Goal: Task Accomplishment & Management: Use online tool/utility

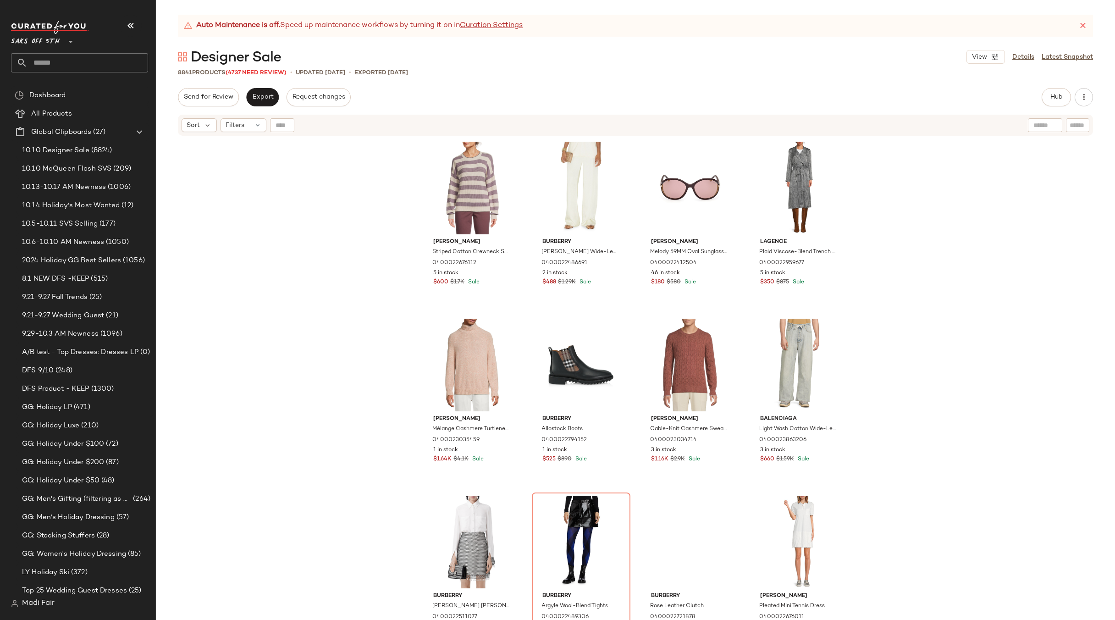
drag, startPoint x: 0, startPoint y: 0, endPoint x: 50, endPoint y: 55, distance: 75.0
click at [50, 56] on input "text" at bounding box center [88, 62] width 121 height 19
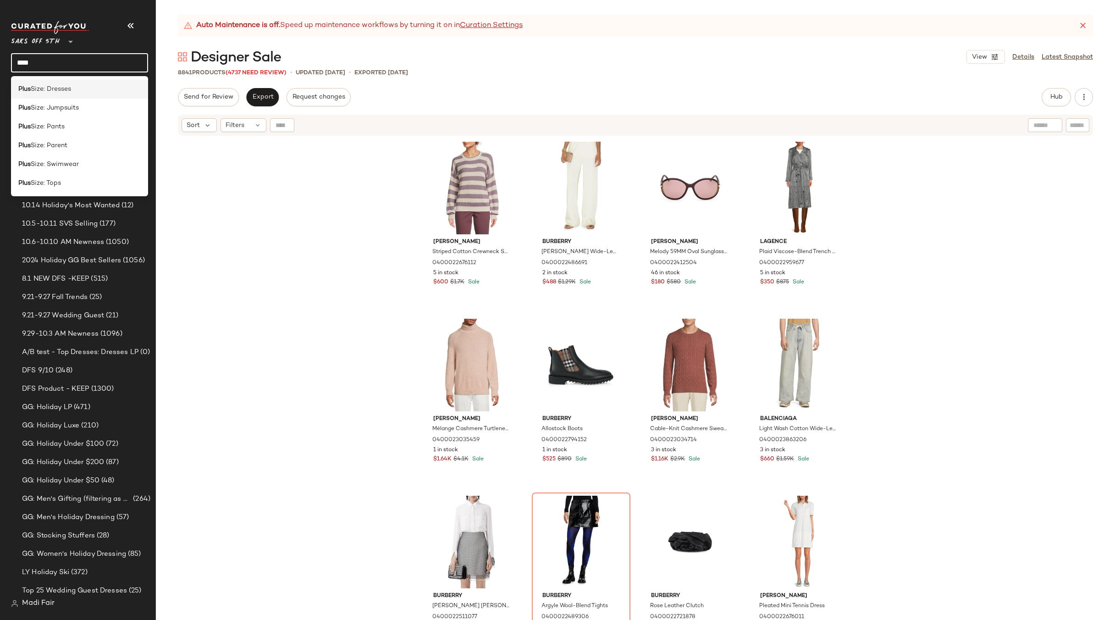
type input "****"
click at [60, 85] on span "Size: Dresses" at bounding box center [51, 89] width 40 height 10
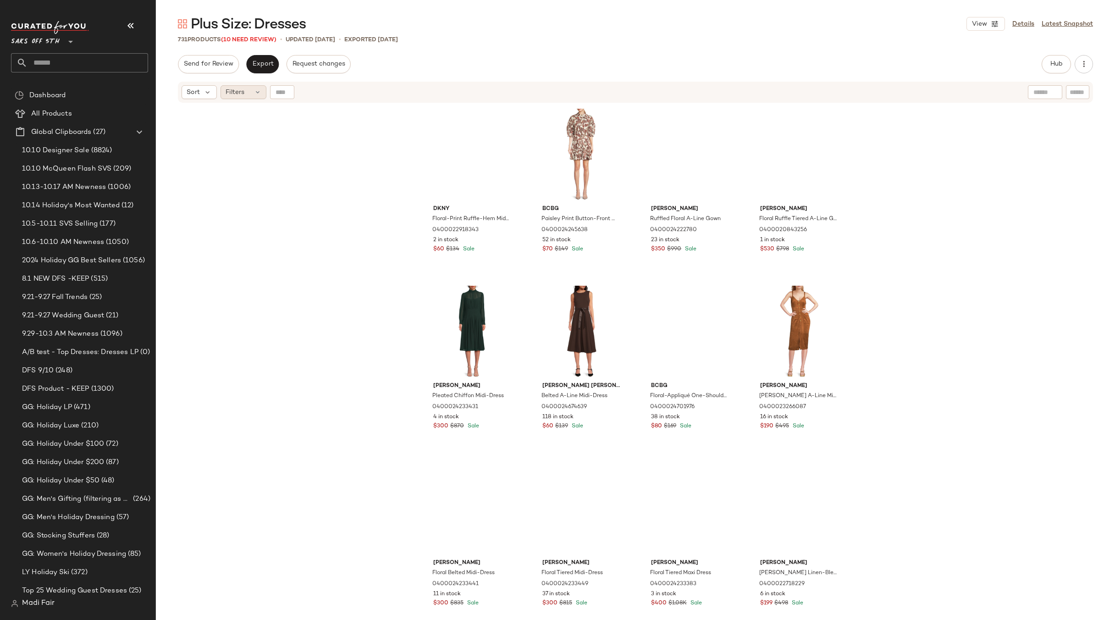
click at [251, 96] on div "Filters" at bounding box center [244, 92] width 46 height 14
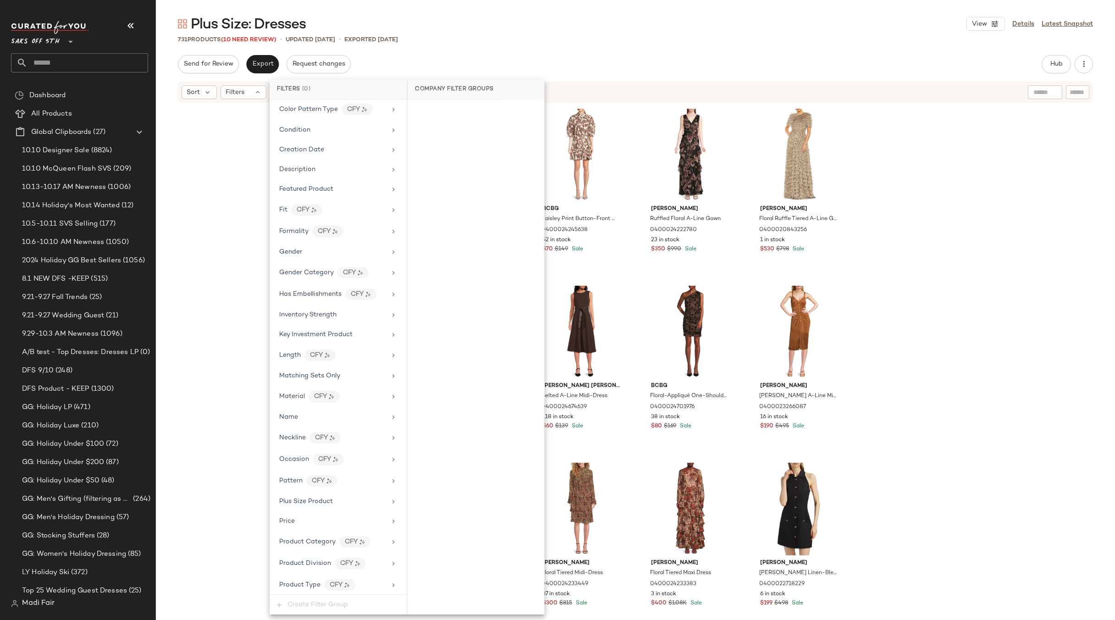
scroll to position [329, 0]
click at [316, 560] on span "Total Inventory" at bounding box center [302, 562] width 46 height 7
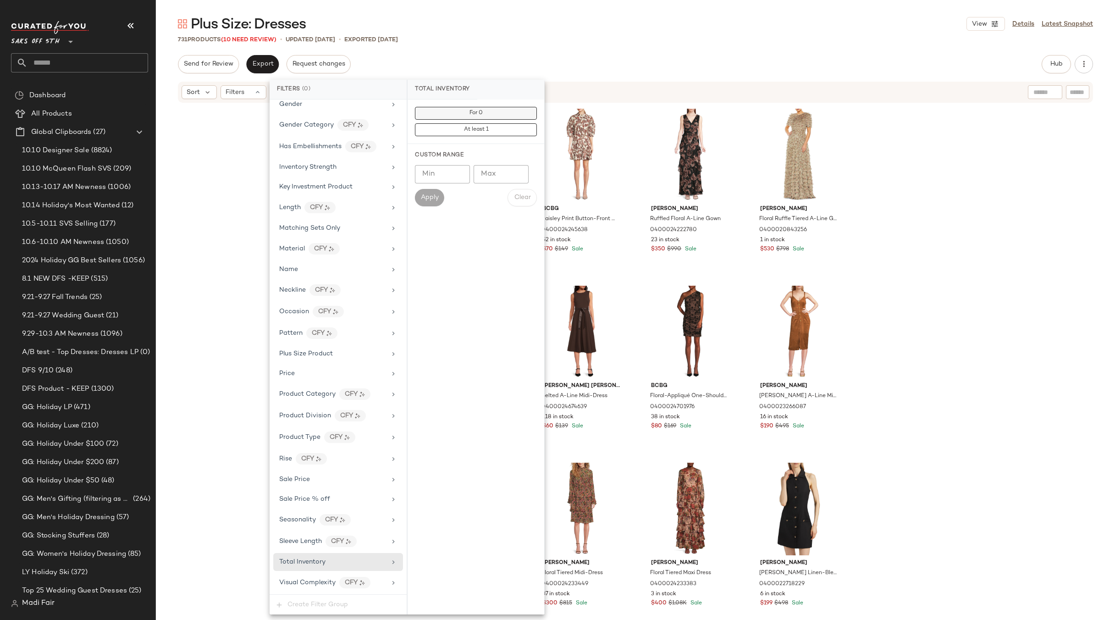
click at [457, 115] on button "For 0" at bounding box center [476, 113] width 122 height 13
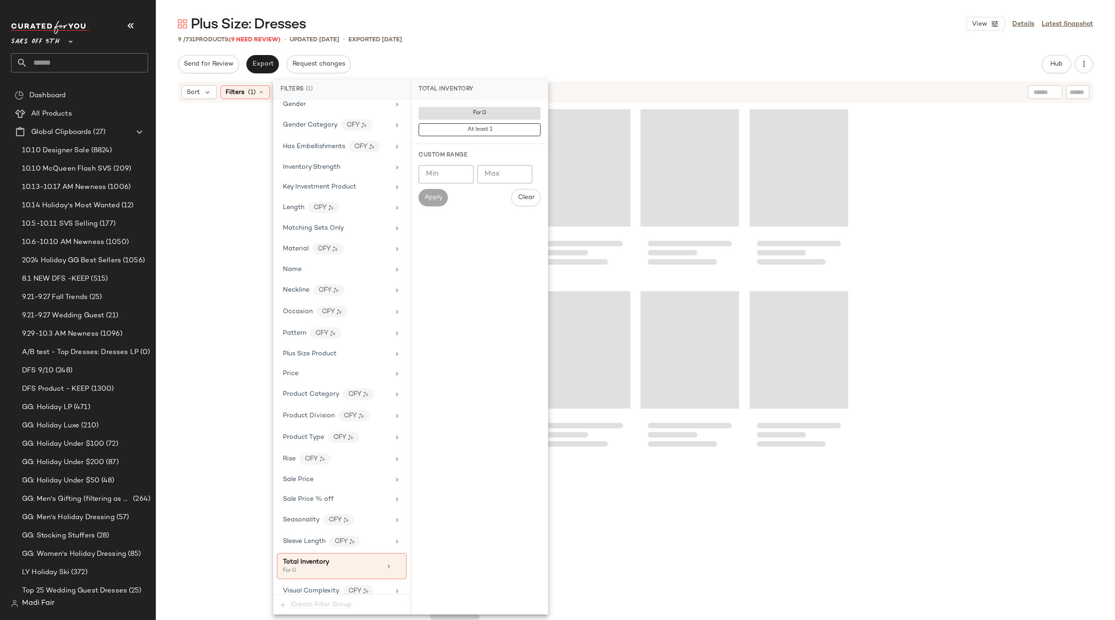
click at [464, 31] on div "Plus Size: Dresses View Details Latest Snapshot" at bounding box center [635, 24] width 959 height 18
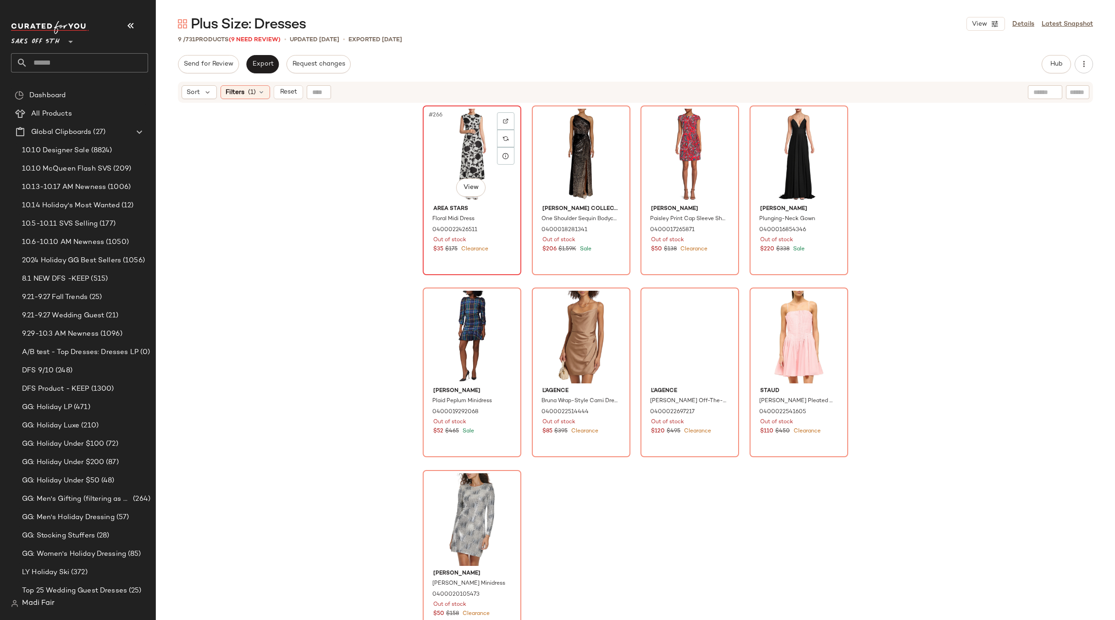
click at [461, 149] on div "#266 View" at bounding box center [472, 155] width 92 height 93
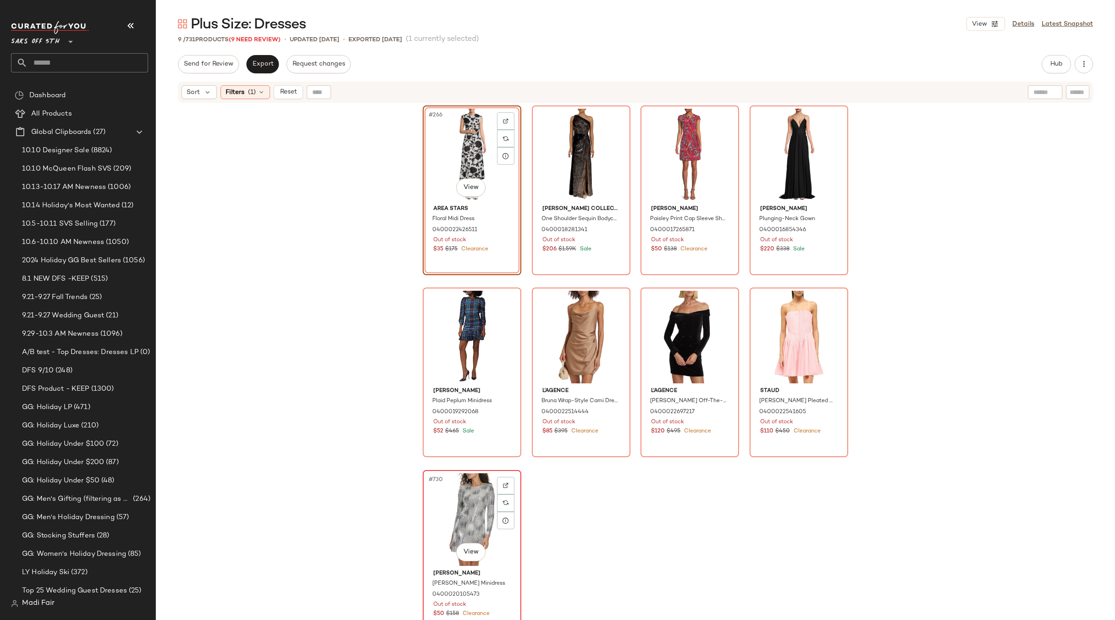
click at [452, 491] on div "#730 View" at bounding box center [472, 519] width 92 height 93
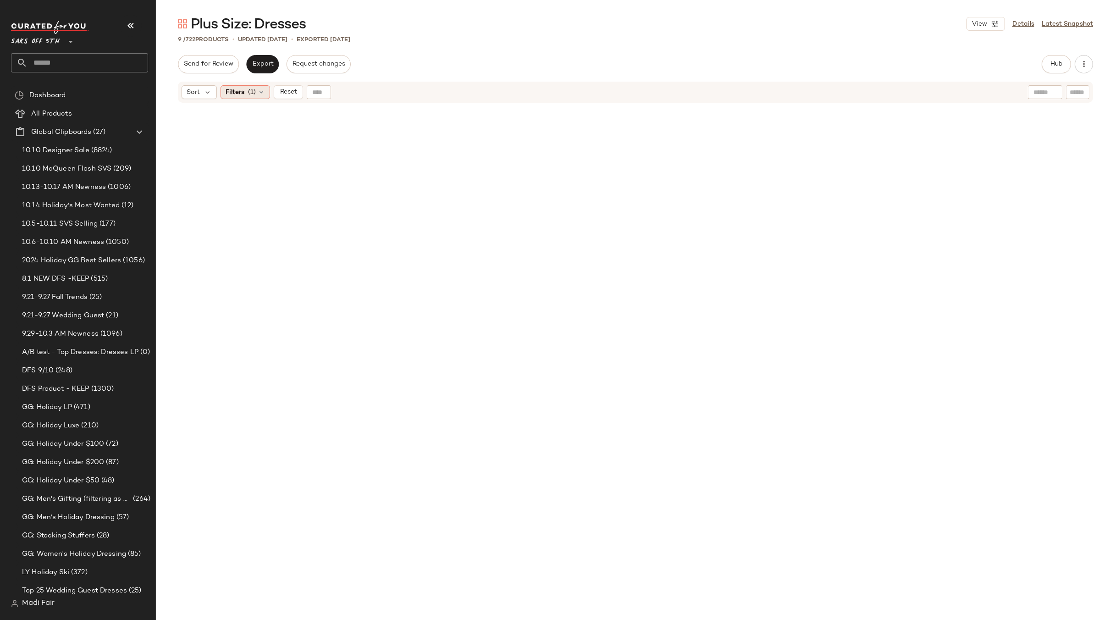
click at [253, 86] on div "Filters (1)" at bounding box center [246, 92] width 50 height 14
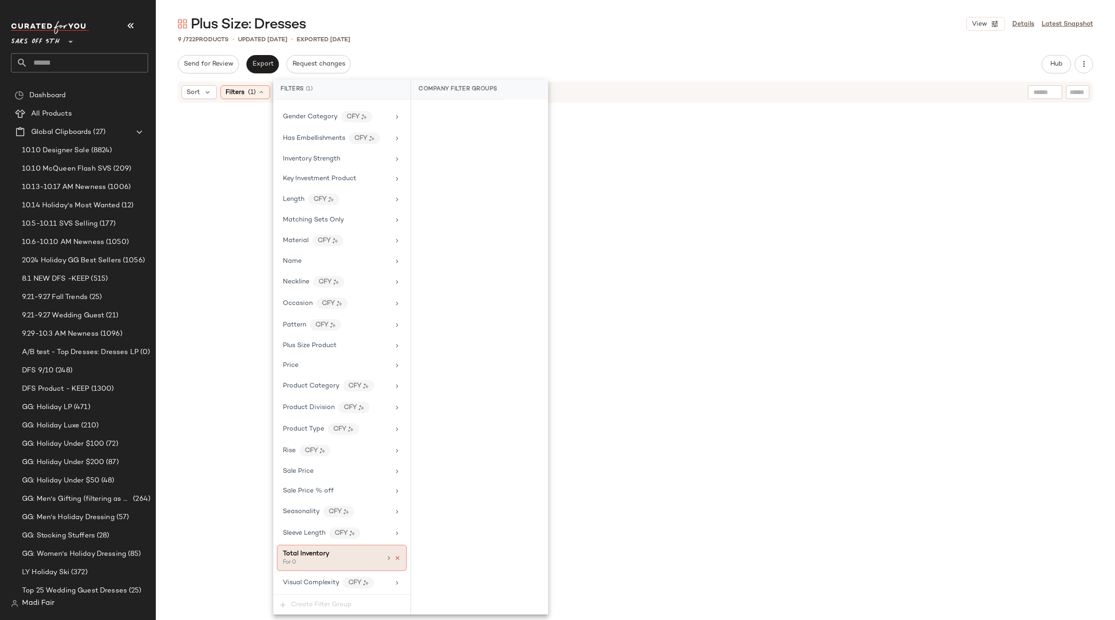
click at [396, 559] on icon at bounding box center [397, 558] width 6 height 6
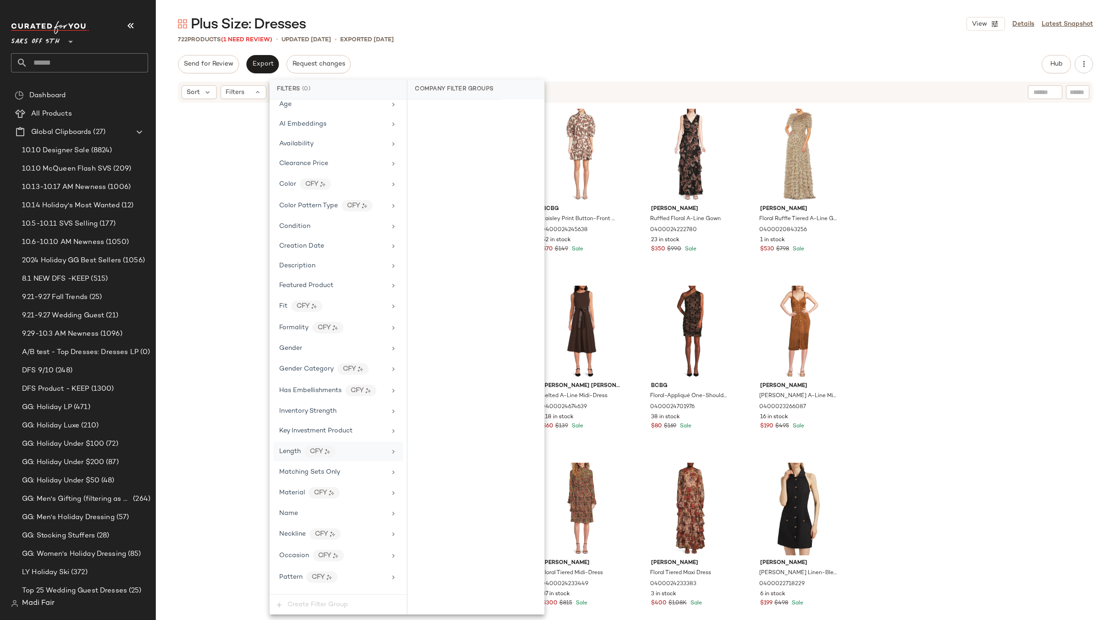
scroll to position [329, 0]
click at [318, 359] on div "Plus Size Product" at bounding box center [338, 354] width 130 height 18
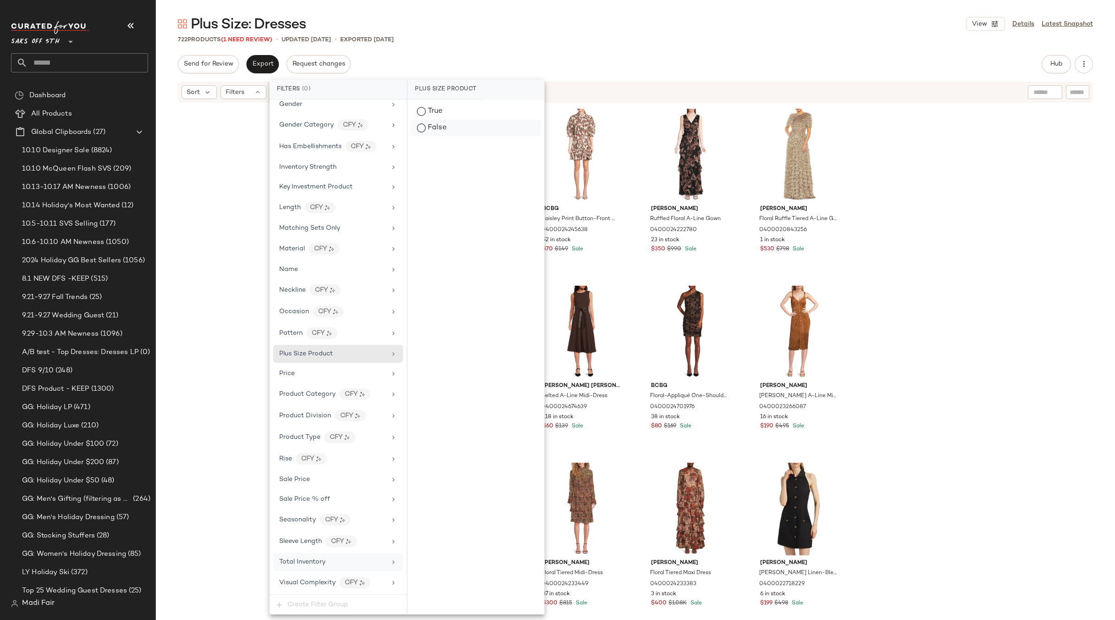
click at [443, 129] on div "False" at bounding box center [475, 128] width 129 height 17
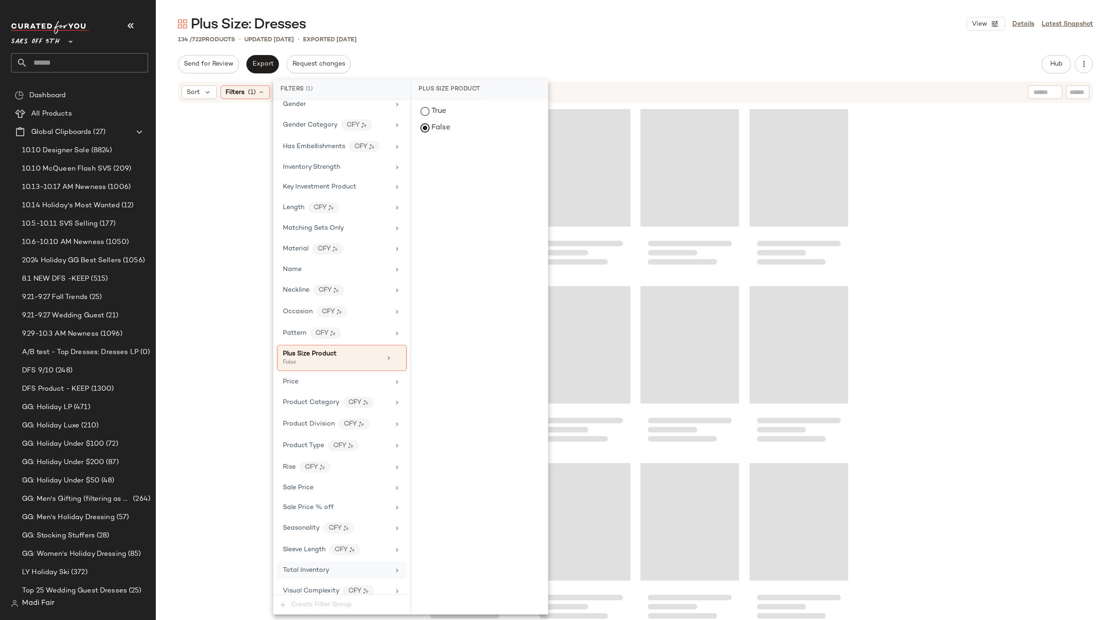
click at [495, 39] on div "134 / 722 Products • updated [DATE] • Exported [DATE]" at bounding box center [635, 39] width 959 height 9
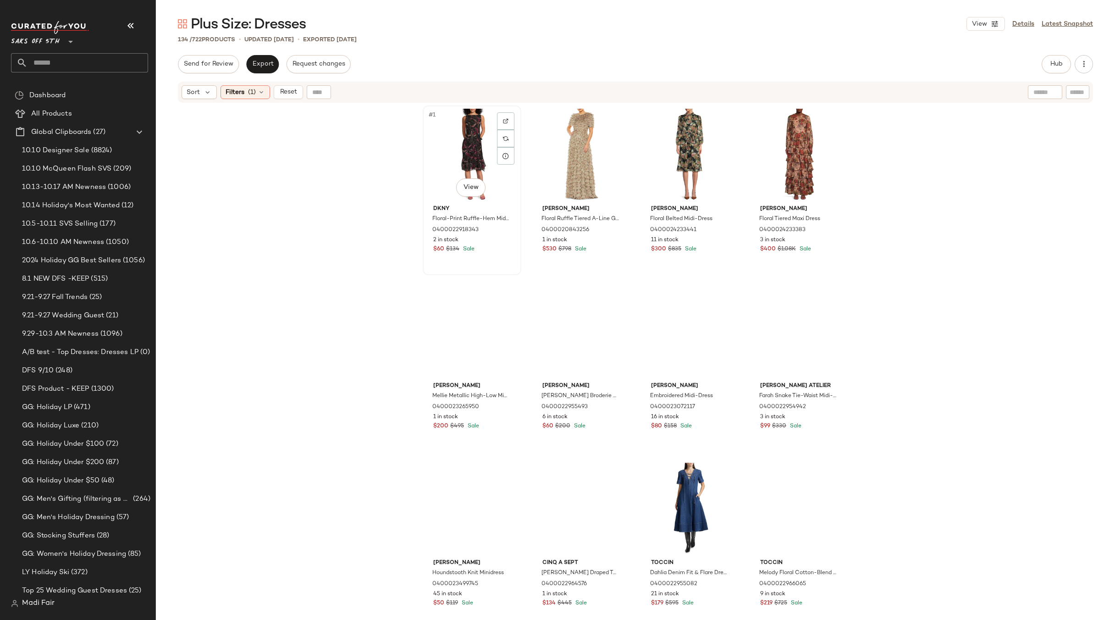
click at [482, 143] on div "#1 View" at bounding box center [472, 155] width 92 height 93
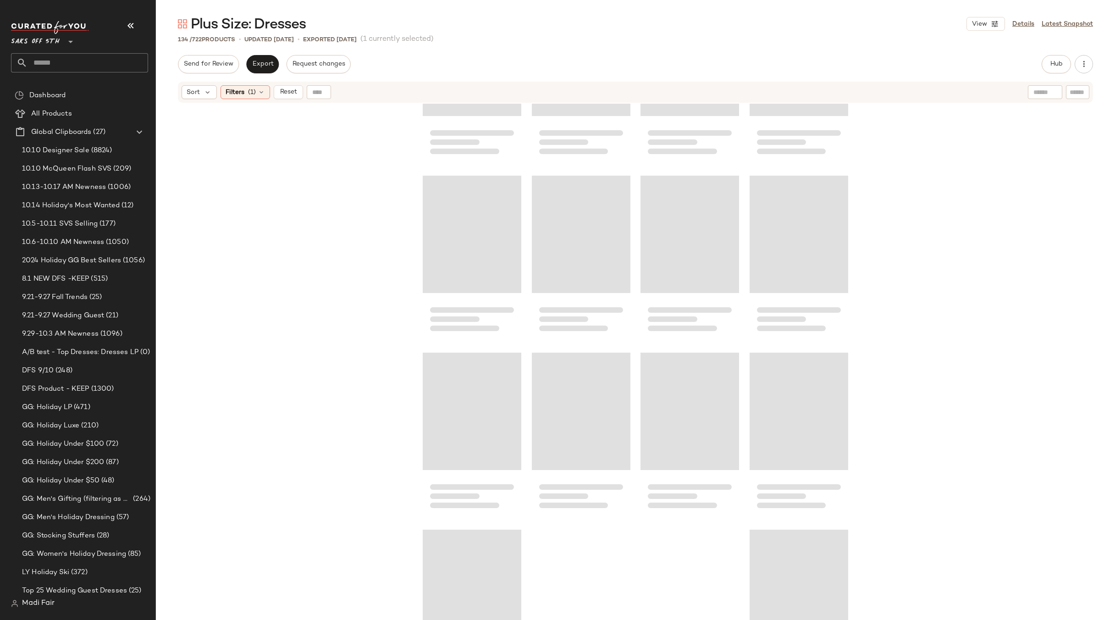
scroll to position [5479, 0]
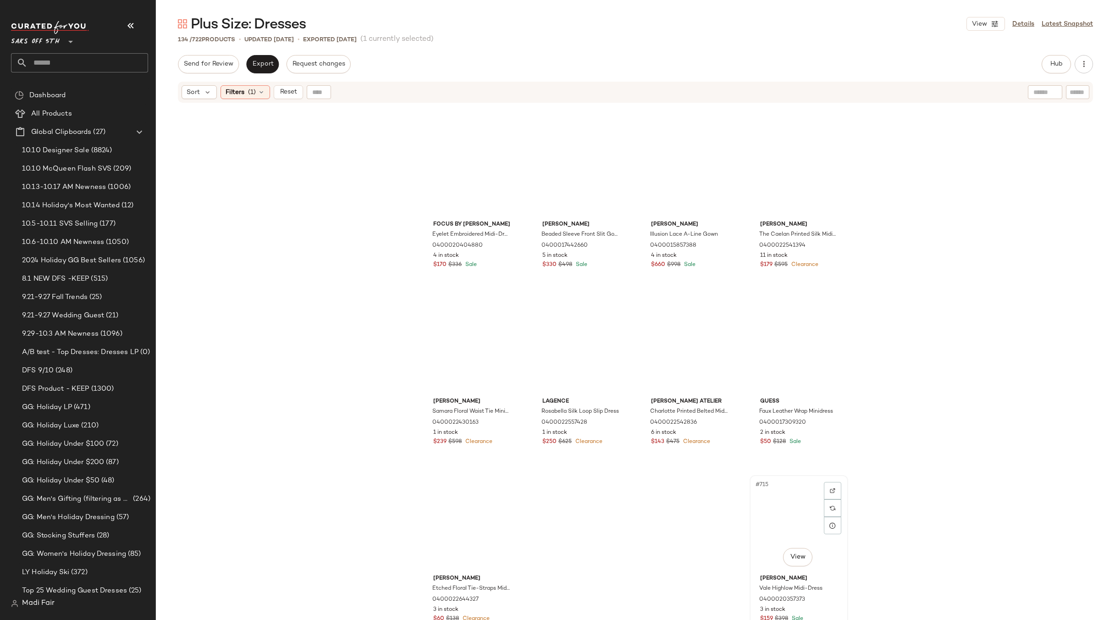
click at [764, 513] on div "#715 View" at bounding box center [799, 524] width 92 height 93
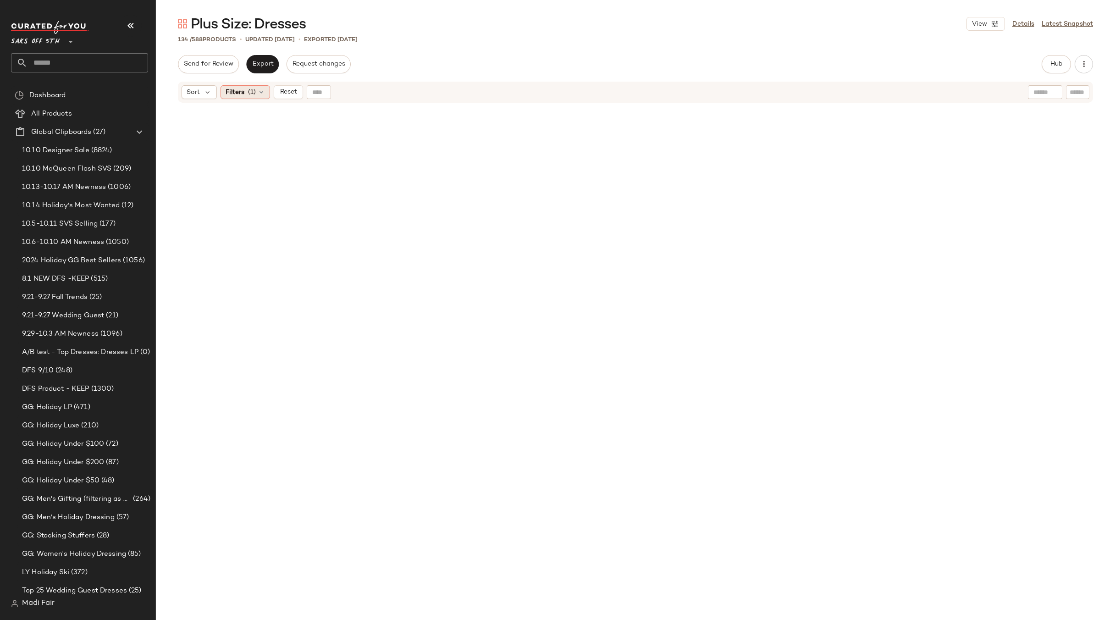
click at [236, 94] on span "Filters" at bounding box center [235, 93] width 19 height 10
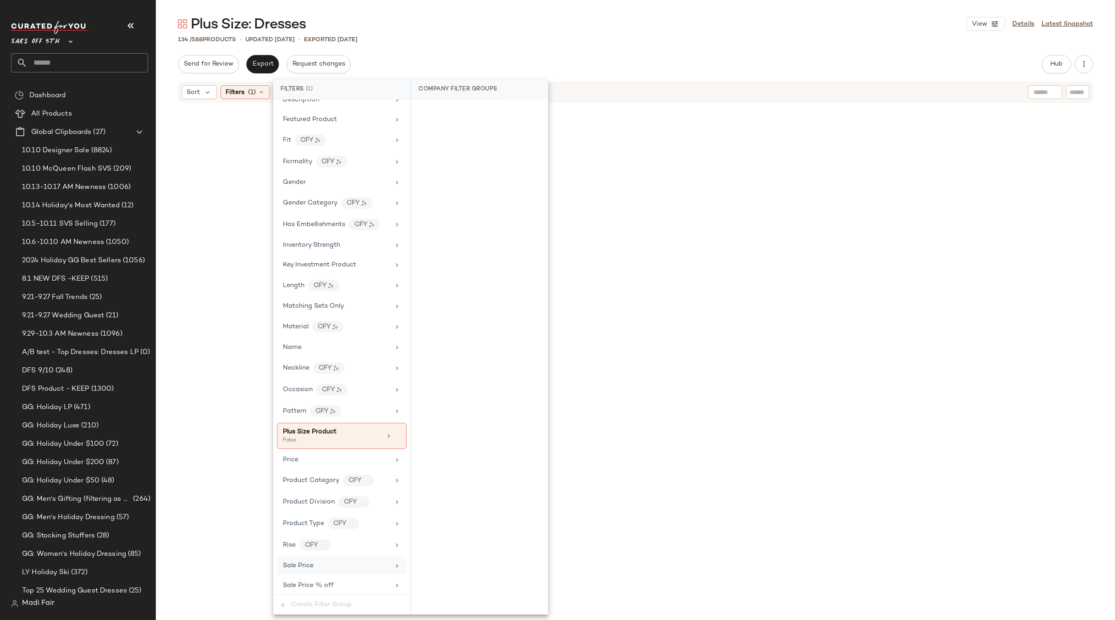
scroll to position [337, 0]
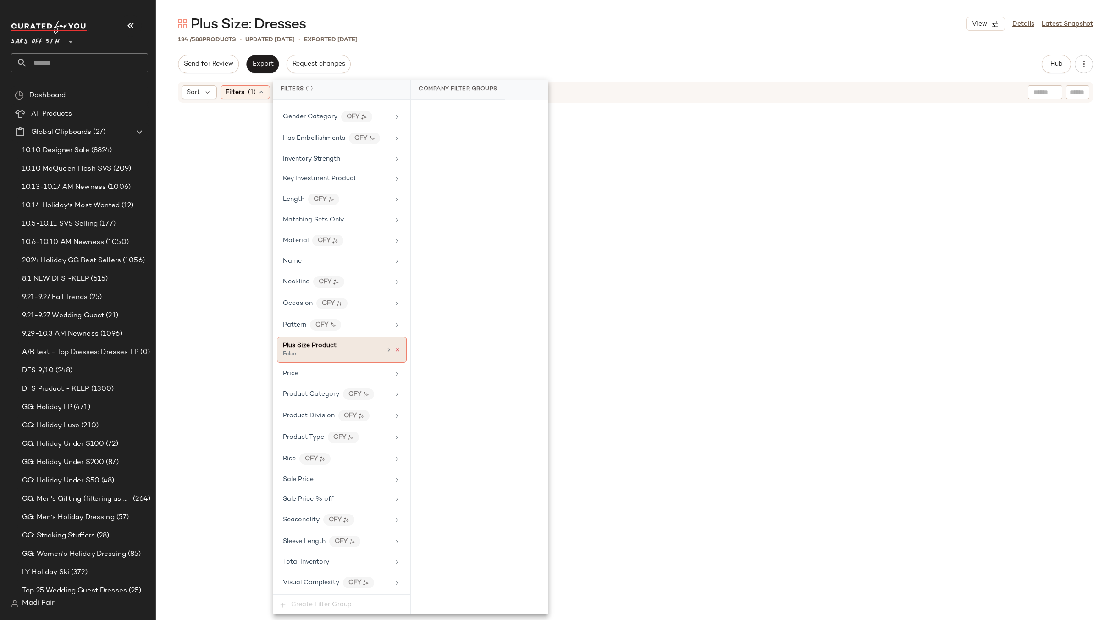
click at [394, 352] on icon at bounding box center [397, 350] width 6 height 6
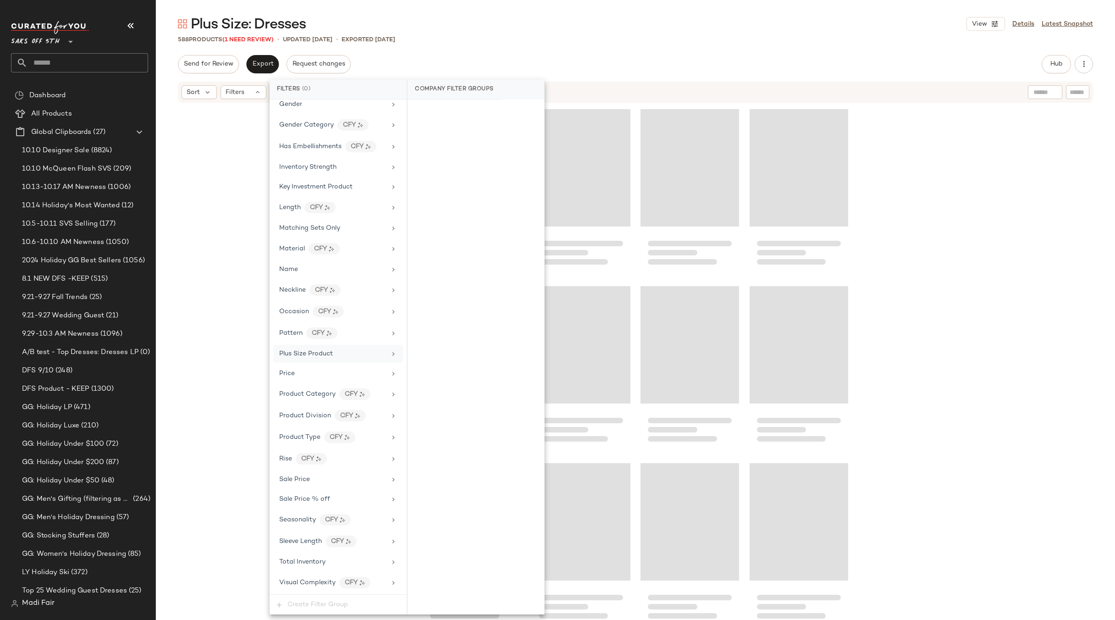
click at [451, 37] on div "588 Products (1 Need Review) • updated [DATE] • Exported [DATE]" at bounding box center [635, 39] width 959 height 9
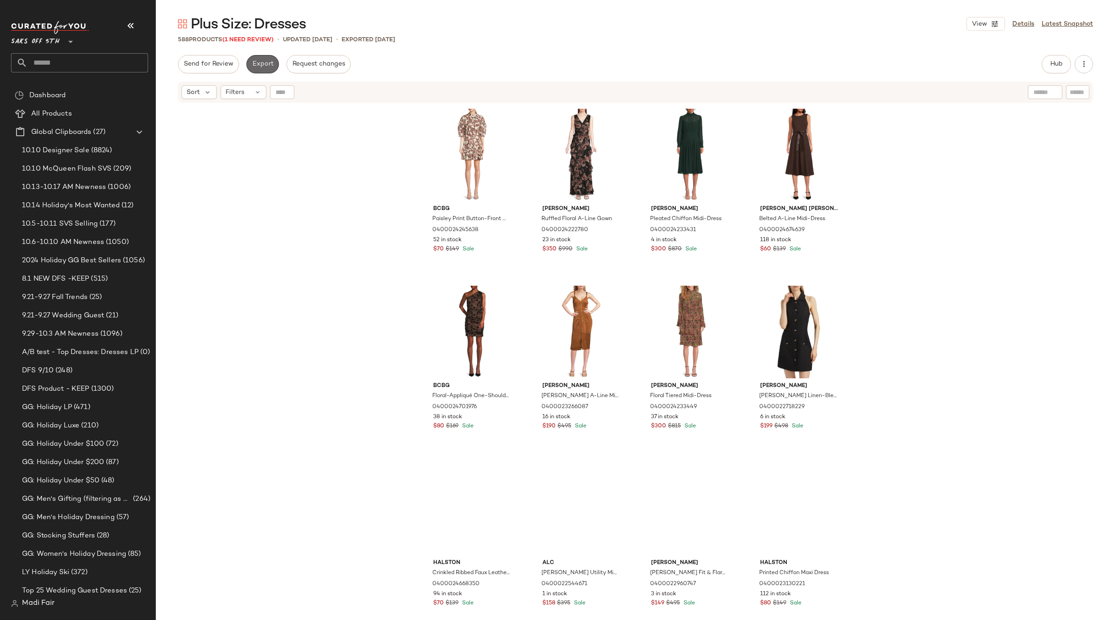
click at [253, 66] on span "Export" at bounding box center [263, 64] width 22 height 7
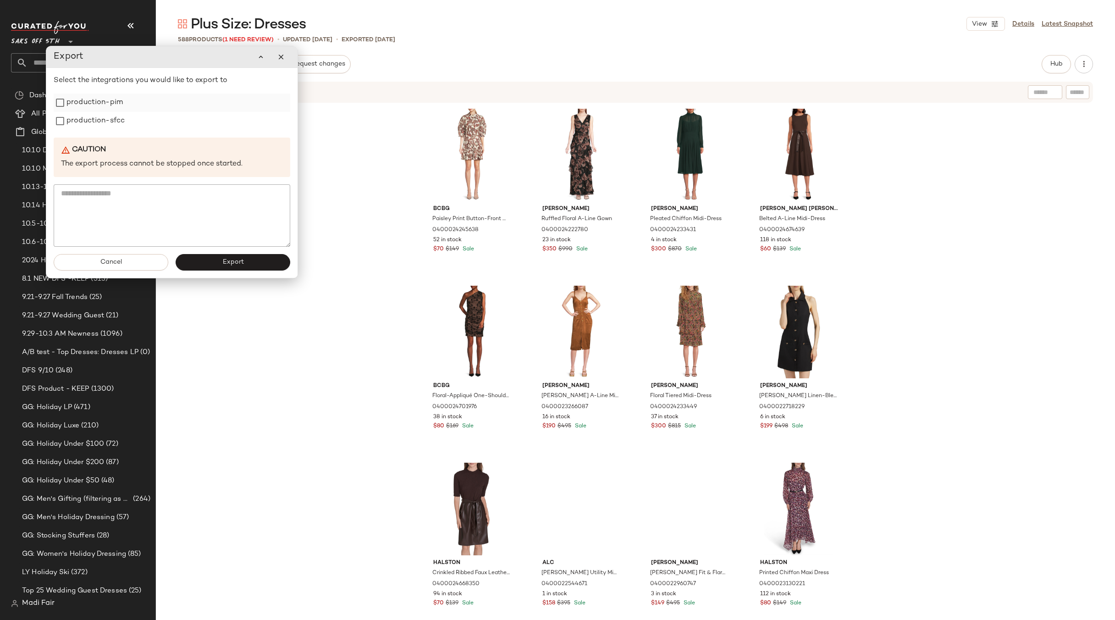
click at [105, 109] on label "production-pim" at bounding box center [94, 103] width 56 height 18
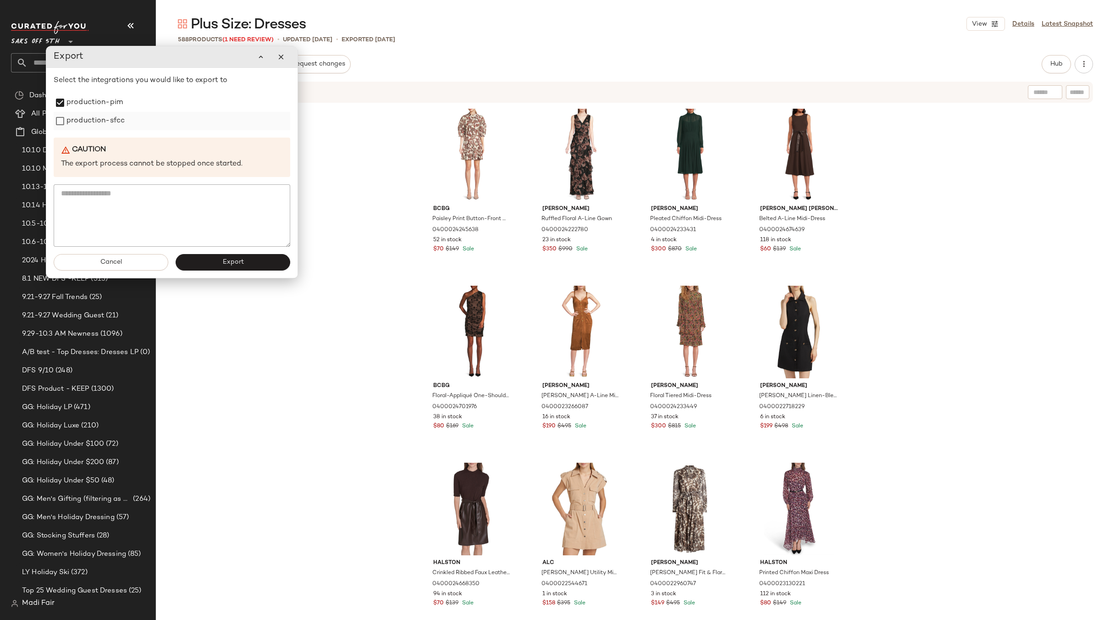
click at [106, 122] on label "production-sfcc" at bounding box center [95, 121] width 58 height 18
click at [217, 263] on button "Export" at bounding box center [233, 262] width 115 height 17
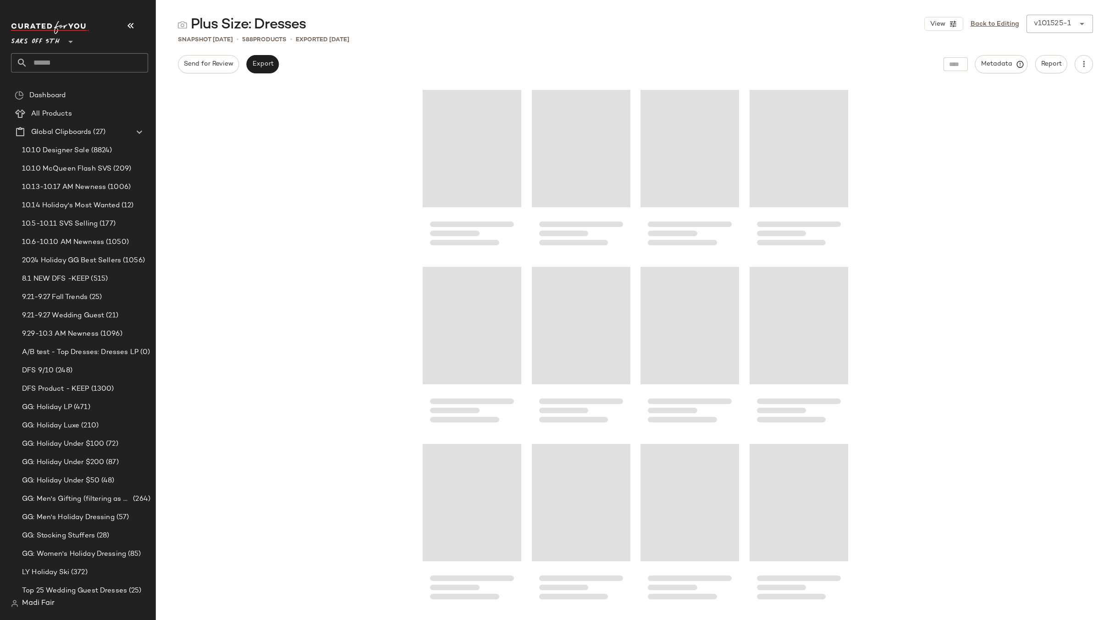
click at [44, 55] on input "text" at bounding box center [88, 62] width 121 height 19
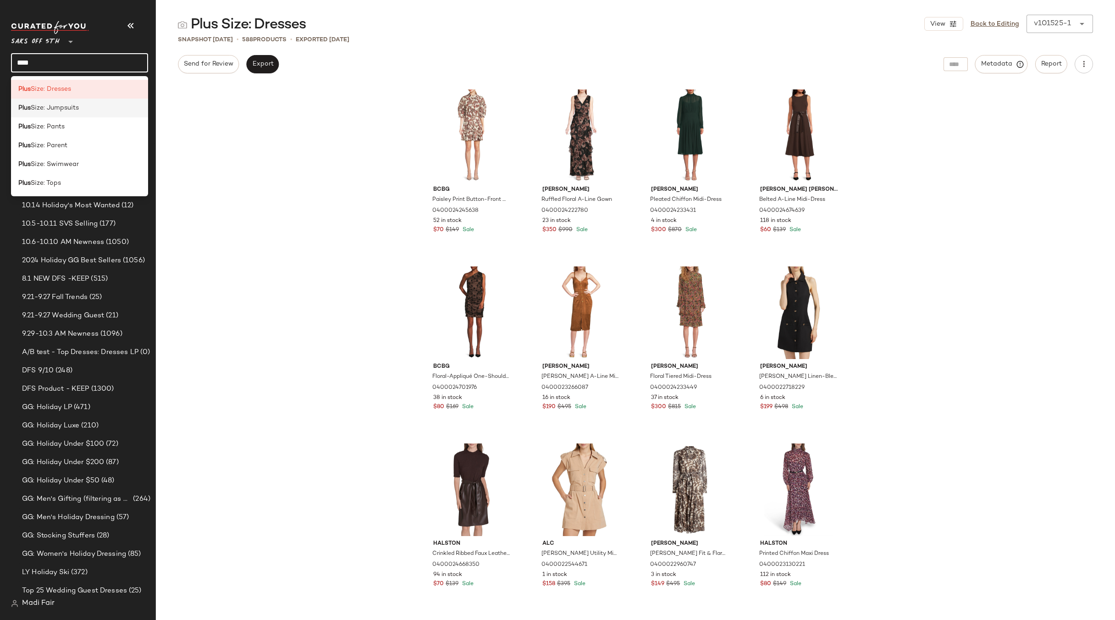
type input "****"
click at [65, 108] on span "Size: Jumpsuits" at bounding box center [55, 108] width 48 height 10
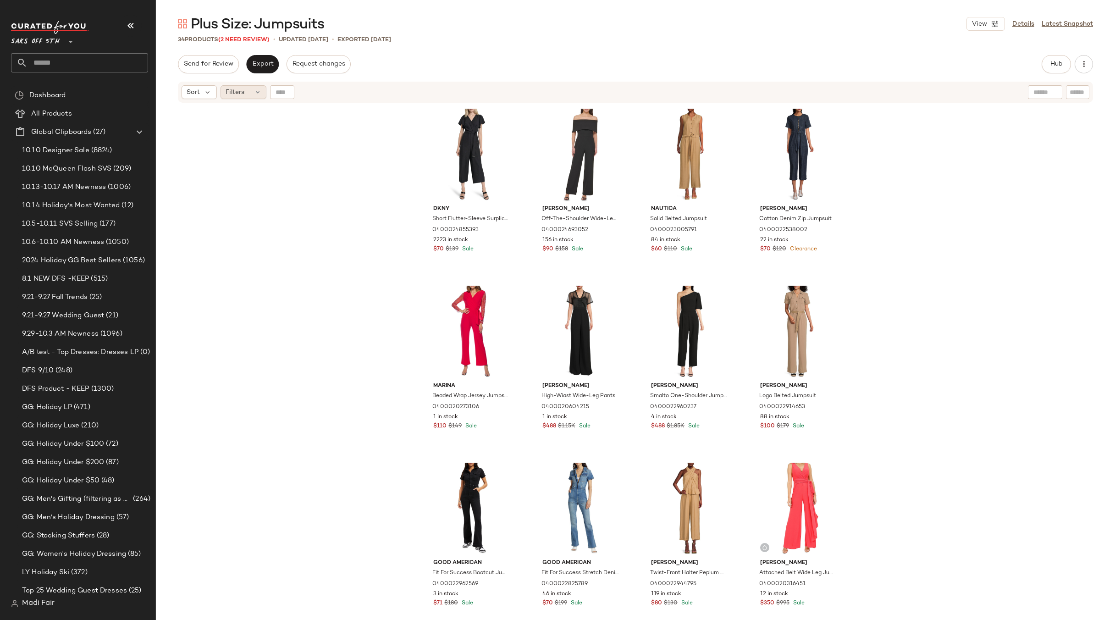
click at [234, 94] on span "Filters" at bounding box center [235, 93] width 19 height 10
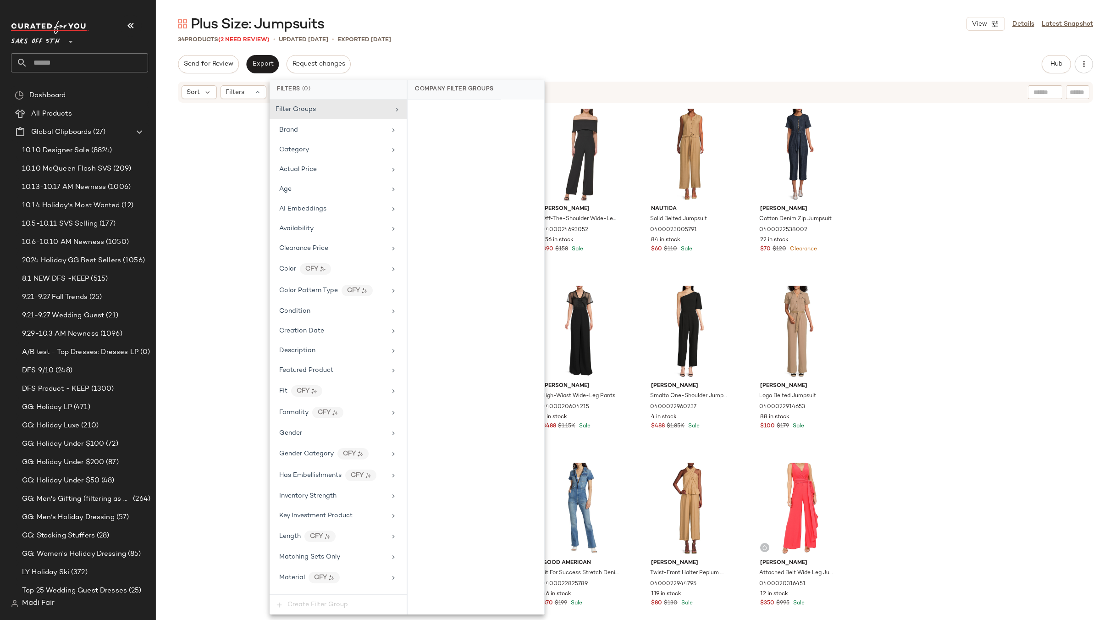
scroll to position [329, 0]
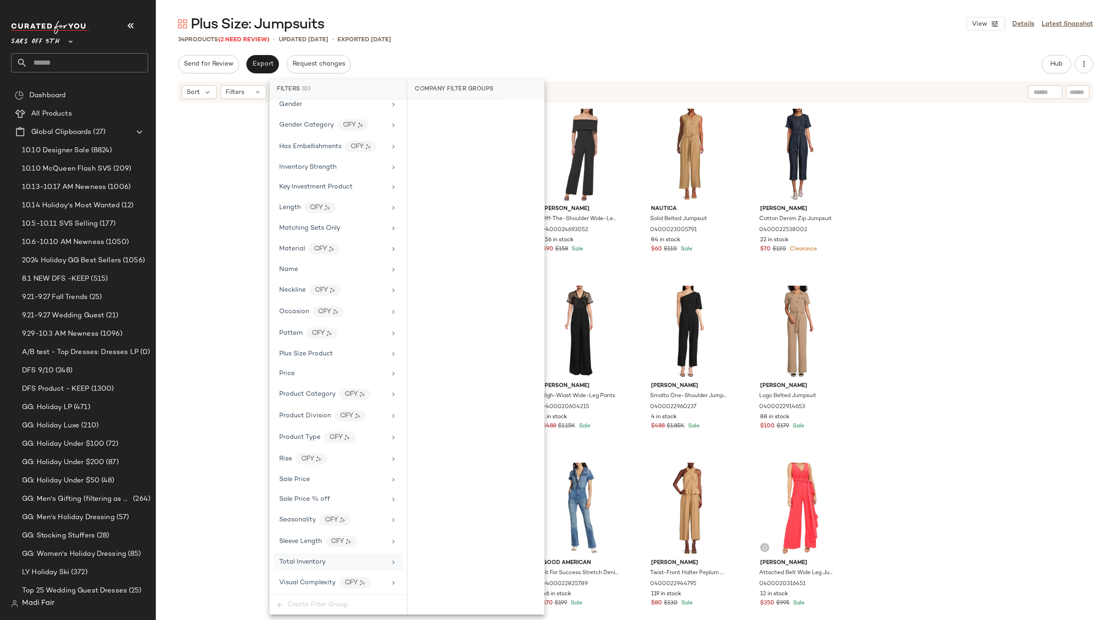
drag, startPoint x: 310, startPoint y: 565, endPoint x: 339, endPoint y: 460, distance: 108.0
click at [310, 564] on span "Total Inventory" at bounding box center [302, 562] width 46 height 7
click at [458, 115] on button "For 0" at bounding box center [476, 113] width 122 height 13
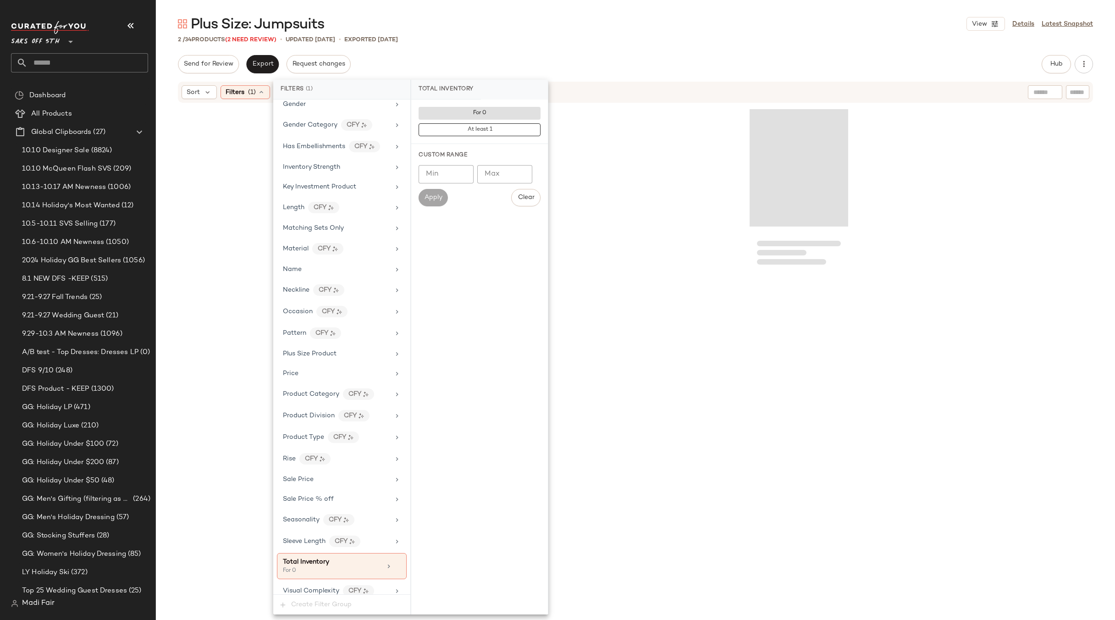
click at [216, 196] on div at bounding box center [635, 373] width 959 height 539
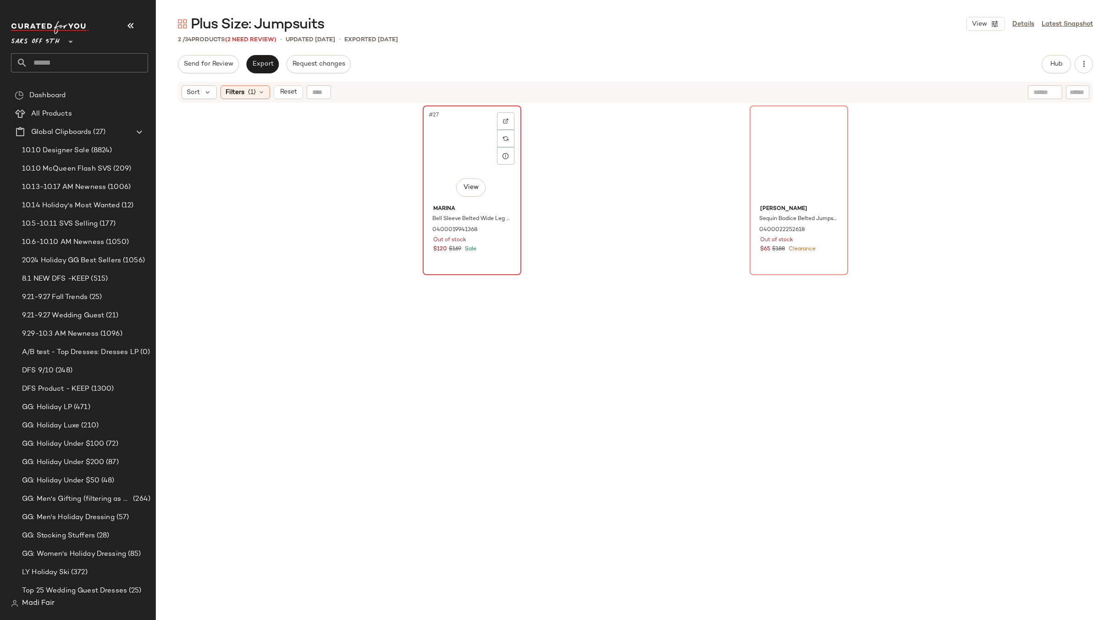
click at [462, 151] on div "#27 View" at bounding box center [472, 155] width 92 height 93
click at [780, 137] on div "#34 View" at bounding box center [799, 155] width 92 height 93
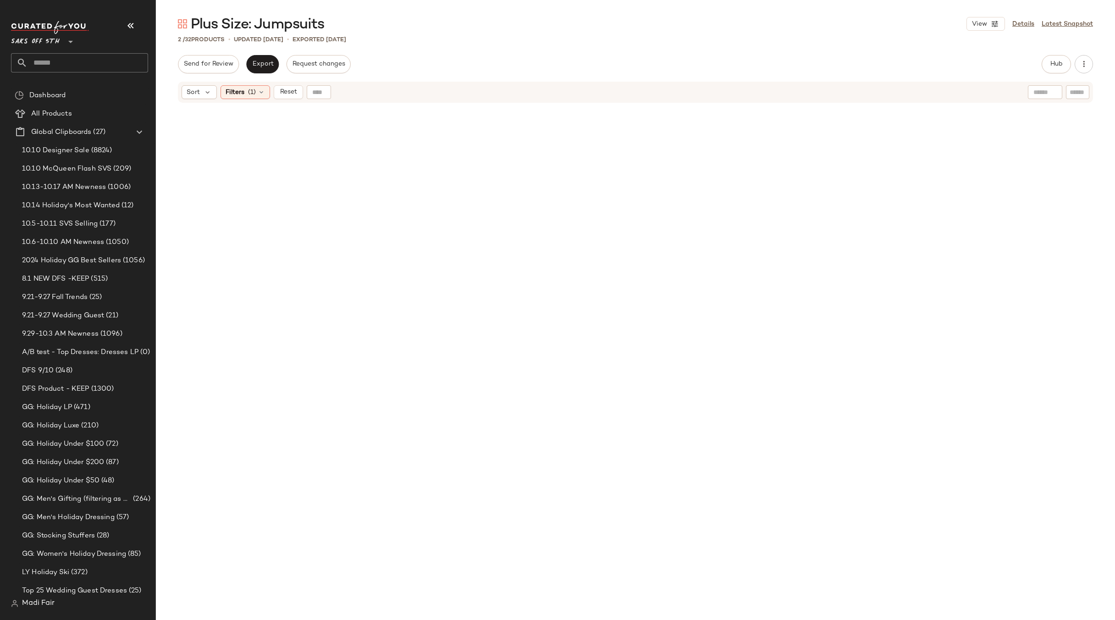
click at [260, 85] on div "Sort Filters (1) Reset" at bounding box center [635, 92] width 915 height 21
click at [258, 90] on icon at bounding box center [261, 92] width 7 height 7
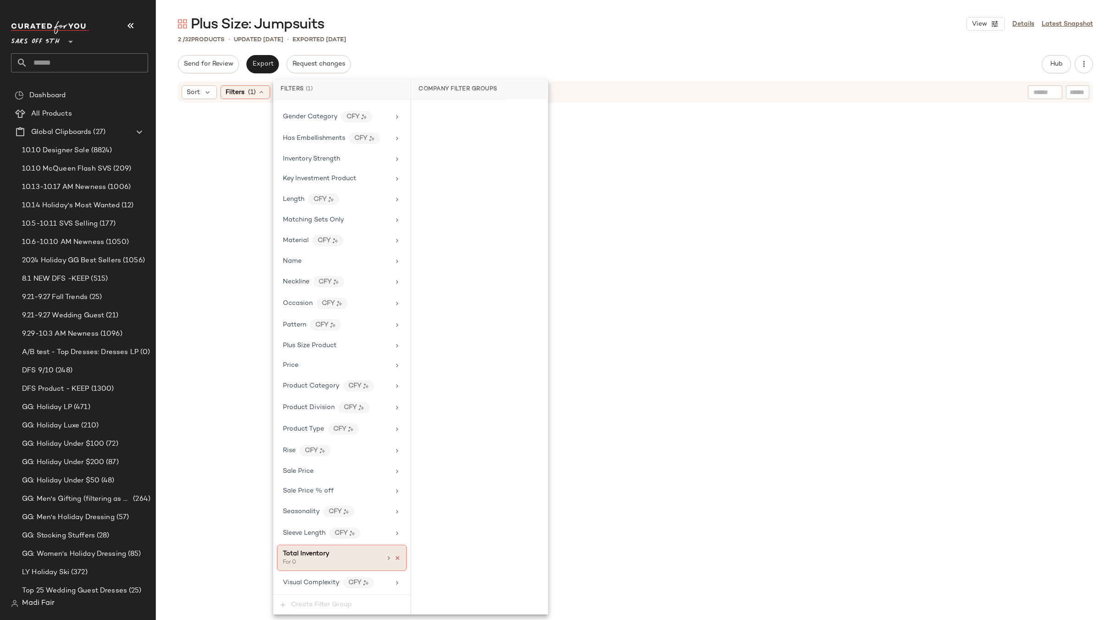
click at [395, 558] on icon at bounding box center [397, 558] width 6 height 6
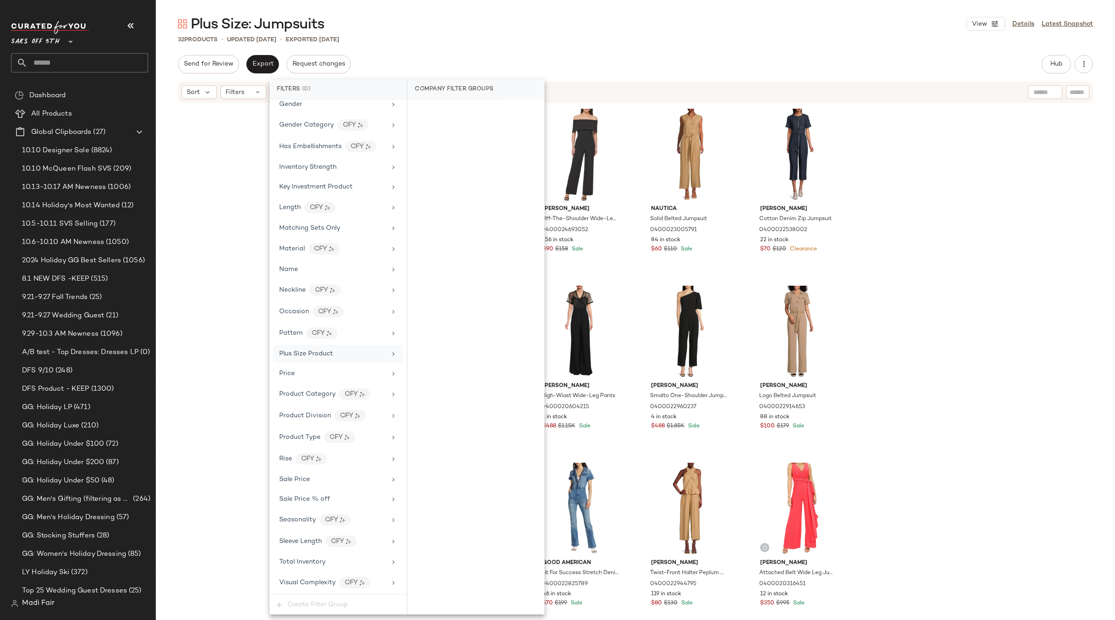
click at [312, 355] on span "Plus Size Product" at bounding box center [306, 353] width 54 height 7
click at [466, 138] on div "True False" at bounding box center [476, 120] width 137 height 40
click at [466, 133] on div "False" at bounding box center [475, 128] width 129 height 17
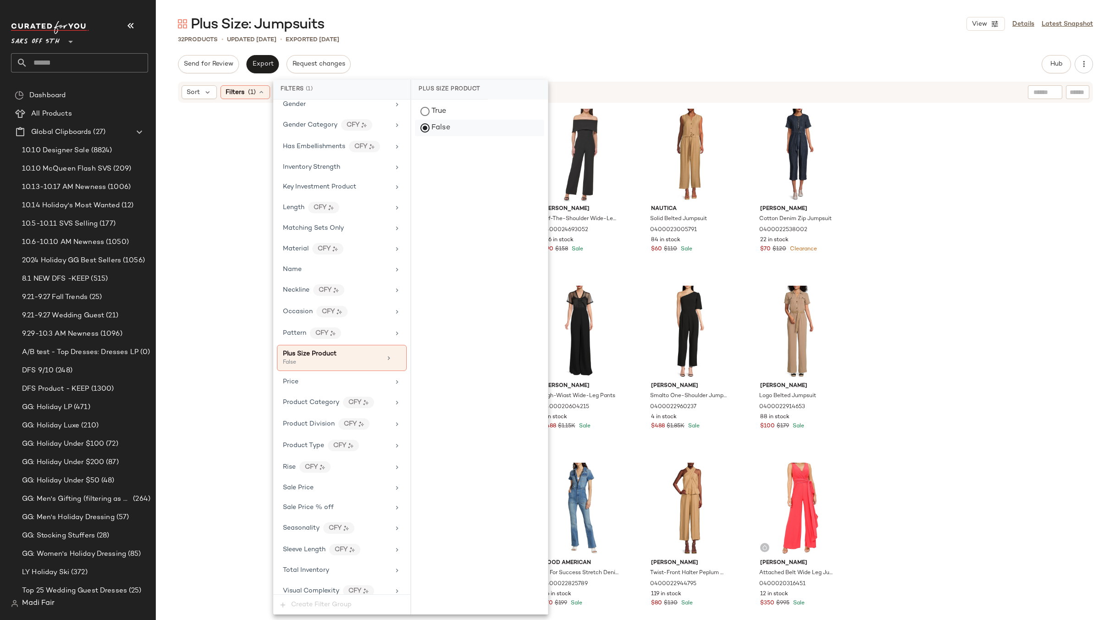
scroll to position [337, 0]
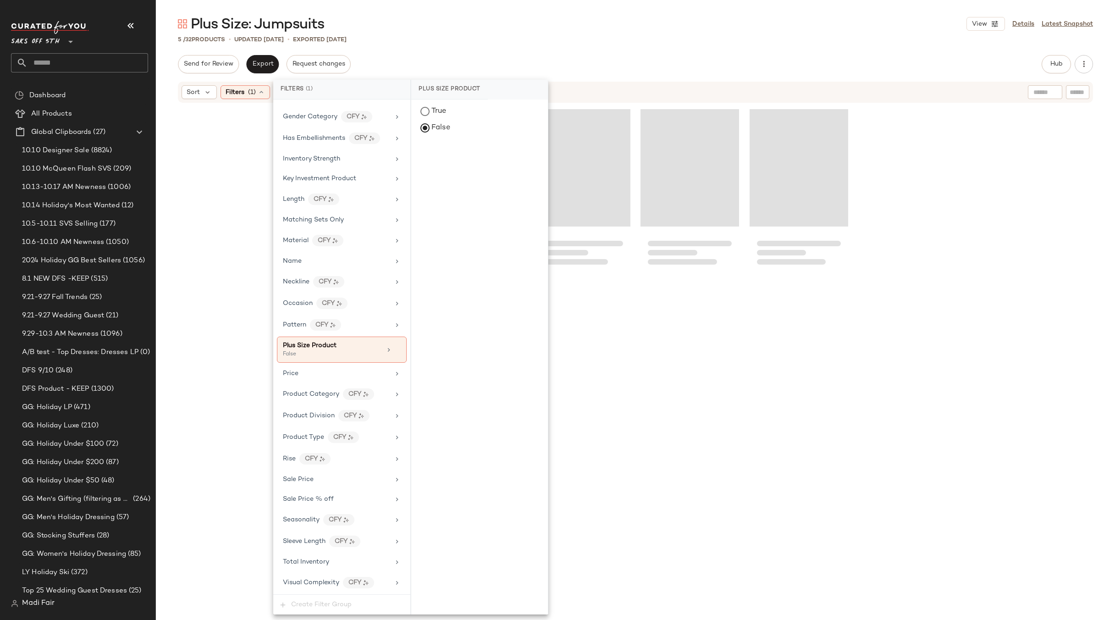
click at [479, 43] on div "5 / 32 Products • updated [DATE] • Exported [DATE]" at bounding box center [635, 39] width 959 height 9
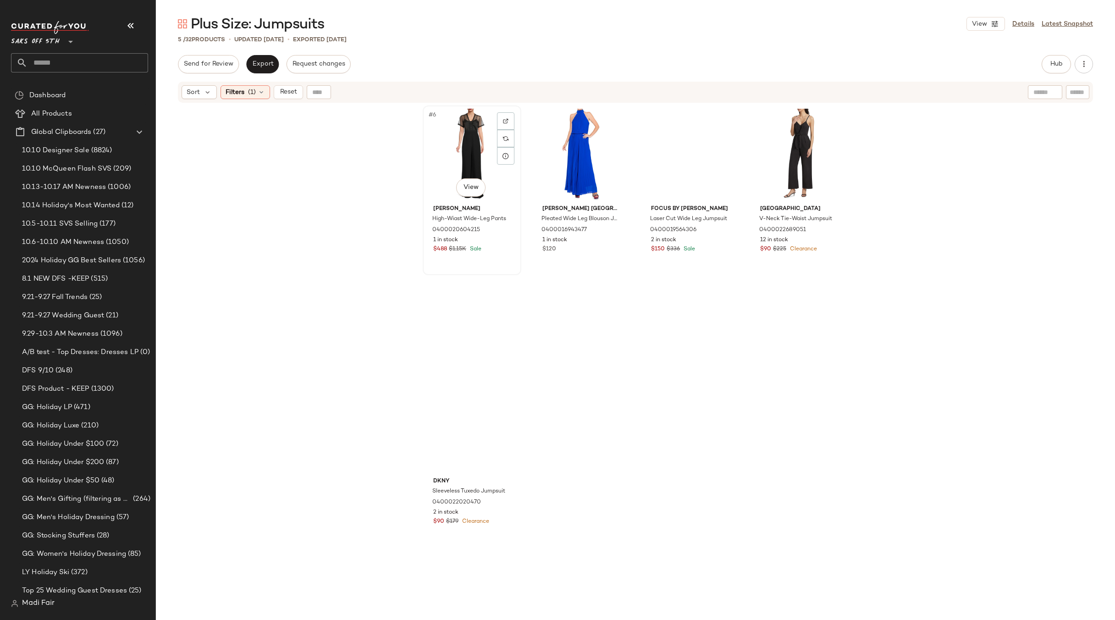
click at [468, 149] on div "#6 View" at bounding box center [472, 155] width 92 height 93
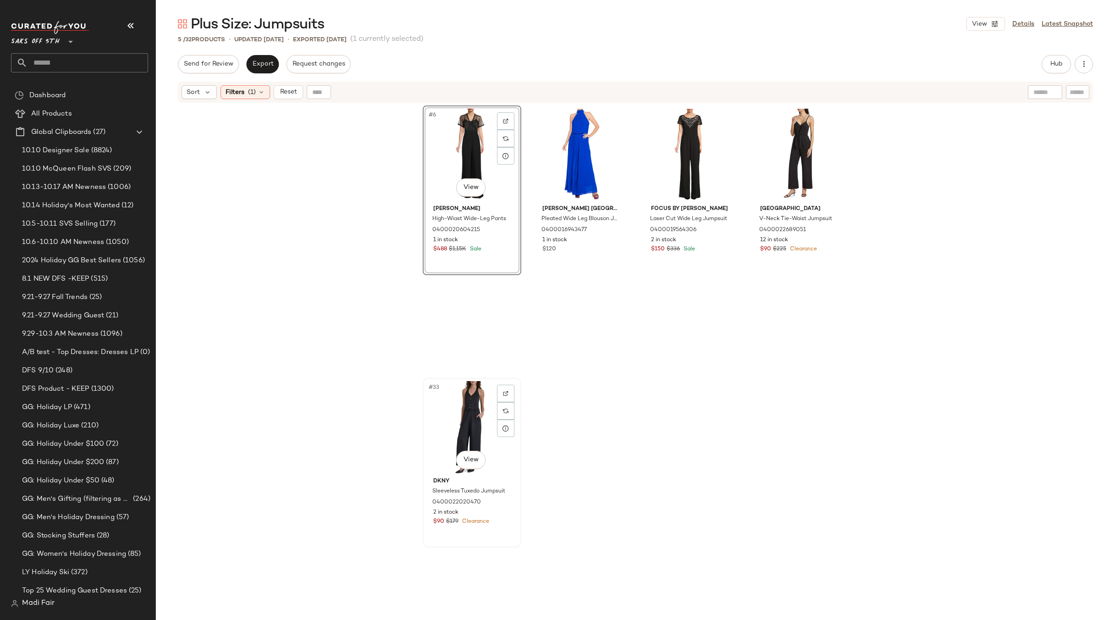
click at [457, 395] on div "#33 View" at bounding box center [472, 427] width 92 height 93
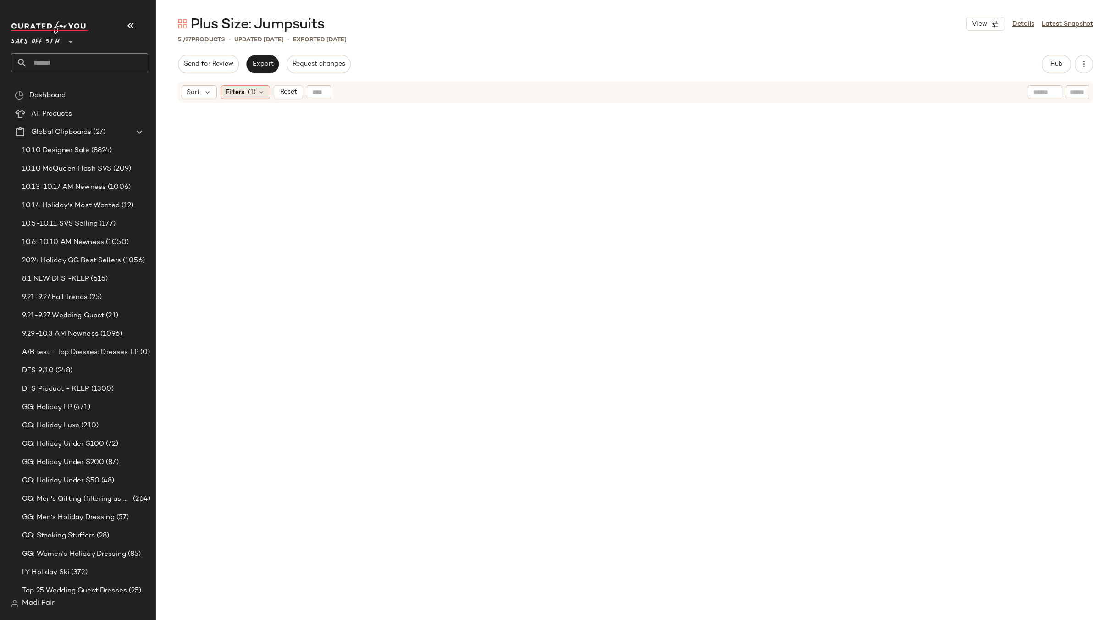
click at [259, 94] on icon at bounding box center [261, 92] width 7 height 7
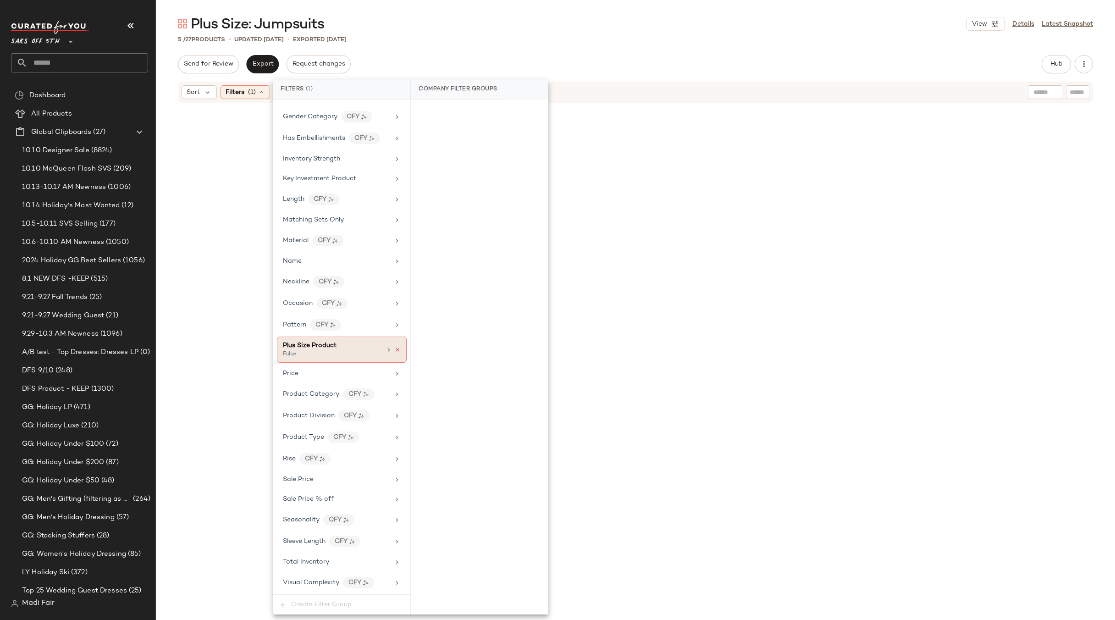
click at [395, 349] on icon at bounding box center [397, 350] width 6 height 6
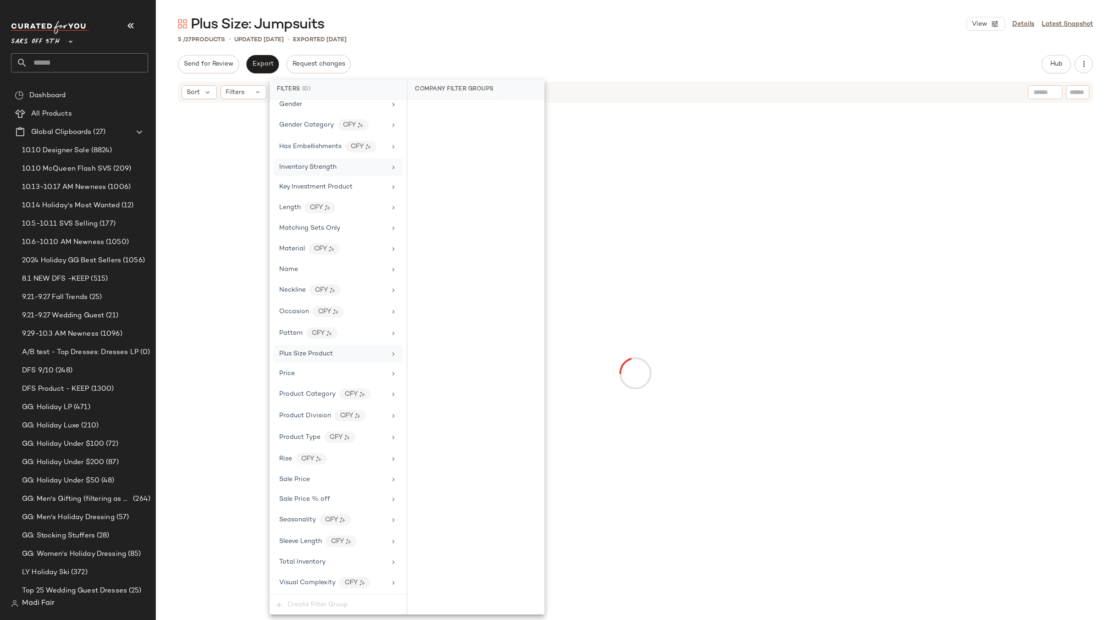
scroll to position [329, 0]
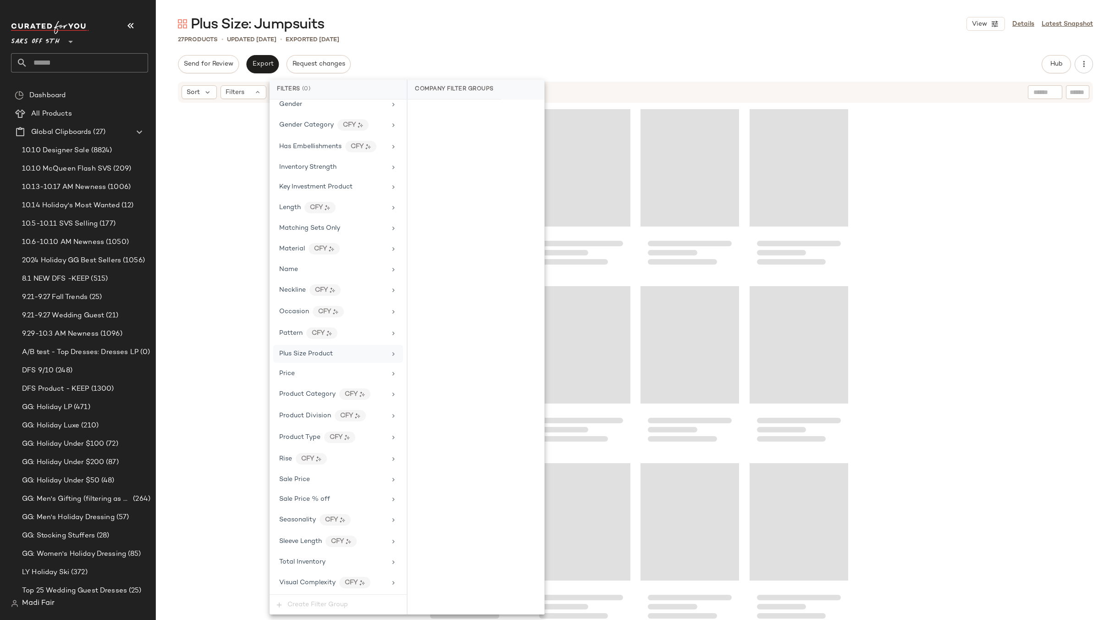
click at [402, 57] on div "Send for Review Export Request changes Hub Send for Review External Review Inte…" at bounding box center [635, 64] width 915 height 18
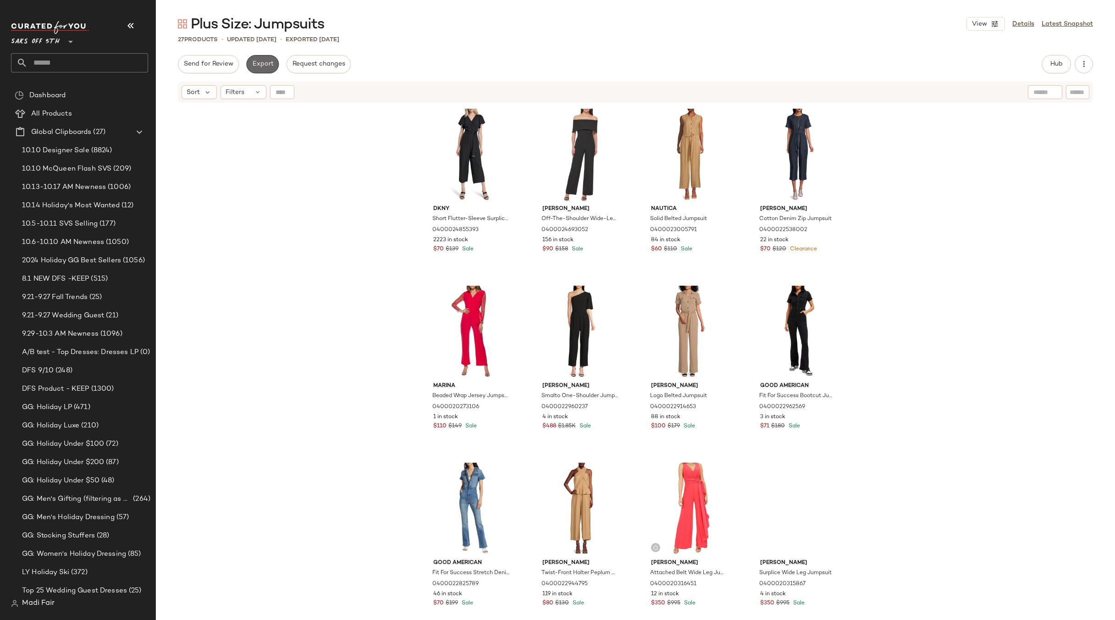
click at [258, 69] on button "Export" at bounding box center [262, 64] width 33 height 18
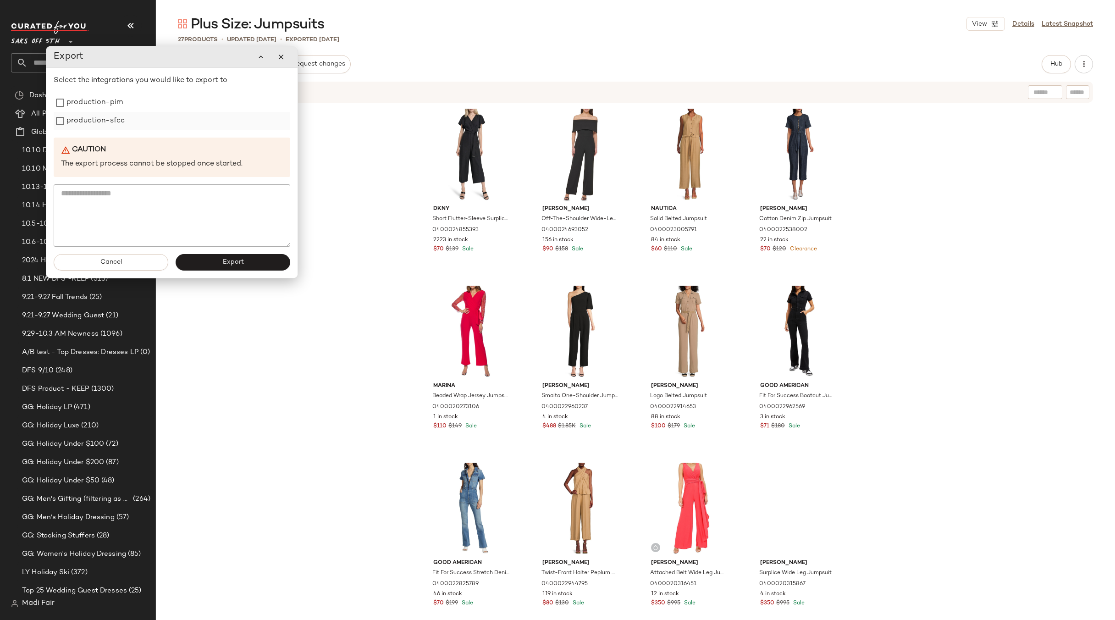
drag, startPoint x: 120, startPoint y: 105, endPoint x: 111, endPoint y: 122, distance: 19.5
click at [119, 106] on label "production-pim" at bounding box center [94, 103] width 56 height 18
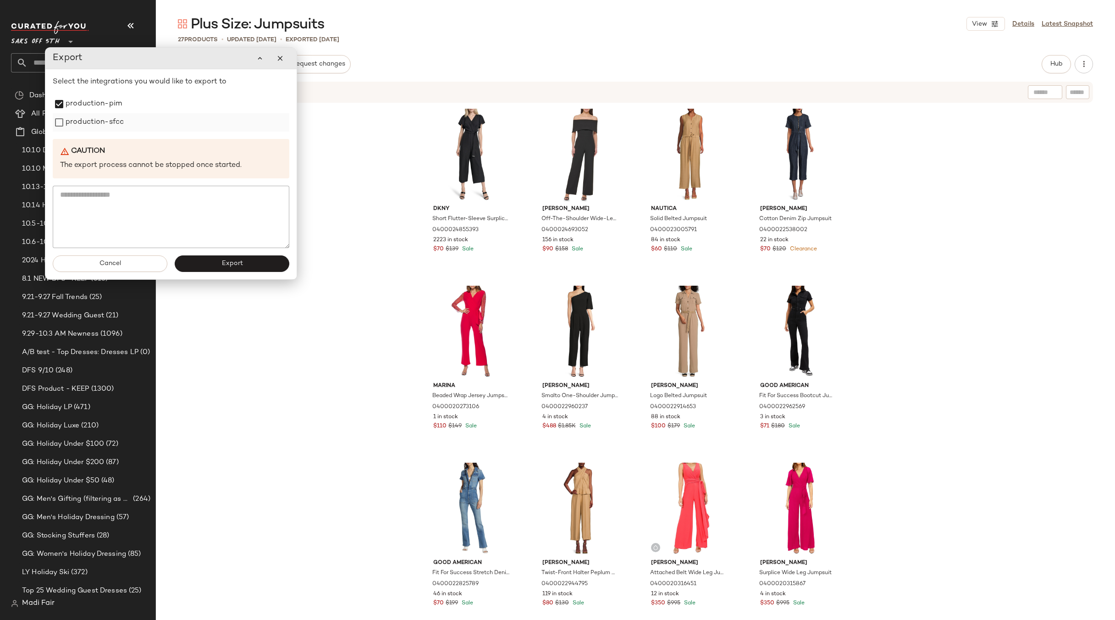
click at [110, 124] on label "production-sfcc" at bounding box center [95, 122] width 58 height 18
click at [217, 266] on button "Export" at bounding box center [232, 263] width 115 height 17
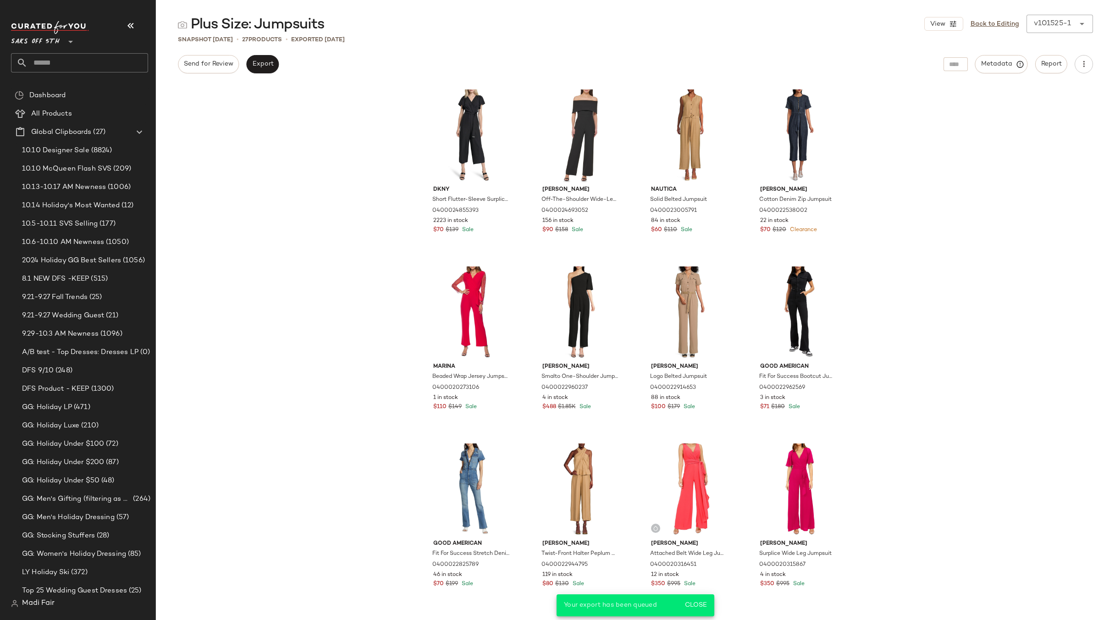
click at [291, 122] on div "Dkny Short Flutter-Sleeve Surplice Jumpsuit 0400024855393 2223 in stock $70 $13…" at bounding box center [635, 352] width 959 height 536
click at [75, 69] on input "text" at bounding box center [88, 62] width 121 height 19
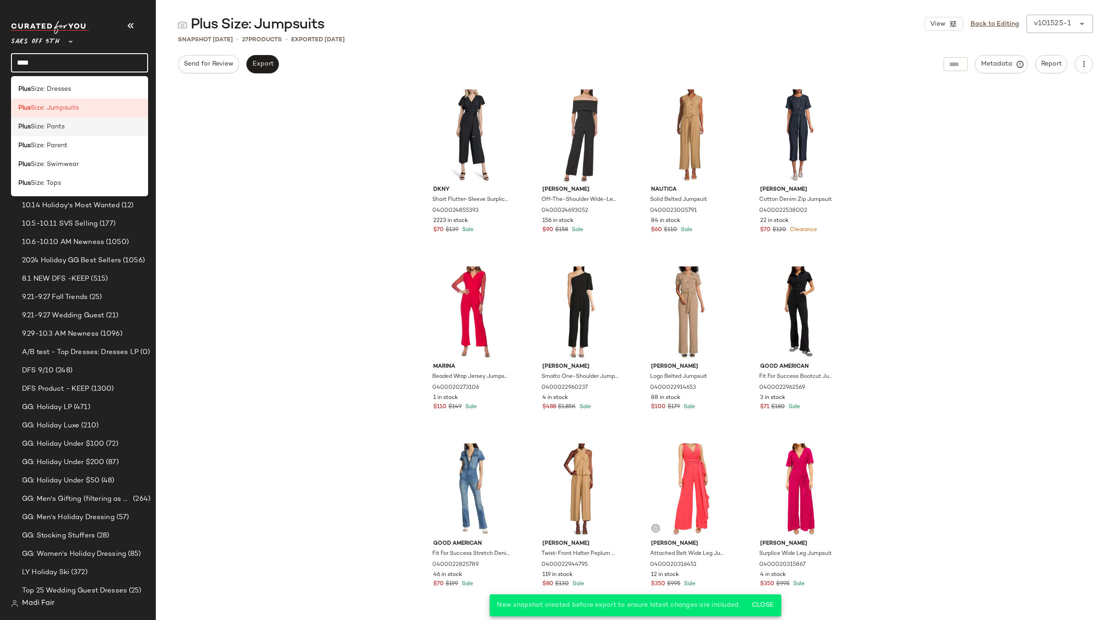
type input "****"
click at [75, 129] on div "Plus Size: Pants" at bounding box center [79, 127] width 122 height 10
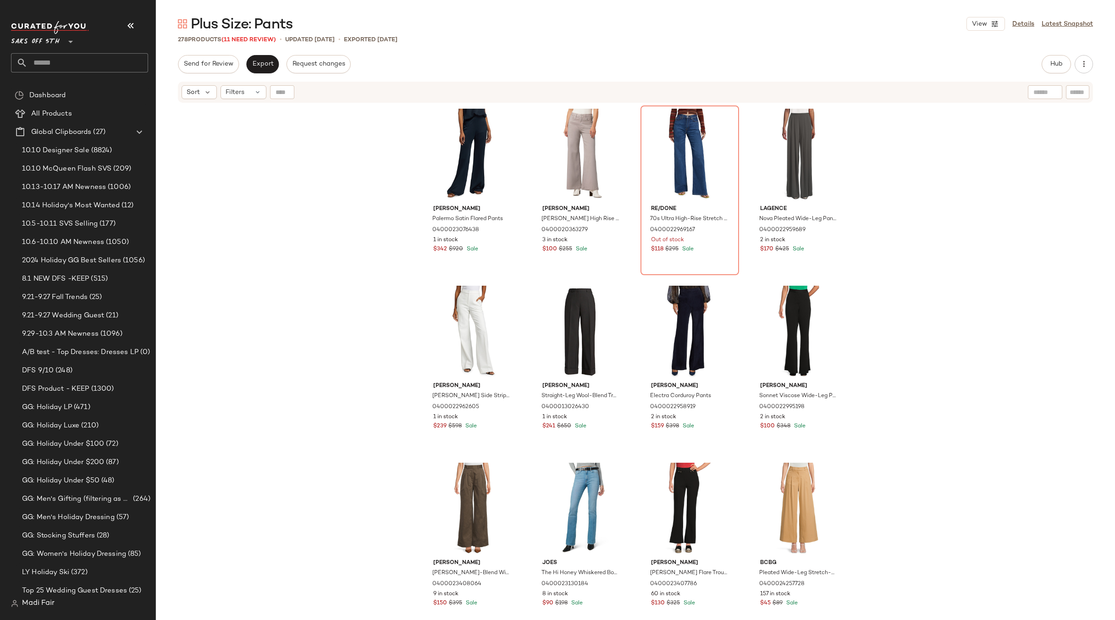
click at [282, 165] on div "[PERSON_NAME] [PERSON_NAME] Satin Flared Pants 0400023076438 1 in stock $342 $9…" at bounding box center [635, 374] width 959 height 541
click at [232, 98] on div "Filters" at bounding box center [244, 92] width 46 height 14
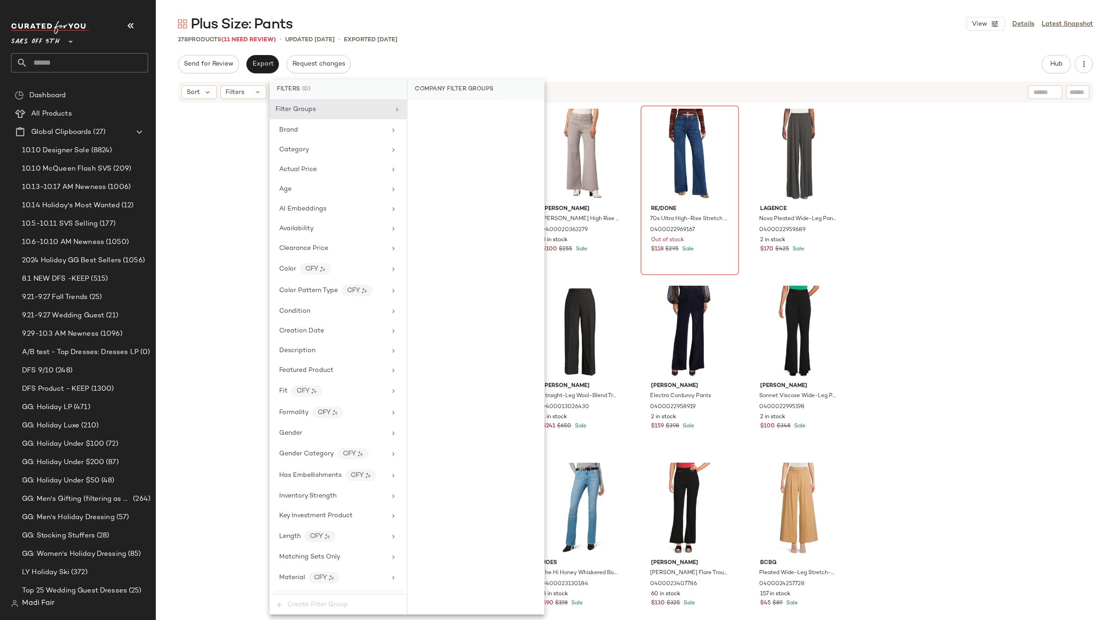
scroll to position [286, 0]
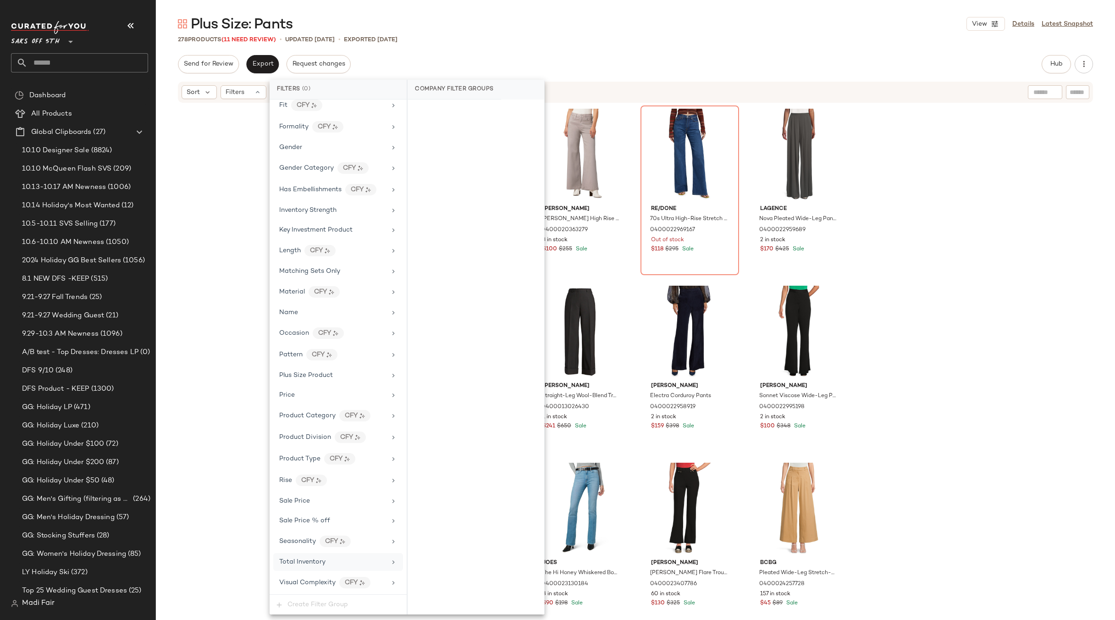
click at [328, 560] on div "Total Inventory" at bounding box center [332, 562] width 107 height 10
click at [478, 116] on span "For 0" at bounding box center [476, 113] width 14 height 6
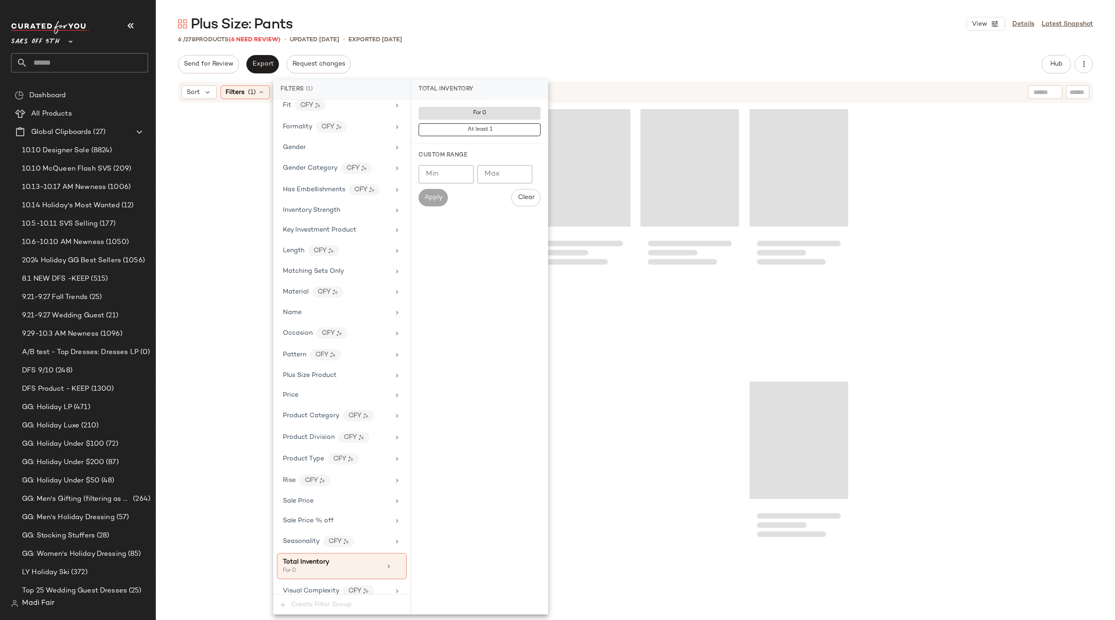
click at [478, 48] on div "Plus Size: Pants View Details Latest Snapshot 6 / 278 Products (6 Need Review) …" at bounding box center [635, 317] width 959 height 605
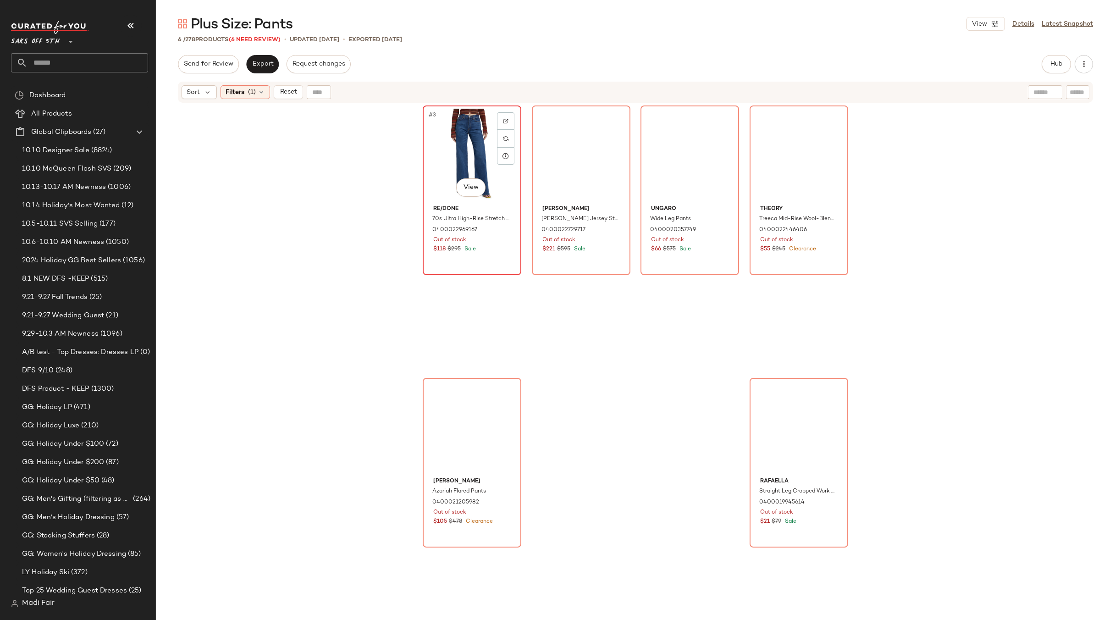
click at [464, 144] on div "#3 View" at bounding box center [472, 155] width 92 height 93
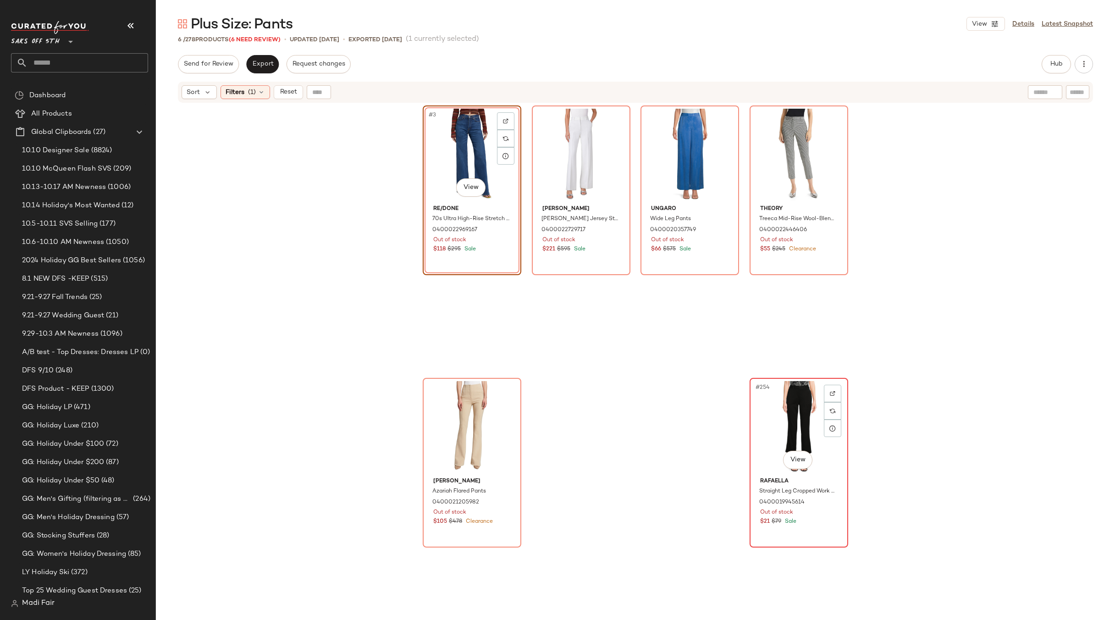
click at [769, 394] on div "#254 View" at bounding box center [799, 427] width 92 height 93
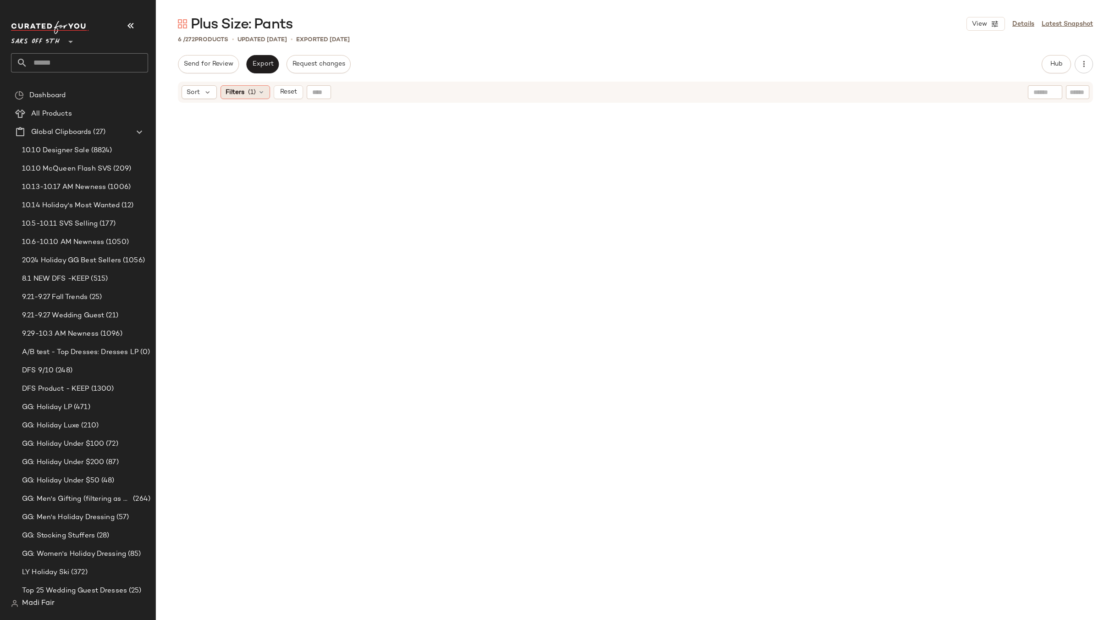
click at [258, 89] on icon at bounding box center [261, 92] width 7 height 7
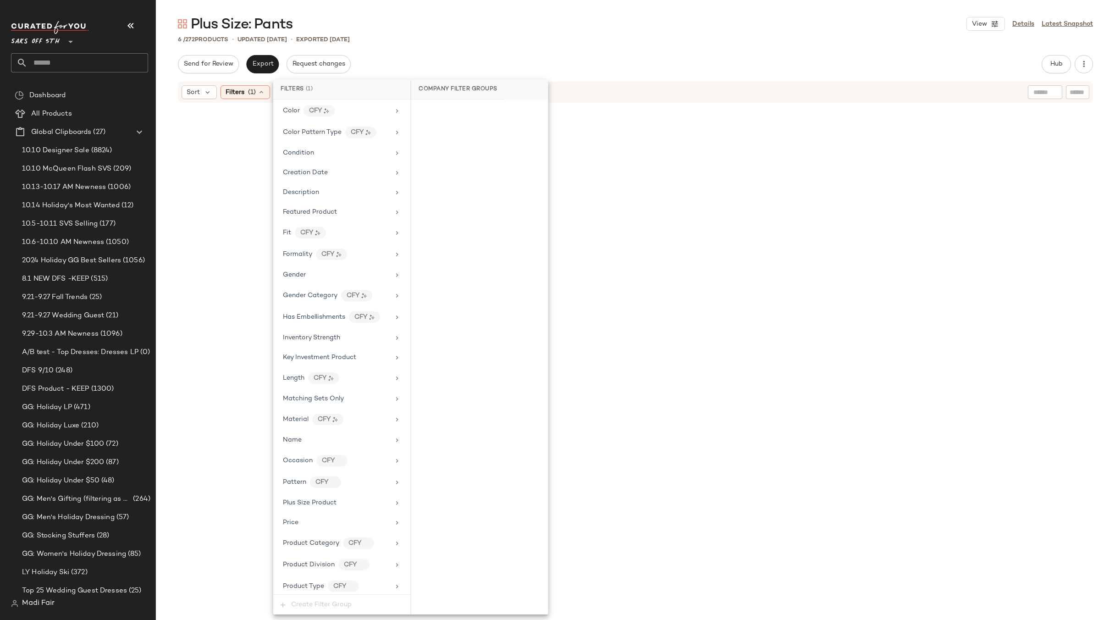
scroll to position [294, 0]
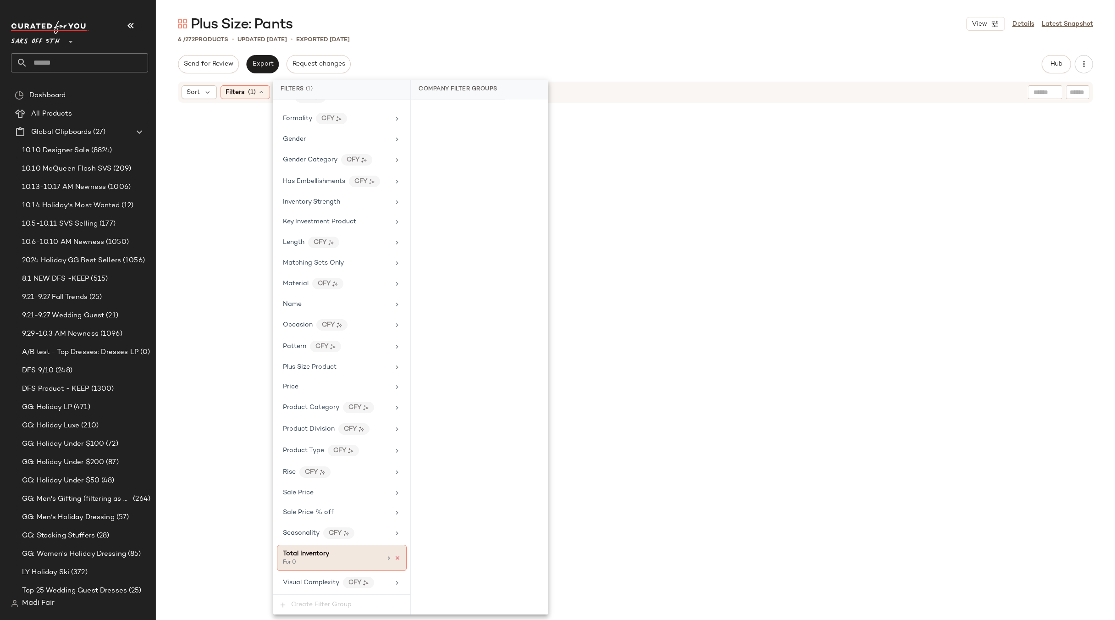
click at [394, 556] on icon at bounding box center [397, 558] width 6 height 6
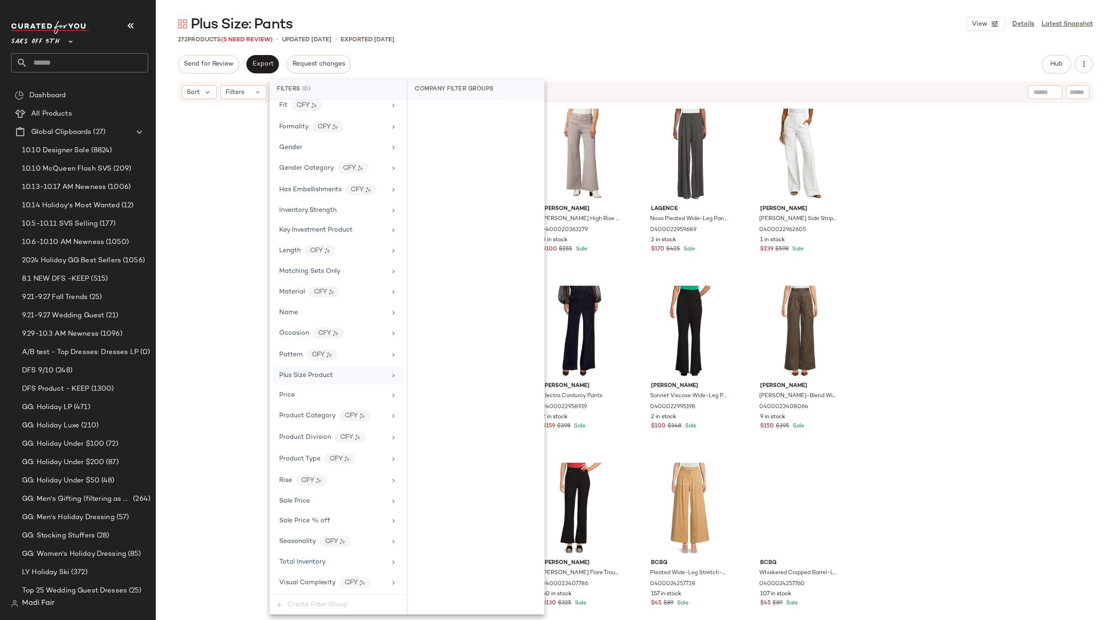
click at [332, 377] on span "Plus Size Product" at bounding box center [306, 375] width 54 height 7
click at [456, 127] on div "False" at bounding box center [475, 128] width 129 height 17
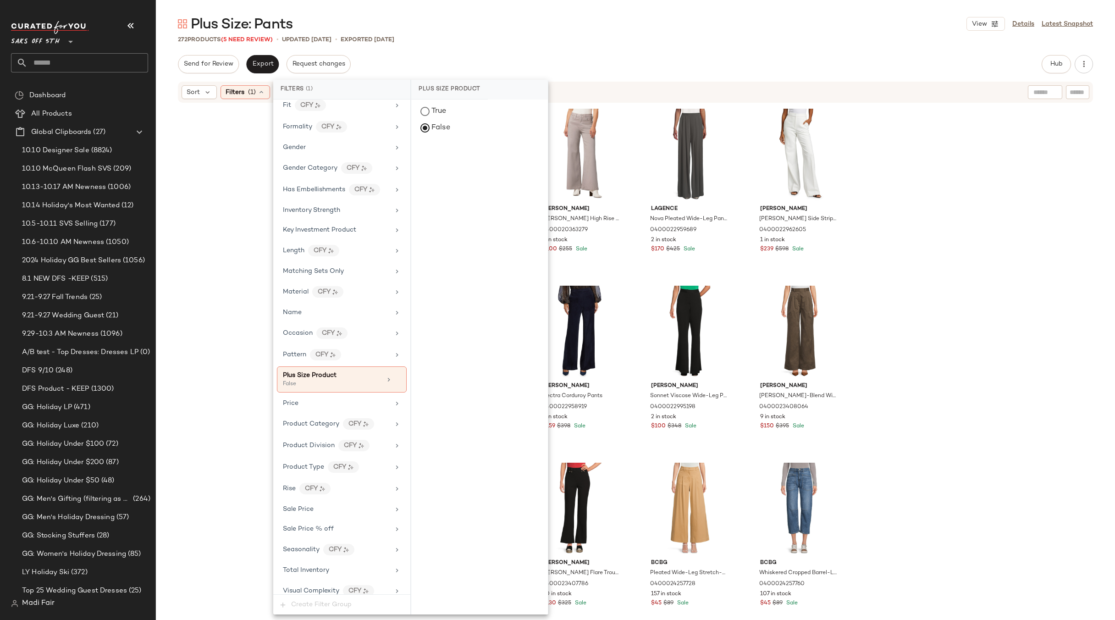
scroll to position [294, 0]
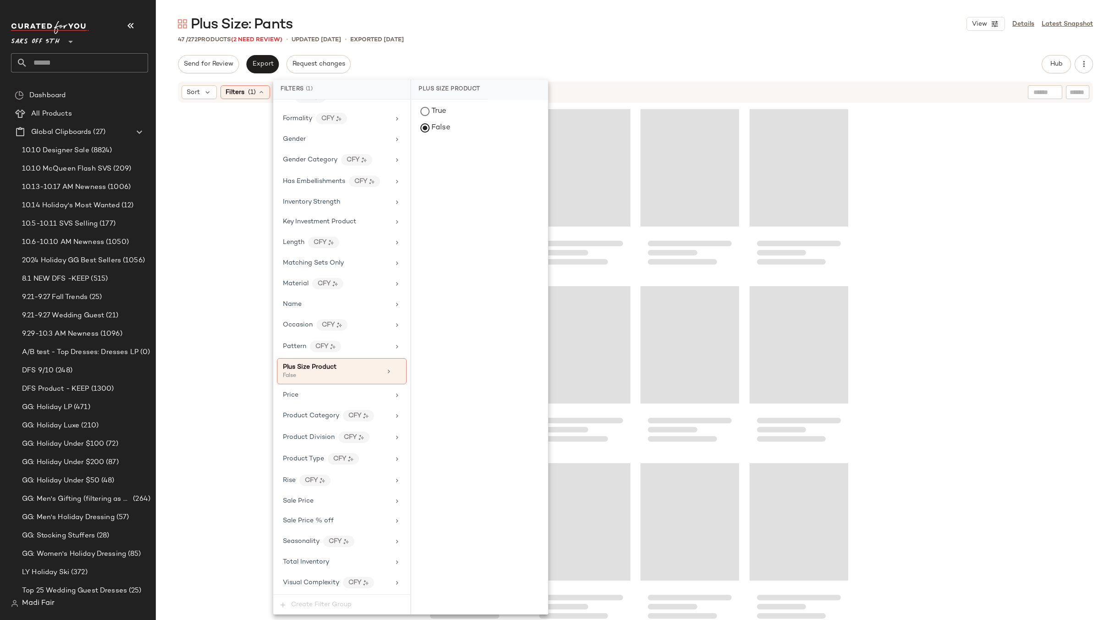
click at [452, 52] on div "Plus Size: Pants View Details Latest Snapshot 47 / 272 Products (2 Need Review)…" at bounding box center [635, 317] width 959 height 605
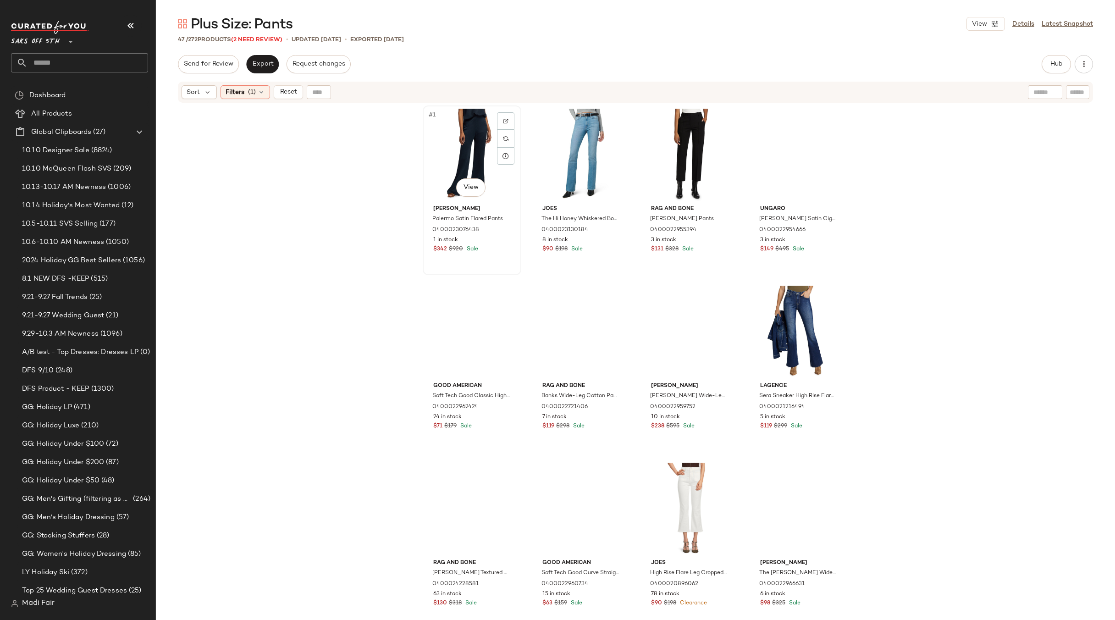
click at [466, 161] on div "#1 View" at bounding box center [472, 155] width 92 height 93
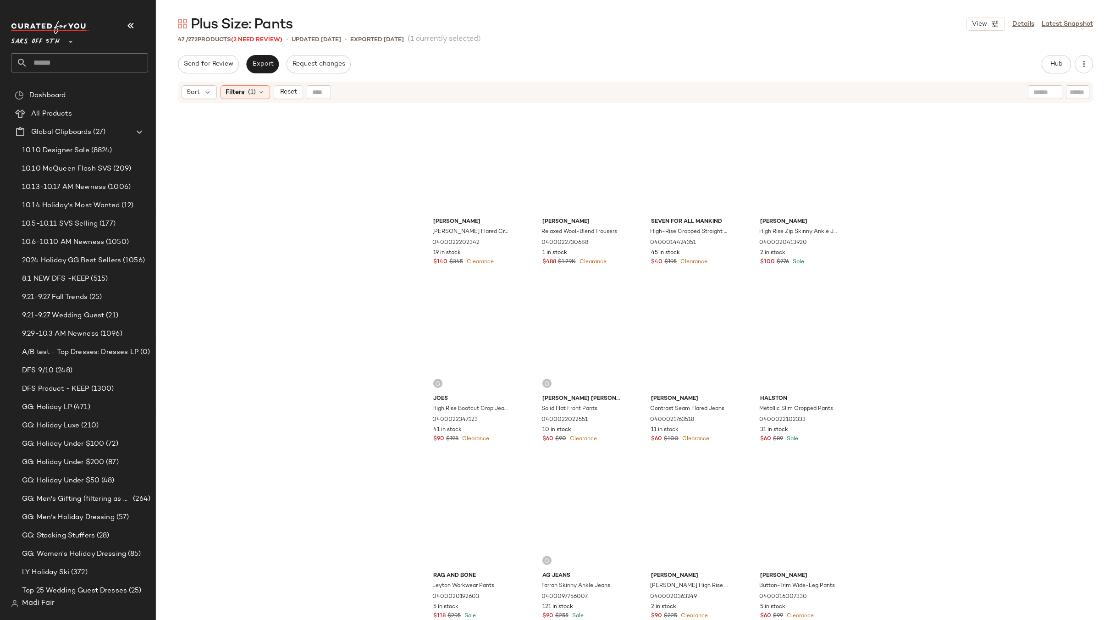
scroll to position [1585, 0]
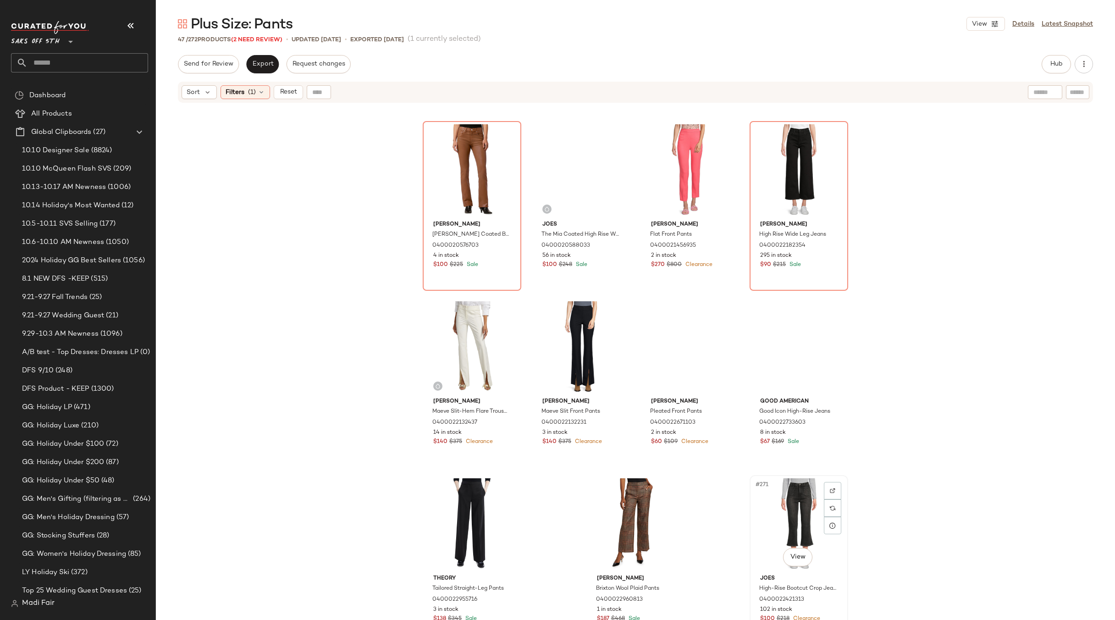
click at [778, 512] on div "#271 View" at bounding box center [799, 524] width 92 height 93
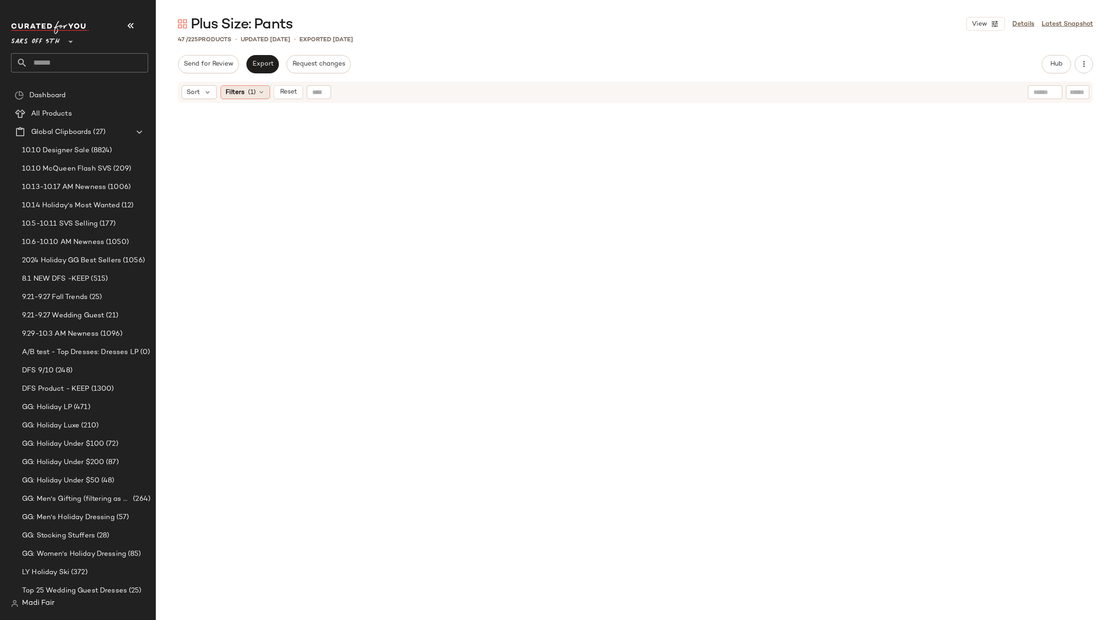
click at [264, 93] on icon at bounding box center [261, 92] width 7 height 7
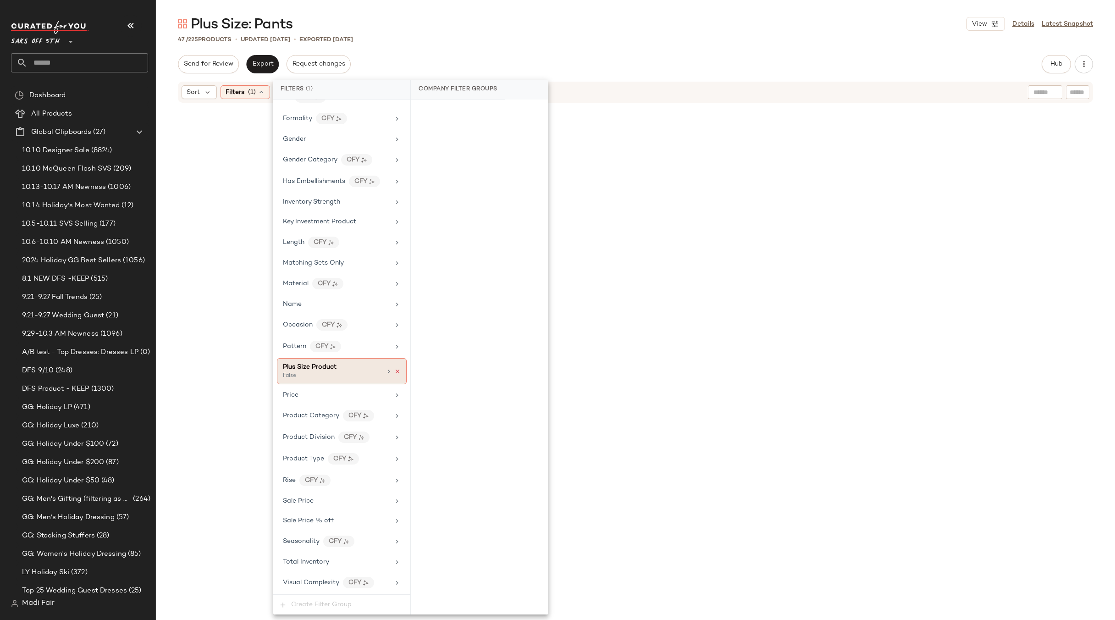
click at [394, 371] on icon at bounding box center [397, 371] width 6 height 6
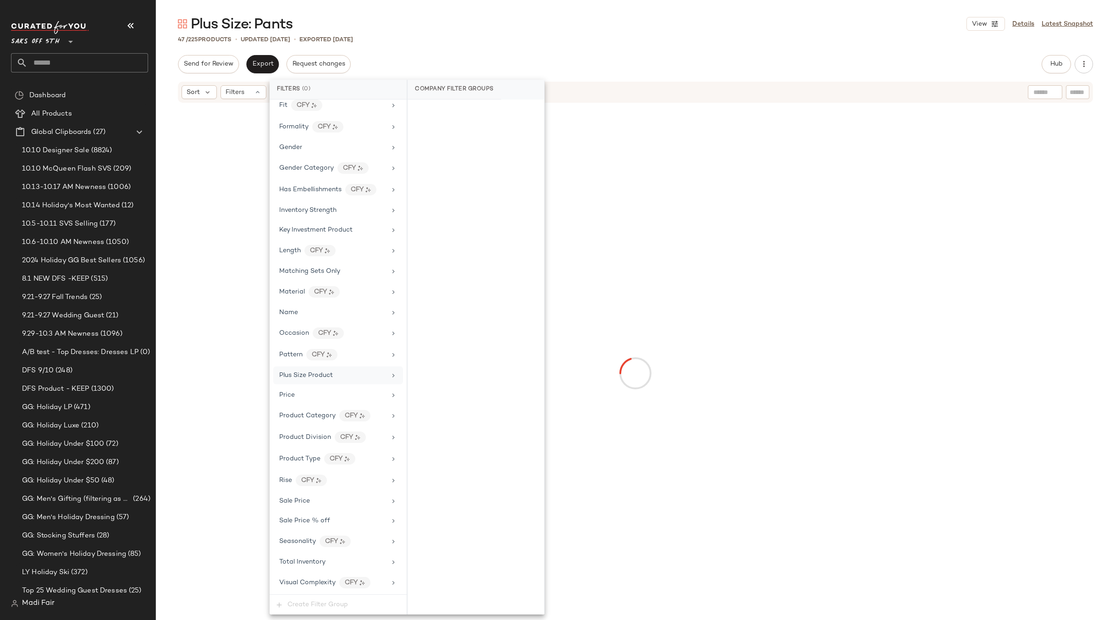
scroll to position [286, 0]
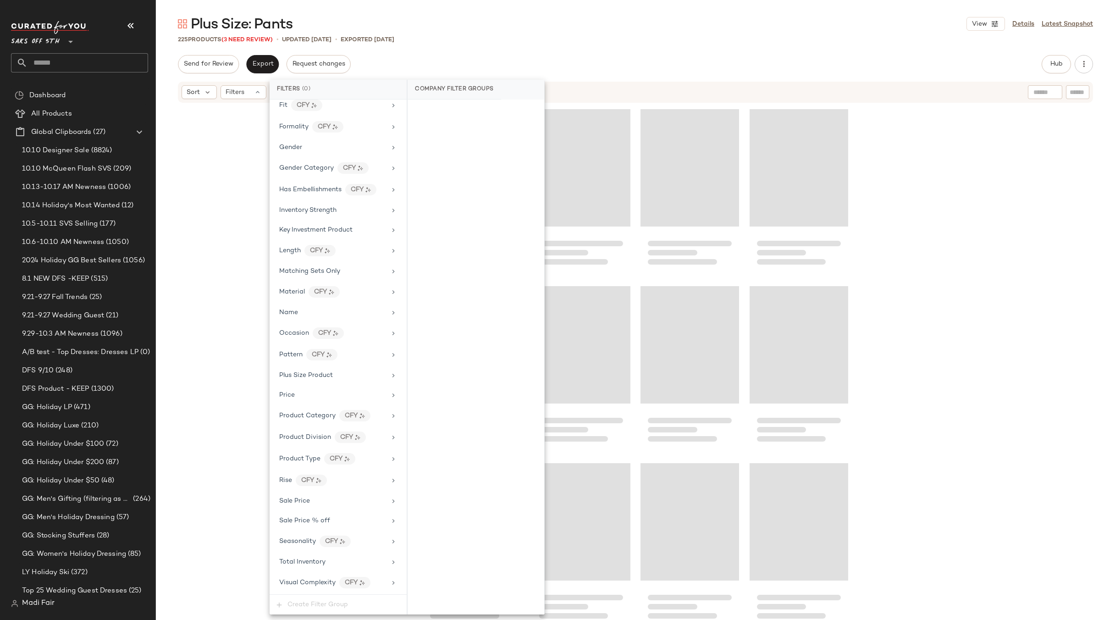
click at [419, 48] on div "Plus Size: Pants View Details Latest Snapshot 225 Products (3 Need Review) • up…" at bounding box center [635, 317] width 959 height 605
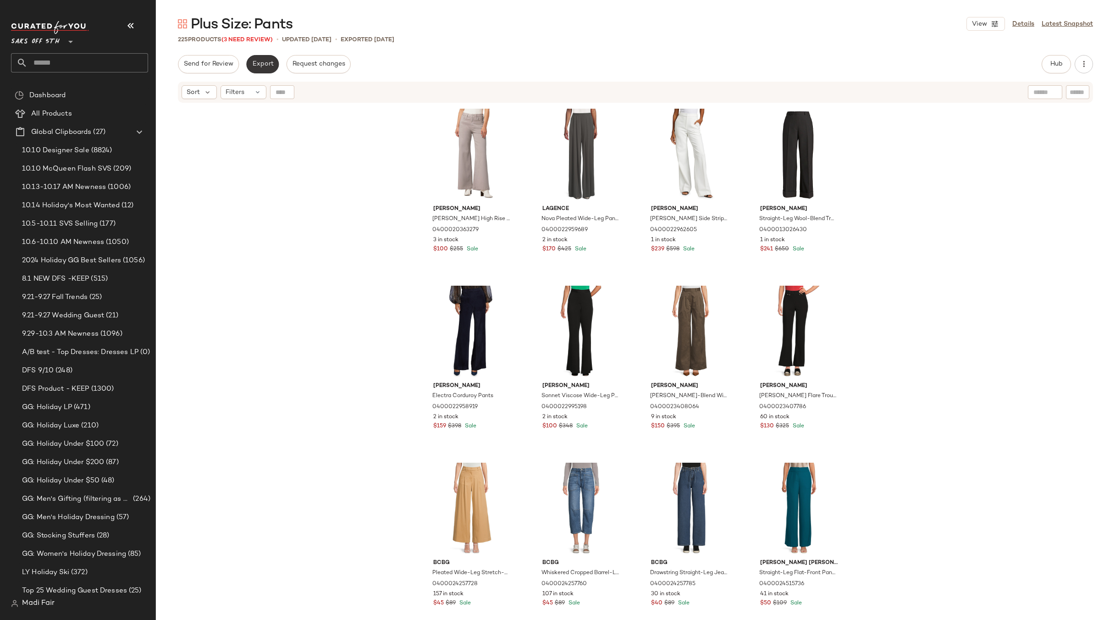
click at [260, 61] on span "Export" at bounding box center [263, 64] width 22 height 7
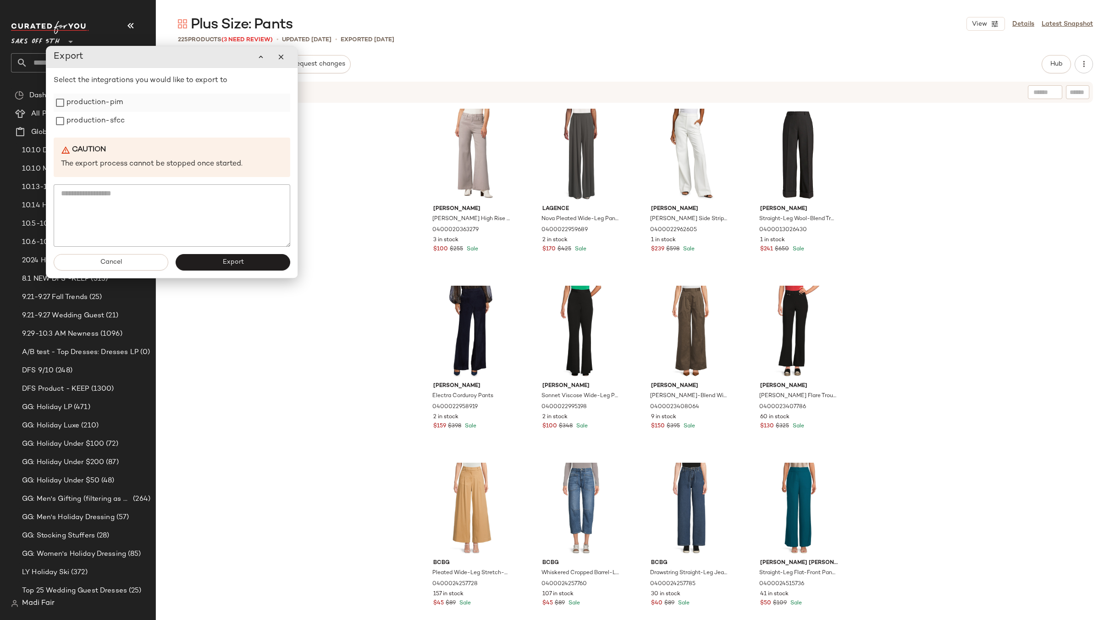
click at [72, 105] on label "production-pim" at bounding box center [94, 103] width 56 height 18
click at [79, 120] on label "production-sfcc" at bounding box center [95, 121] width 58 height 18
click at [211, 266] on button "Export" at bounding box center [233, 262] width 115 height 17
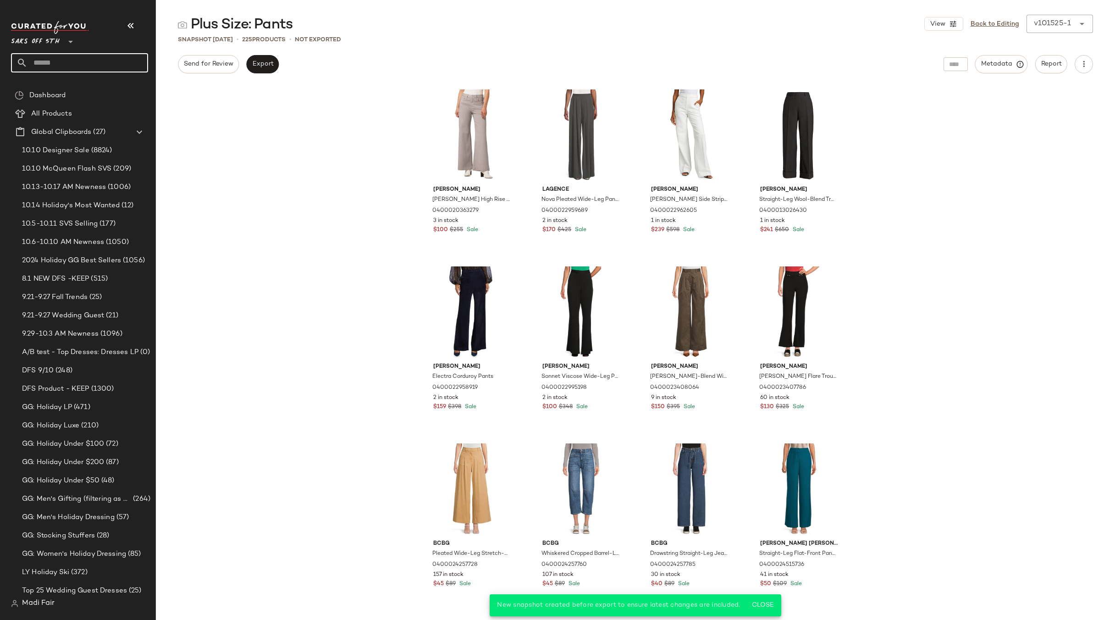
click at [64, 56] on input "text" at bounding box center [88, 62] width 121 height 19
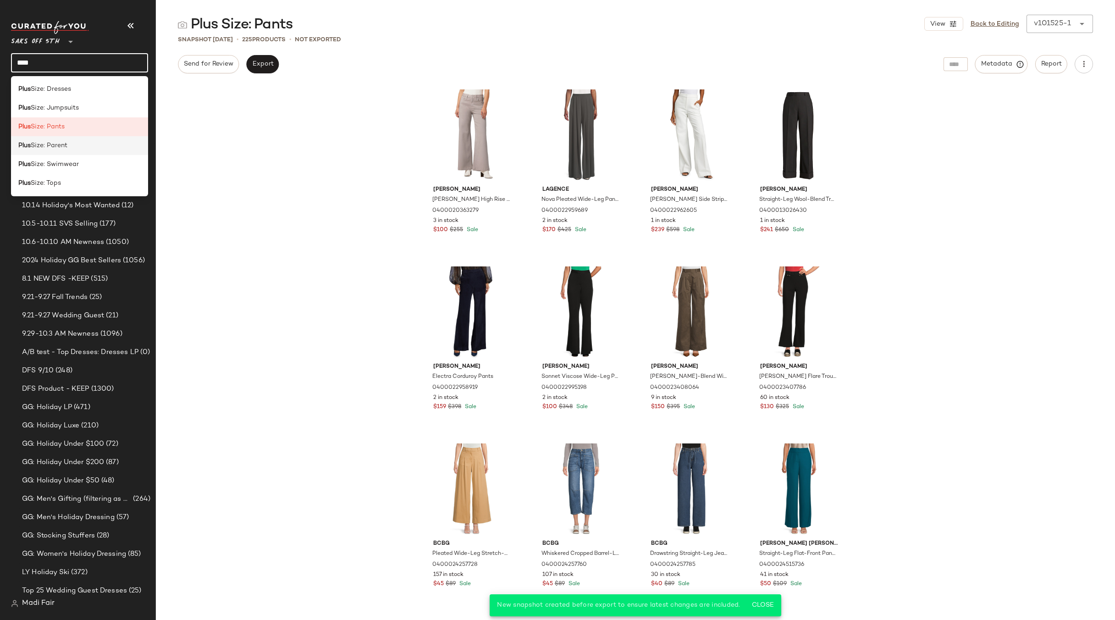
type input "****"
click at [64, 143] on span "Size: Parent" at bounding box center [49, 146] width 37 height 10
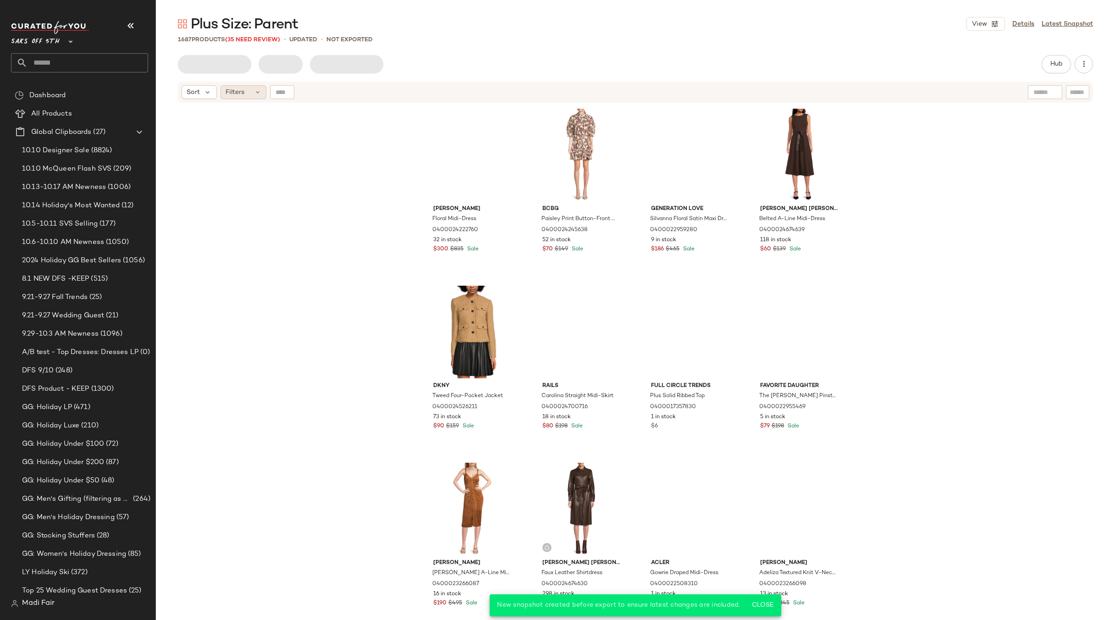
click at [243, 93] on span "Filters" at bounding box center [235, 93] width 19 height 10
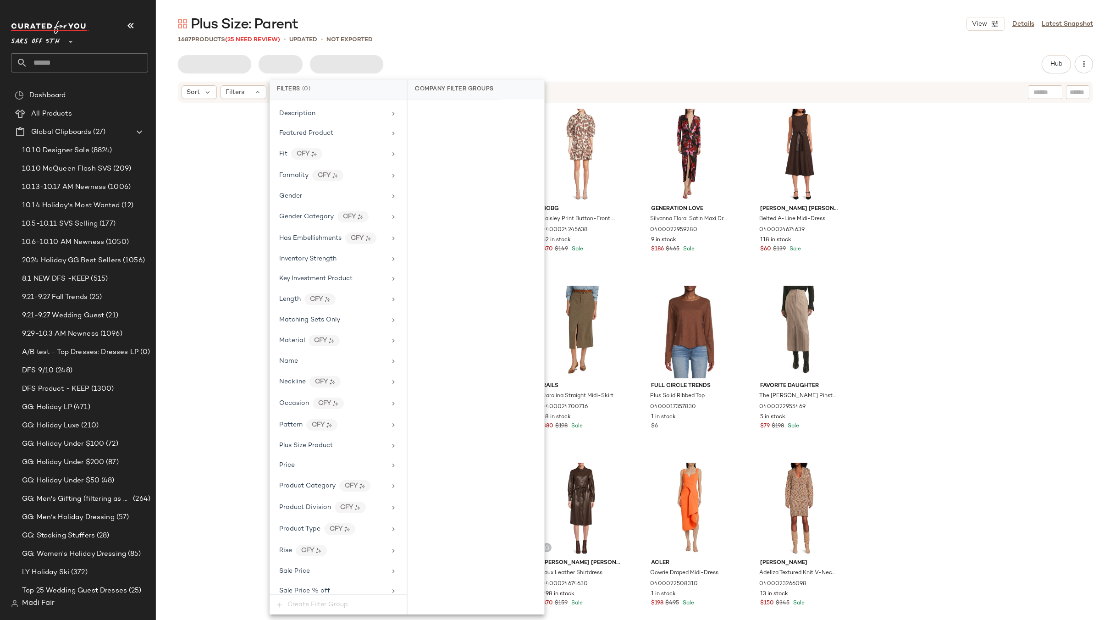
scroll to position [329, 0]
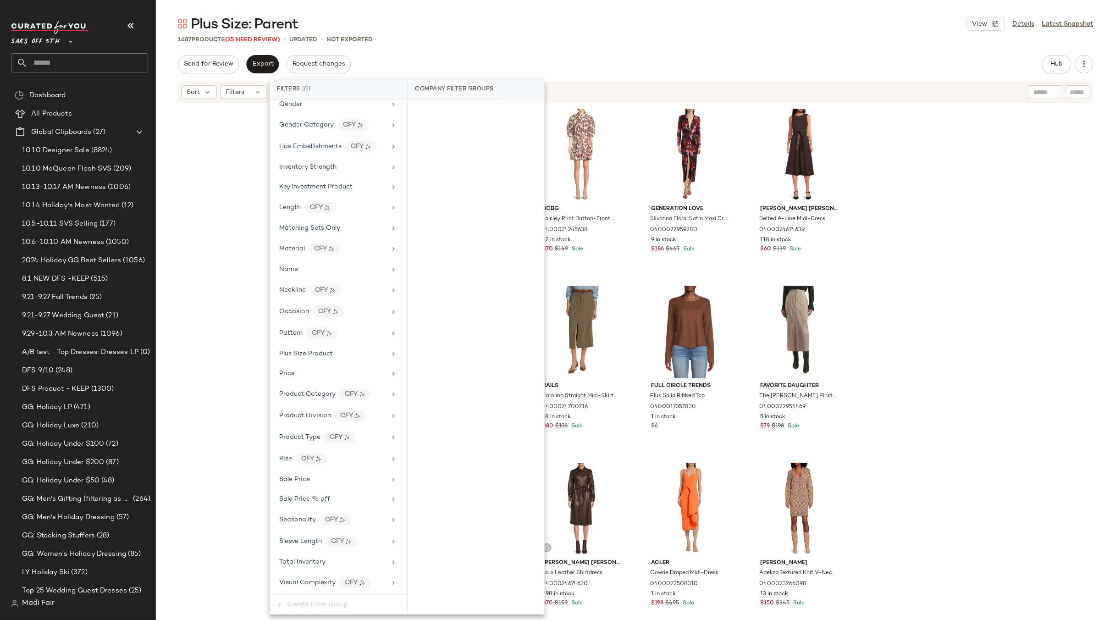
drag, startPoint x: 327, startPoint y: 562, endPoint x: 442, endPoint y: 415, distance: 185.9
click at [327, 562] on div "Total Inventory" at bounding box center [332, 562] width 107 height 10
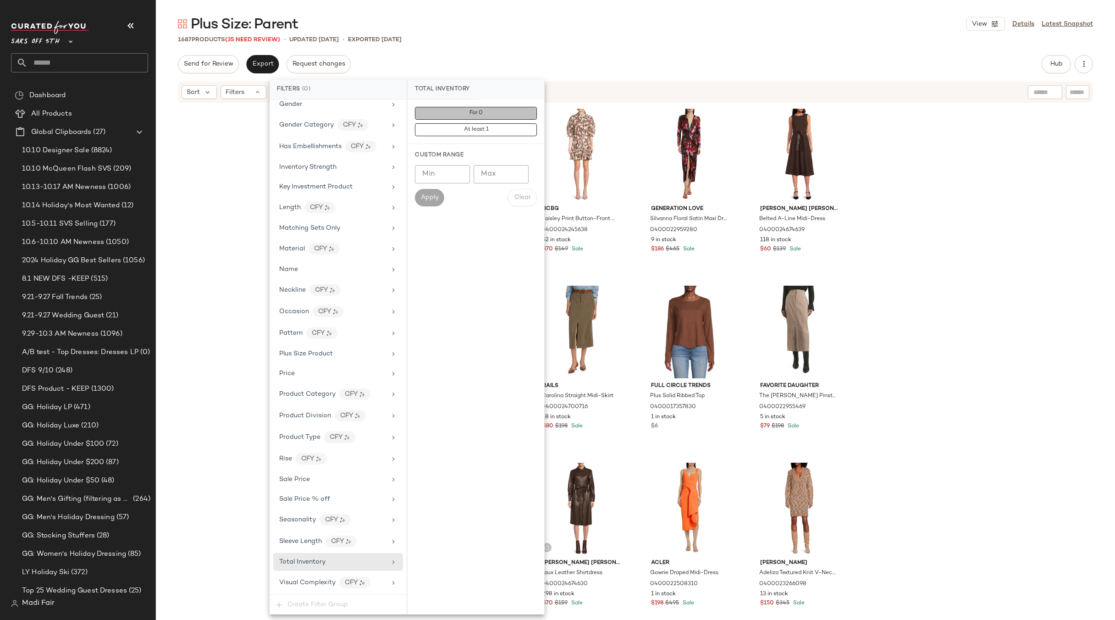
click at [499, 107] on button "For 0" at bounding box center [476, 113] width 122 height 13
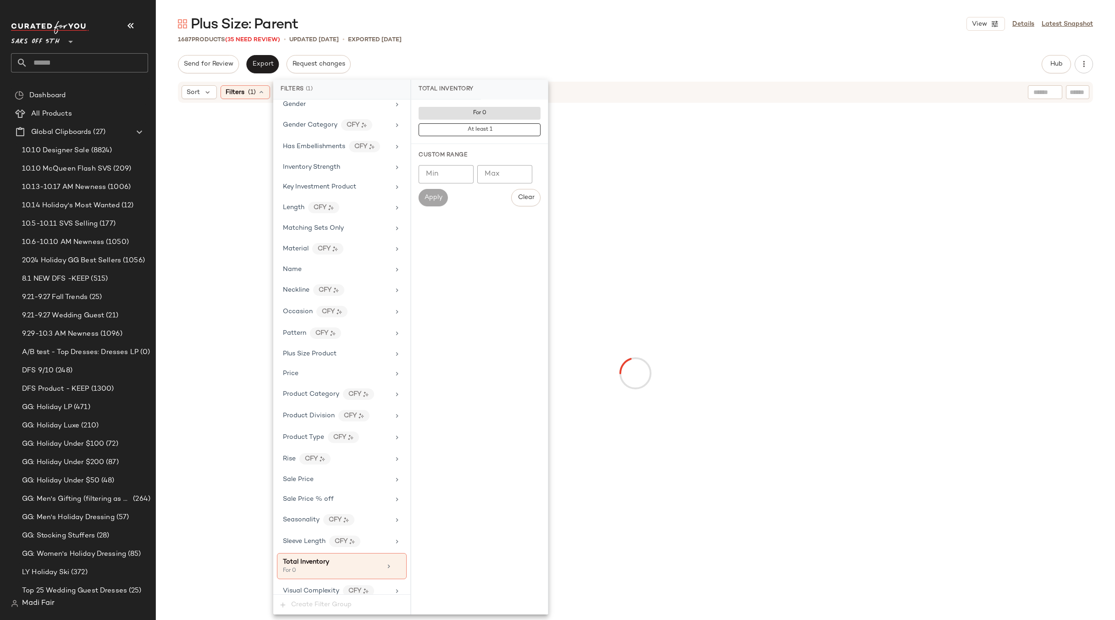
click at [478, 63] on div "Send for Review Export Request changes Hub Send for Review External Review Inte…" at bounding box center [635, 64] width 915 height 18
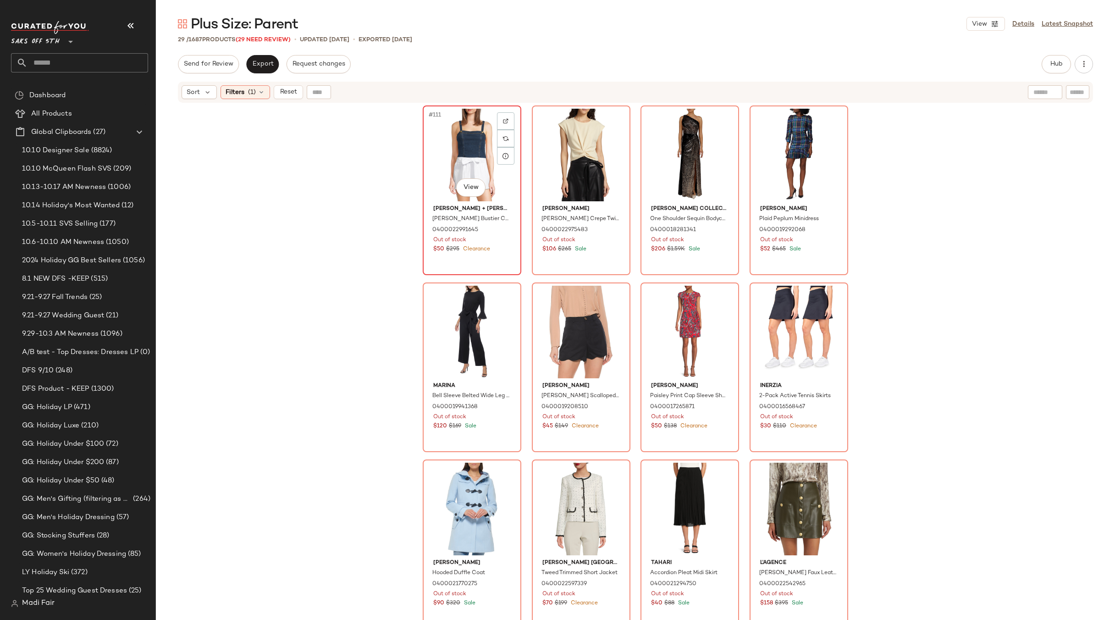
click at [461, 128] on div "#111 View" at bounding box center [472, 155] width 92 height 93
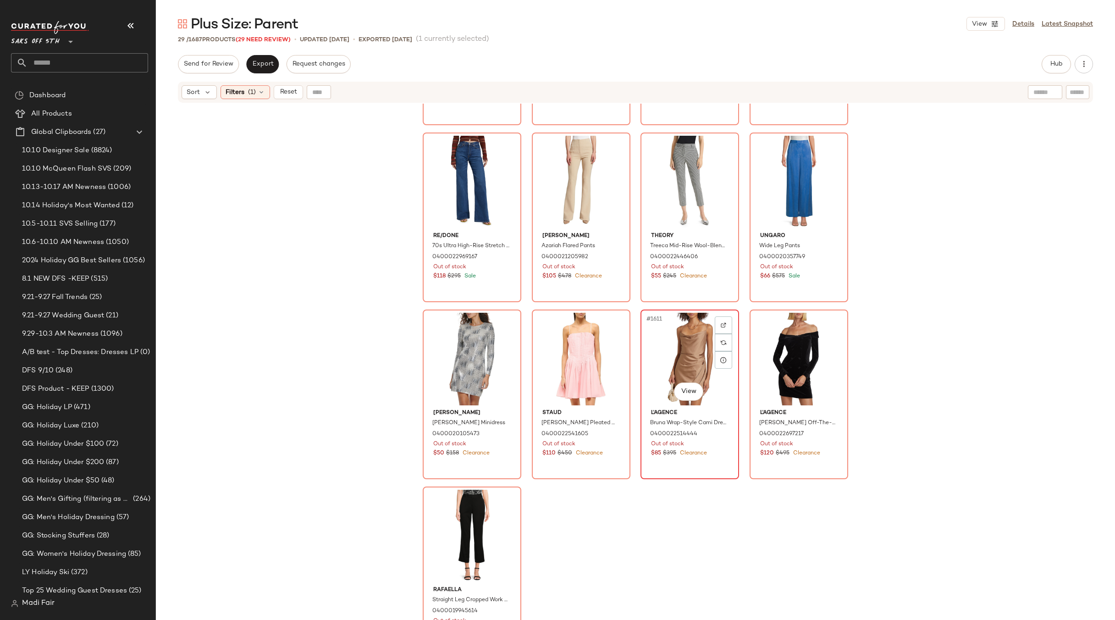
scroll to position [877, 0]
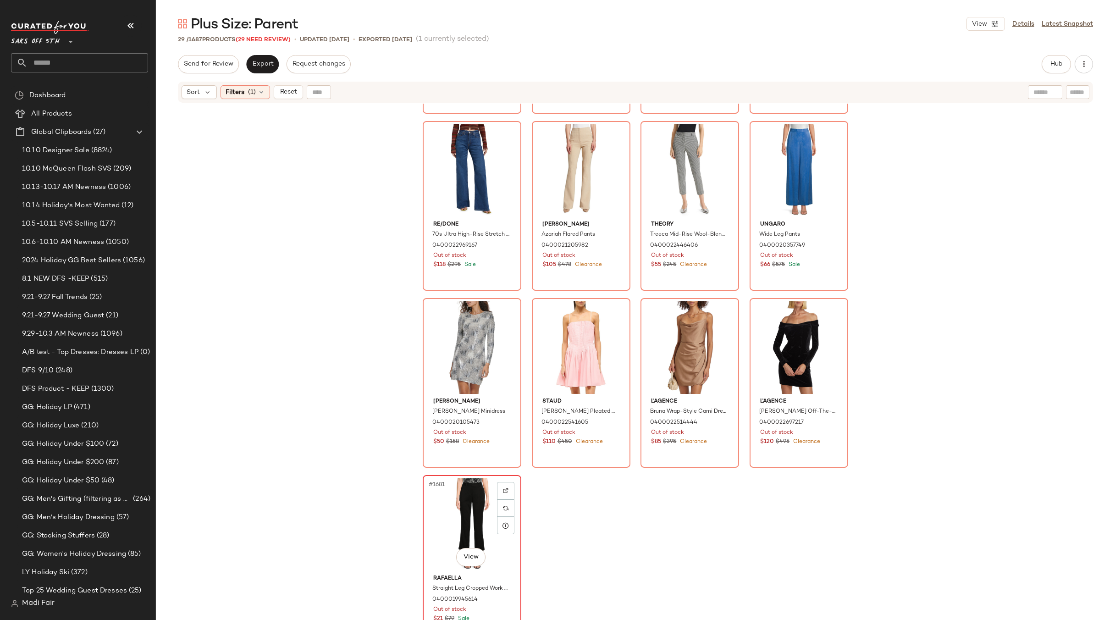
click at [452, 515] on div "#1681 View" at bounding box center [472, 524] width 92 height 93
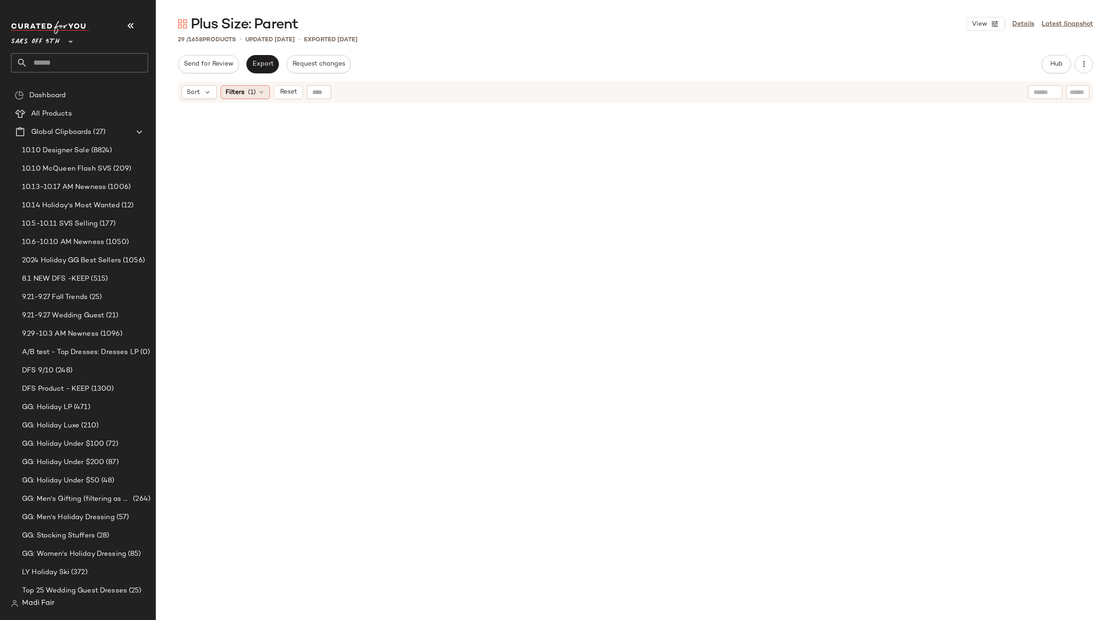
click at [252, 96] on span "(1)" at bounding box center [252, 93] width 8 height 10
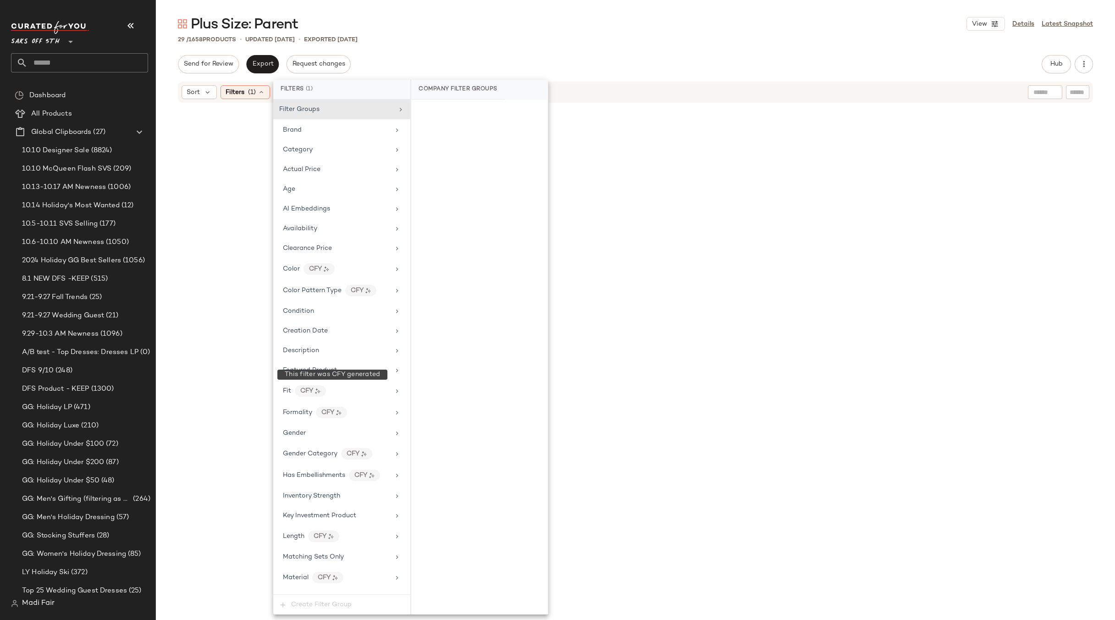
scroll to position [337, 0]
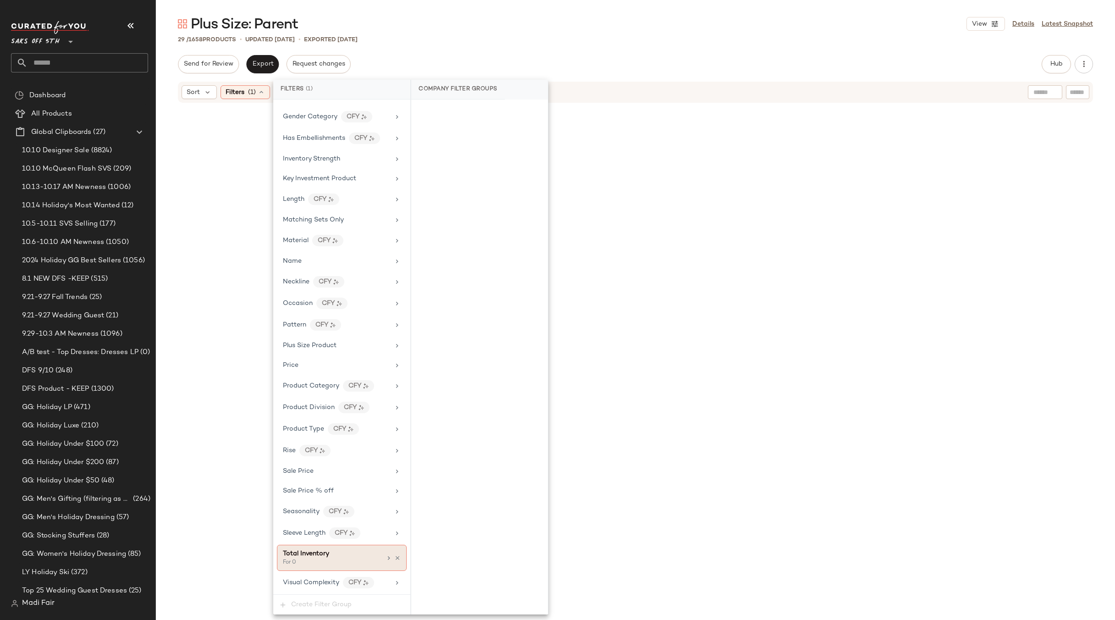
click at [394, 555] on icon at bounding box center [397, 558] width 6 height 6
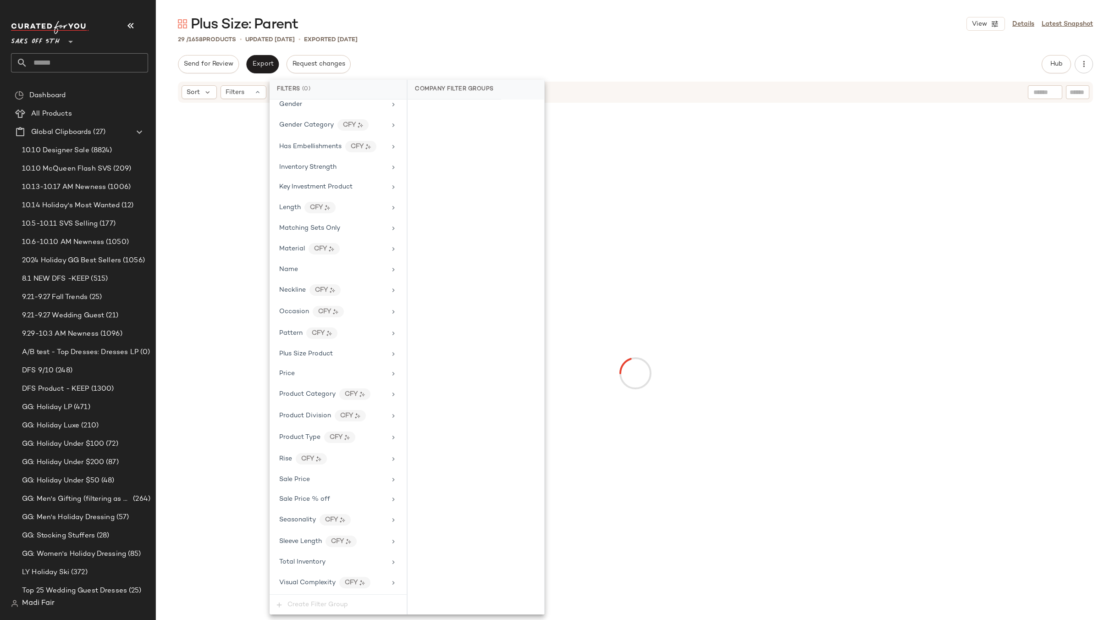
scroll to position [329, 0]
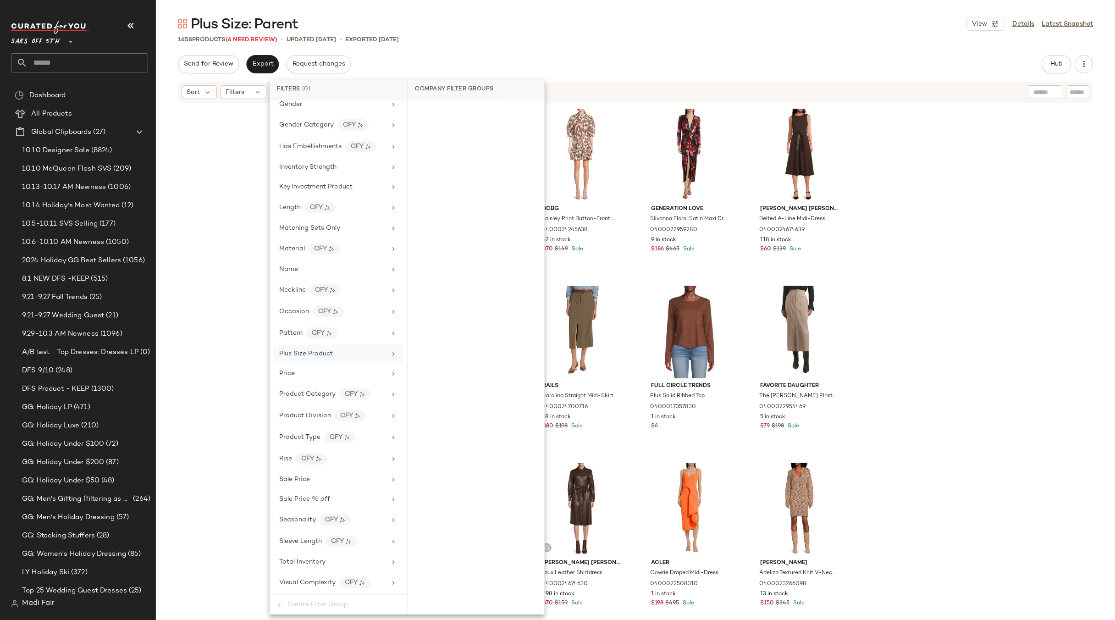
click at [321, 354] on span "Plus Size Product" at bounding box center [306, 353] width 54 height 7
click at [458, 127] on div "False" at bounding box center [475, 128] width 129 height 17
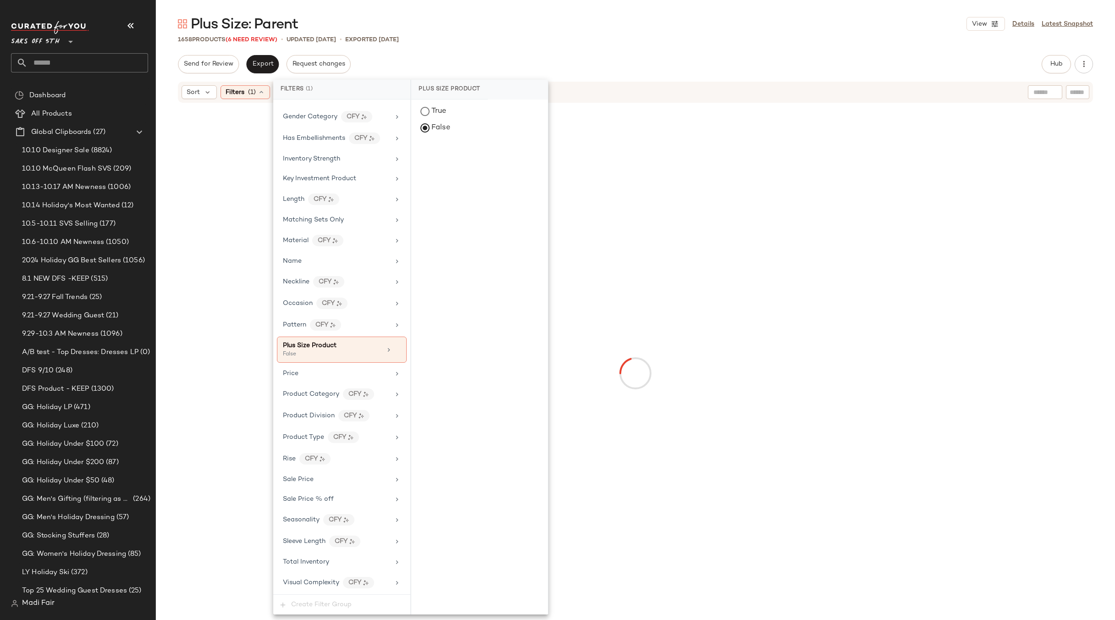
click at [450, 57] on div "Send for Review Export Request changes Hub Send for Review External Review Inte…" at bounding box center [635, 64] width 915 height 18
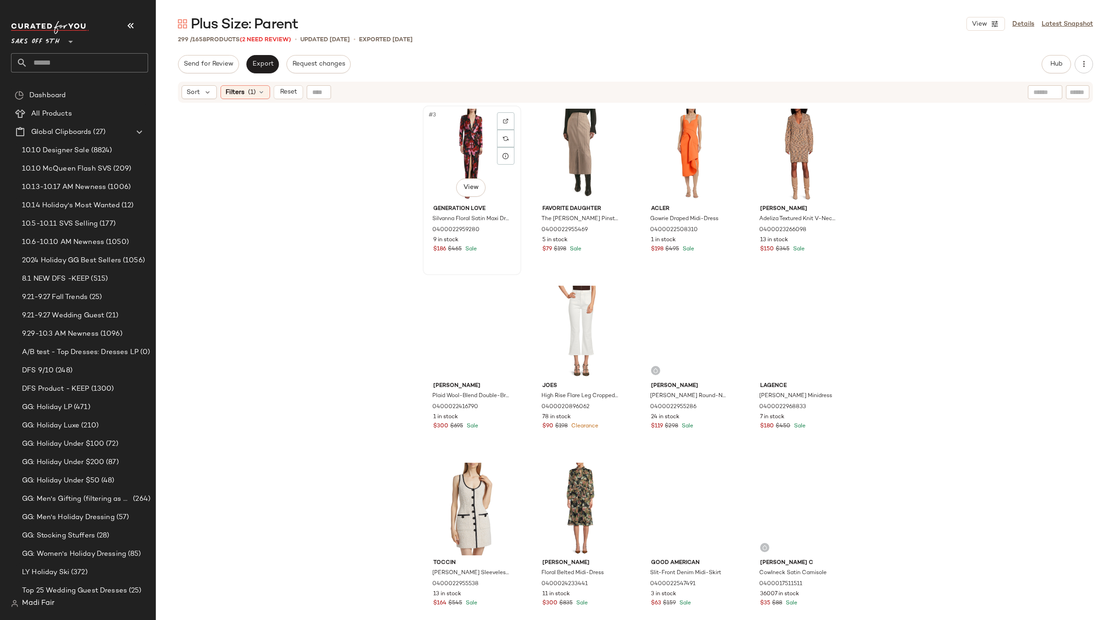
click at [466, 156] on div "#3 View" at bounding box center [472, 155] width 92 height 93
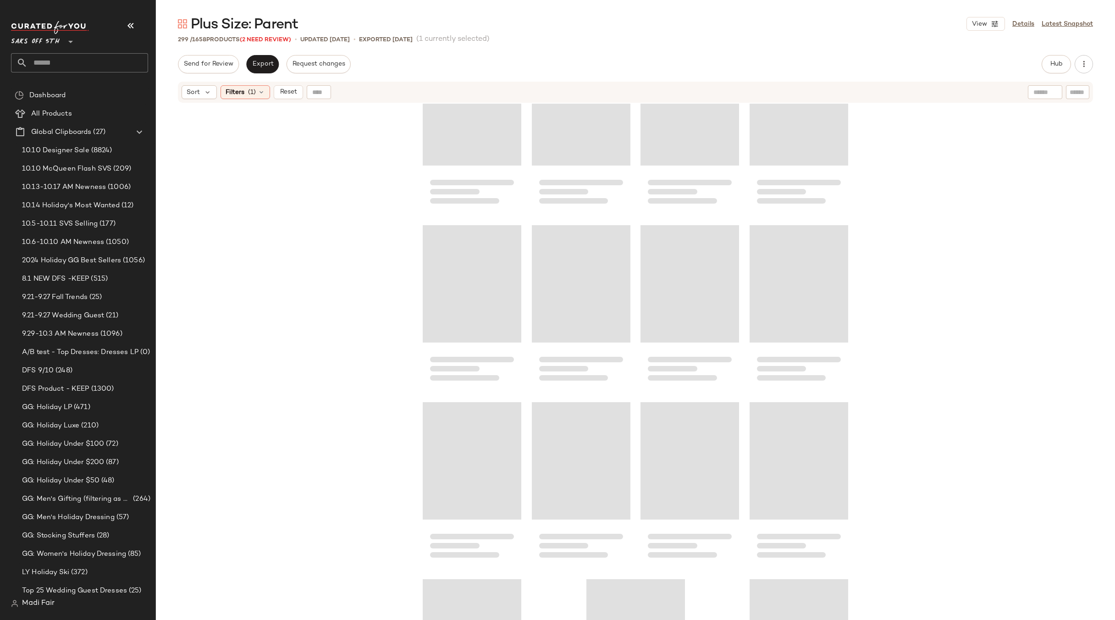
scroll to position [12737, 0]
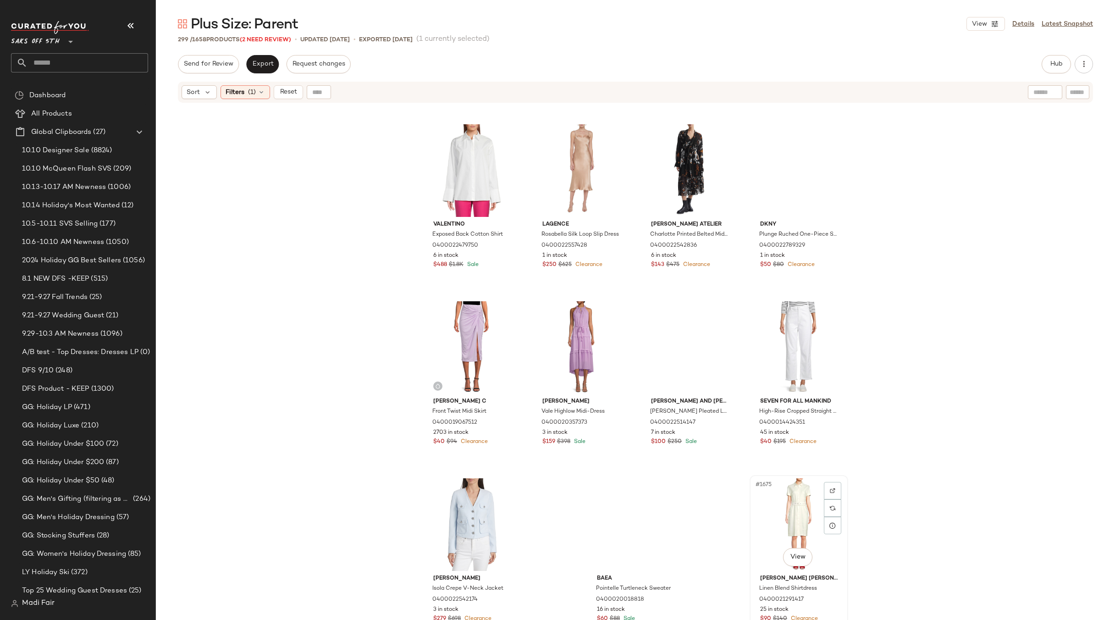
click at [776, 515] on div "#1675 View" at bounding box center [799, 524] width 92 height 93
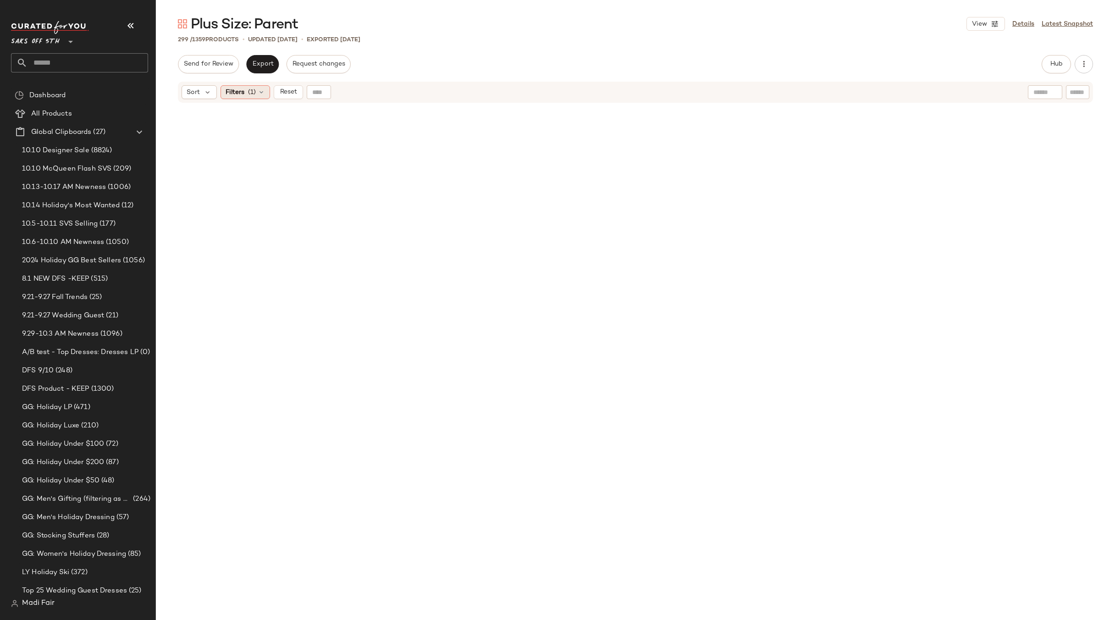
click at [250, 89] on span "(1)" at bounding box center [252, 93] width 8 height 10
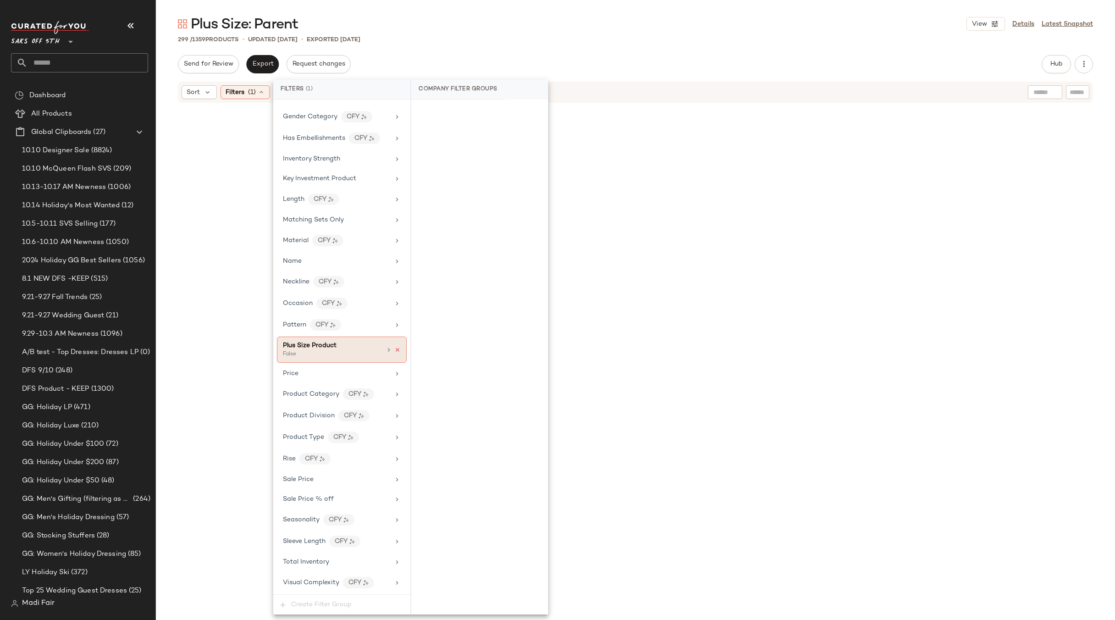
click at [394, 350] on icon at bounding box center [397, 350] width 6 height 6
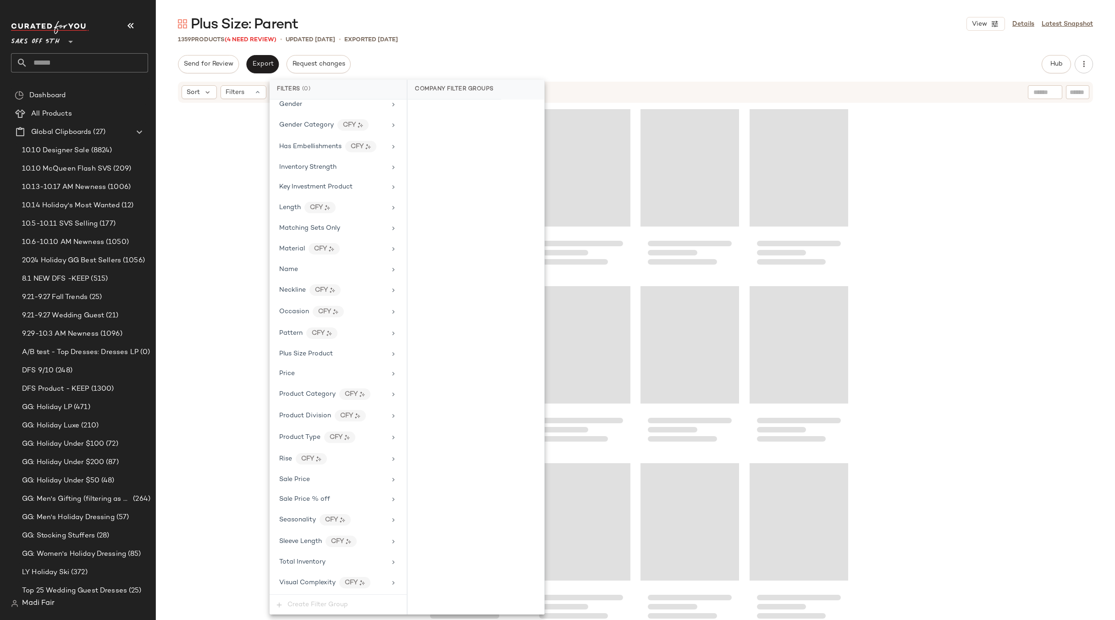
click at [446, 56] on div "Send for Review Export Request changes Hub Send for Review External Review Inte…" at bounding box center [635, 64] width 915 height 18
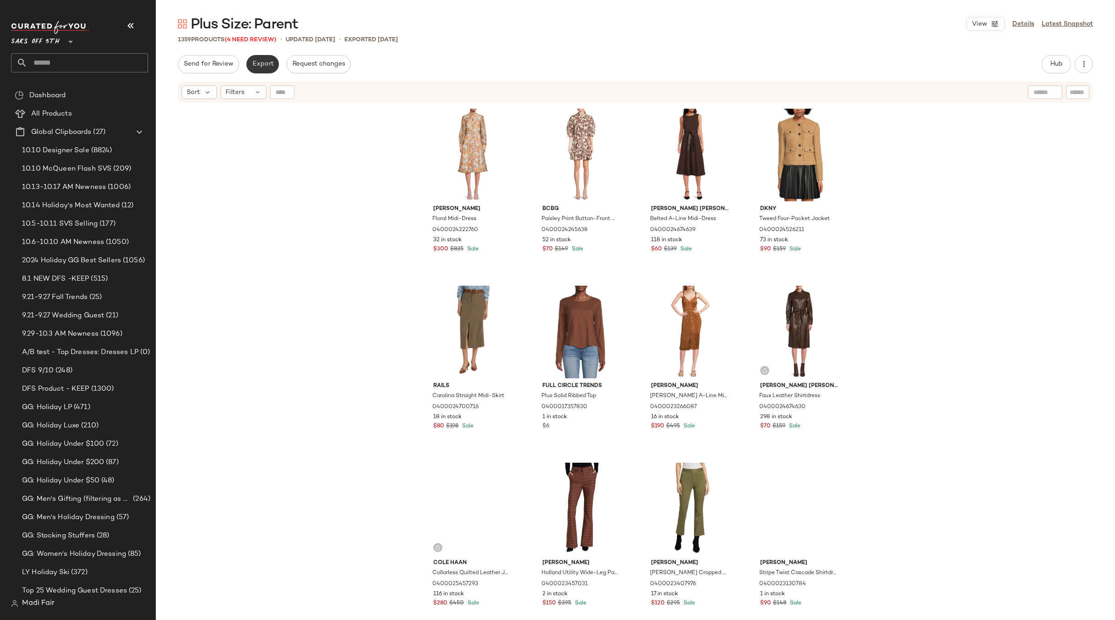
click at [265, 59] on button "Export" at bounding box center [262, 64] width 33 height 18
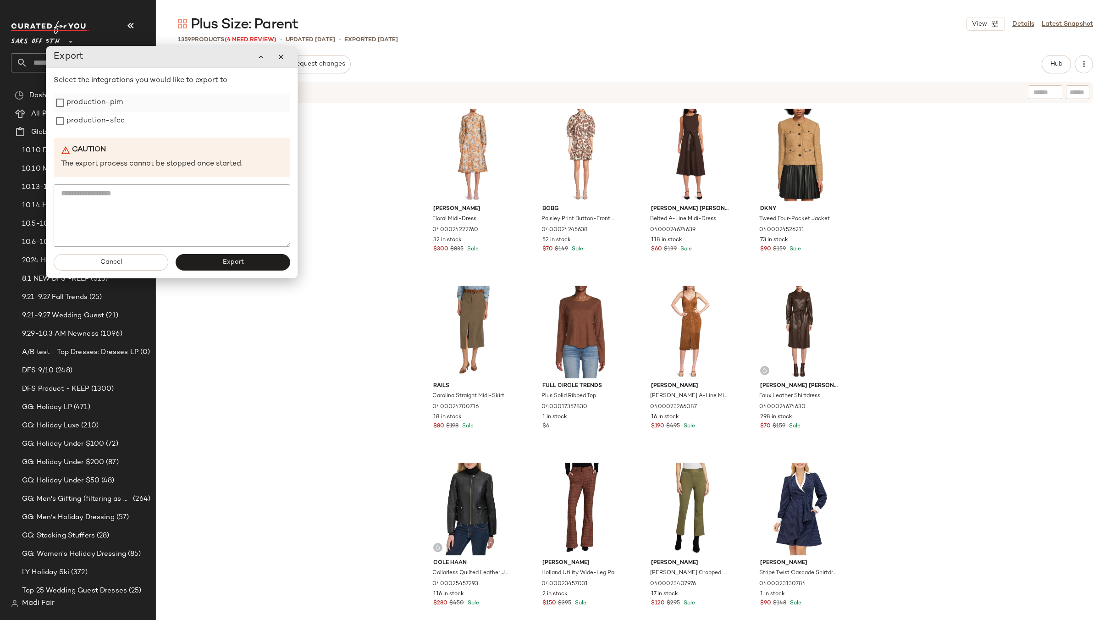
click at [97, 104] on label "production-pim" at bounding box center [94, 103] width 56 height 18
click at [99, 120] on label "production-sfcc" at bounding box center [95, 121] width 58 height 18
click at [211, 259] on button "Export" at bounding box center [233, 263] width 115 height 17
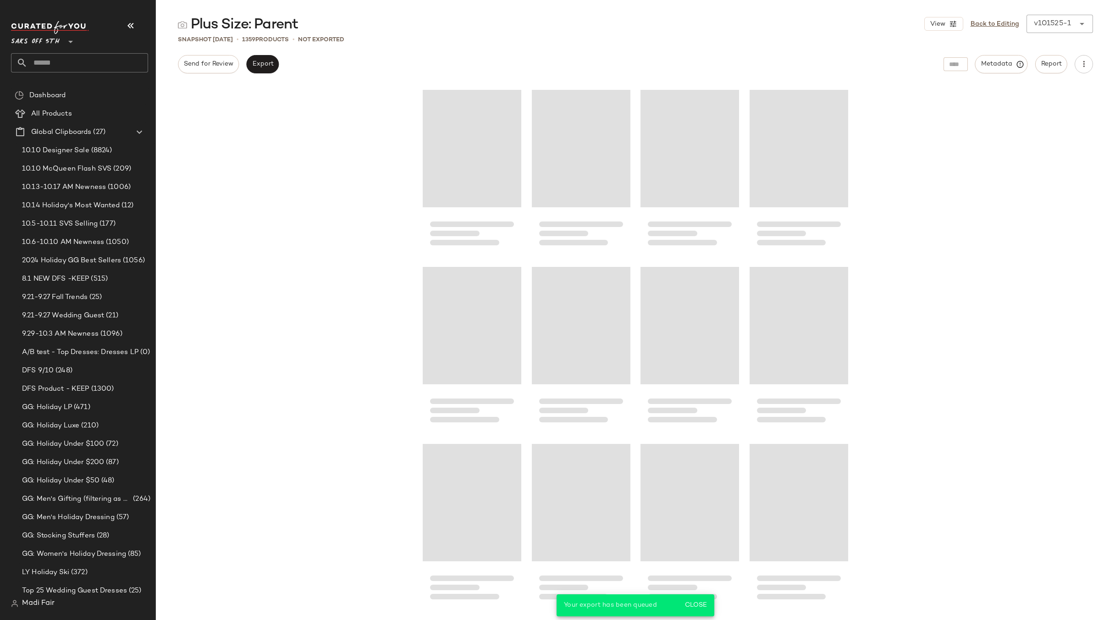
click at [60, 64] on input "text" at bounding box center [88, 62] width 121 height 19
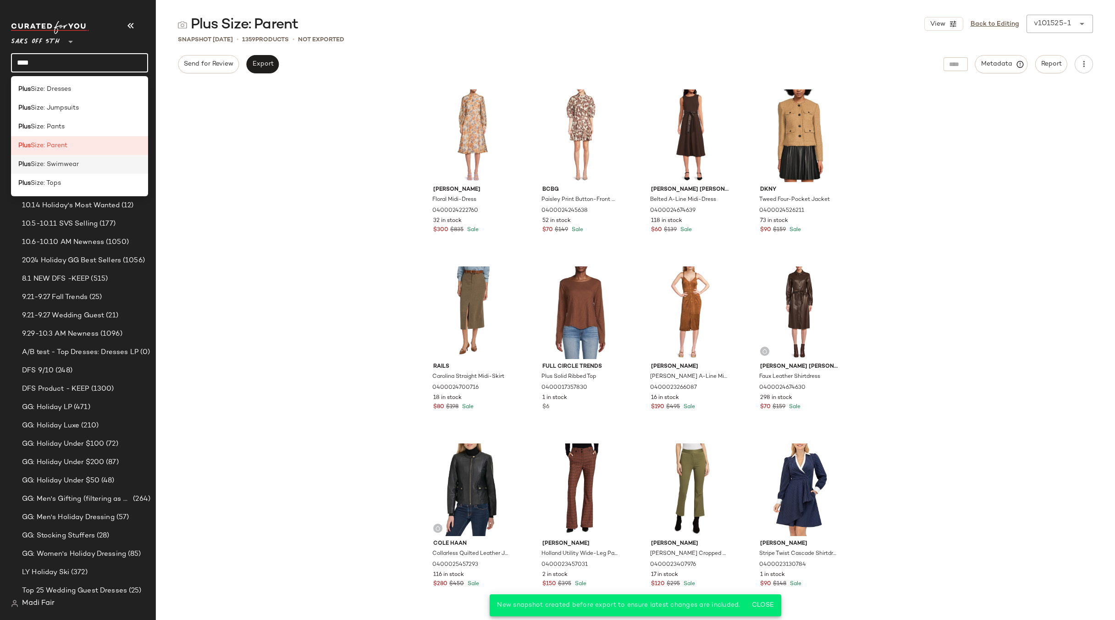
type input "****"
click at [74, 161] on span "Size: Swimwear" at bounding box center [55, 165] width 48 height 10
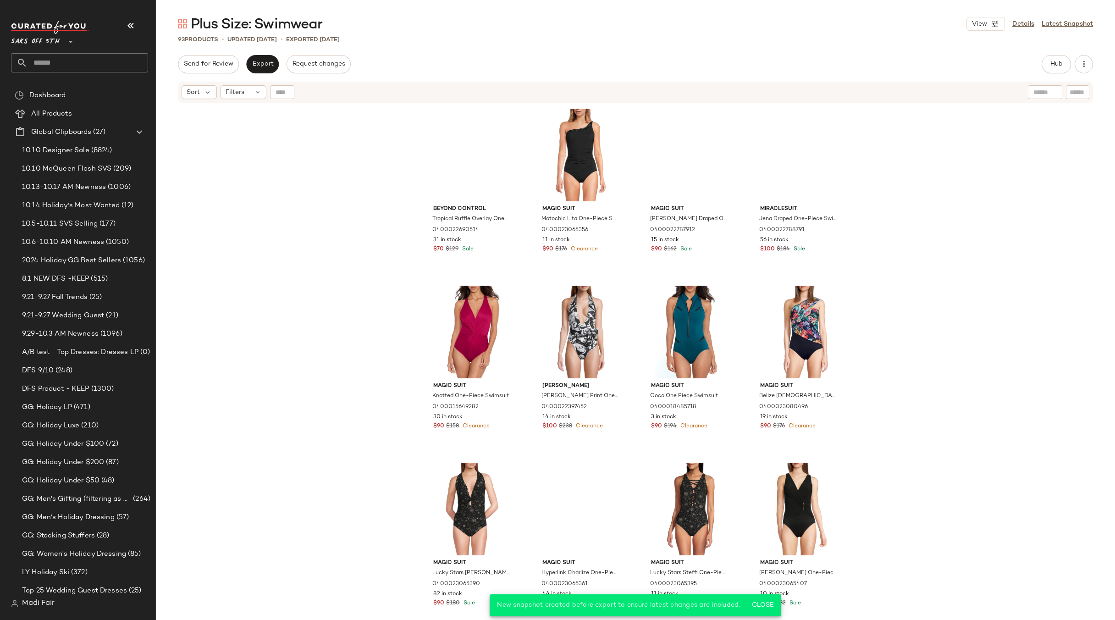
drag, startPoint x: 300, startPoint y: 121, endPoint x: 296, endPoint y: 116, distance: 6.6
click at [300, 121] on div "Beyond Control Tropical Ruffle Overlay One-Piece Swimsuit 0400022690514 31 in s…" at bounding box center [635, 374] width 959 height 541
click at [250, 87] on div "Filters" at bounding box center [244, 92] width 46 height 14
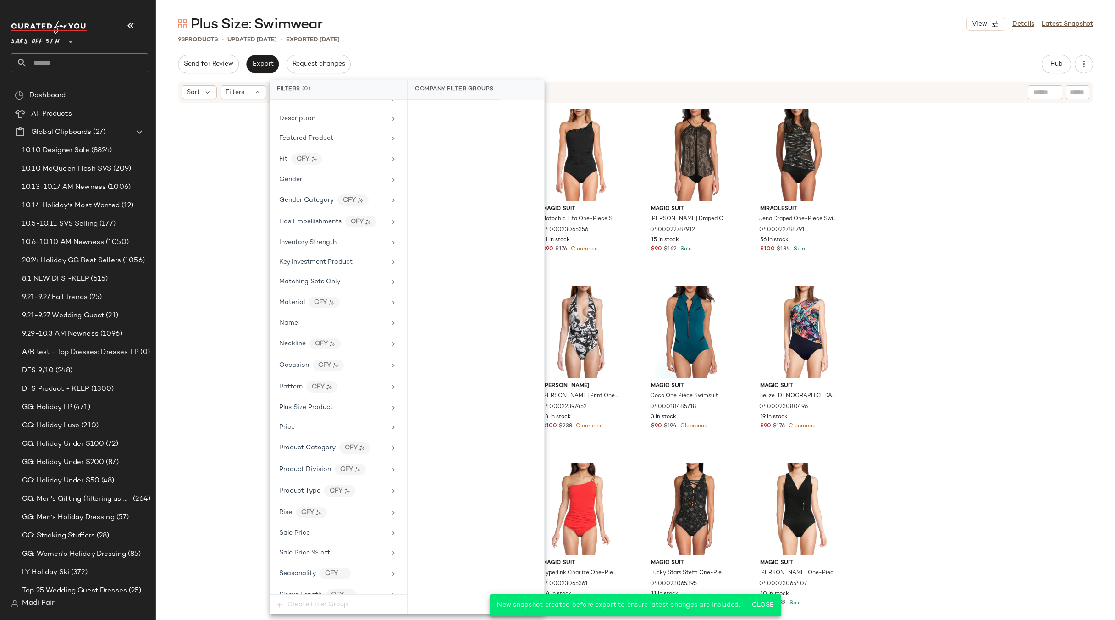
scroll to position [286, 0]
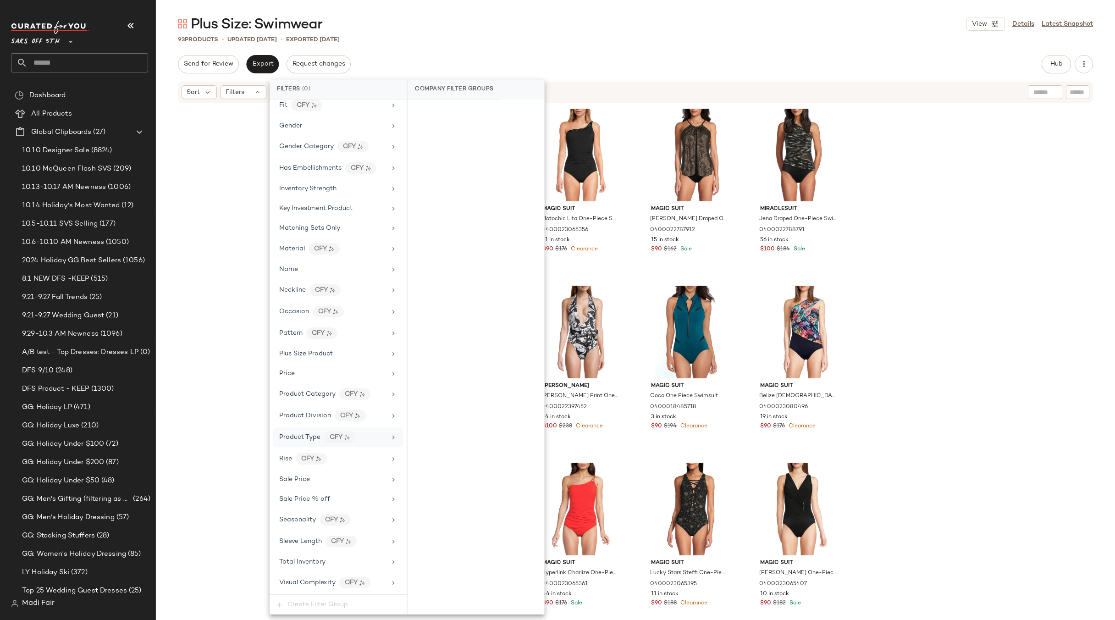
drag, startPoint x: 333, startPoint y: 568, endPoint x: 393, endPoint y: 444, distance: 137.6
click at [333, 568] on div "Total Inventory" at bounding box center [338, 562] width 130 height 18
click at [488, 116] on button "For 0" at bounding box center [476, 113] width 122 height 13
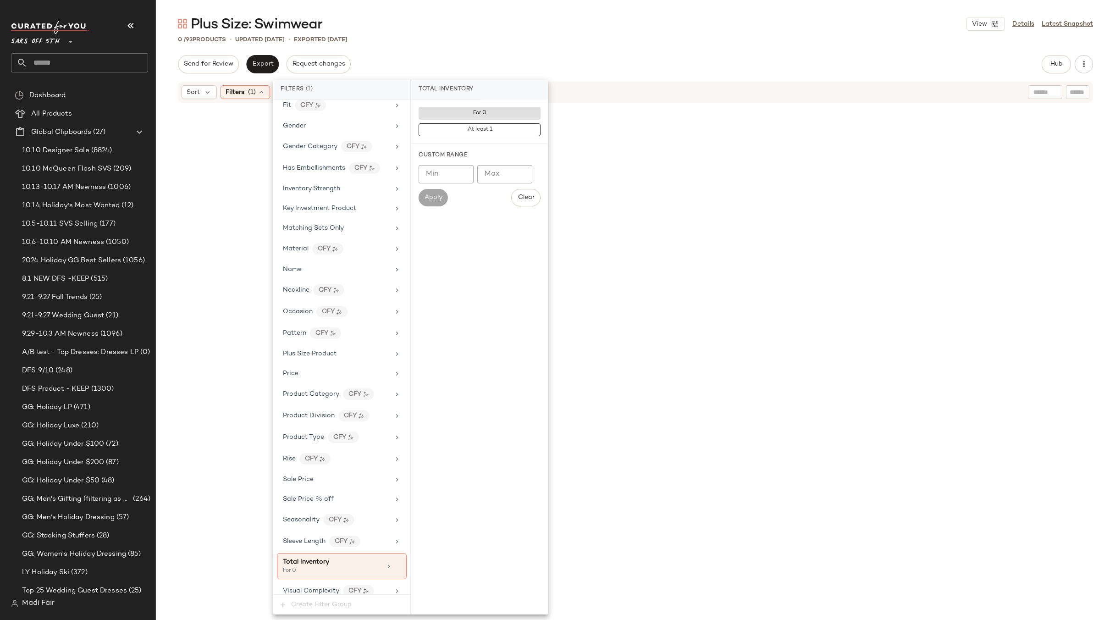
click at [472, 26] on div "Plus Size: Swimwear View Details Latest Snapshot" at bounding box center [635, 24] width 959 height 18
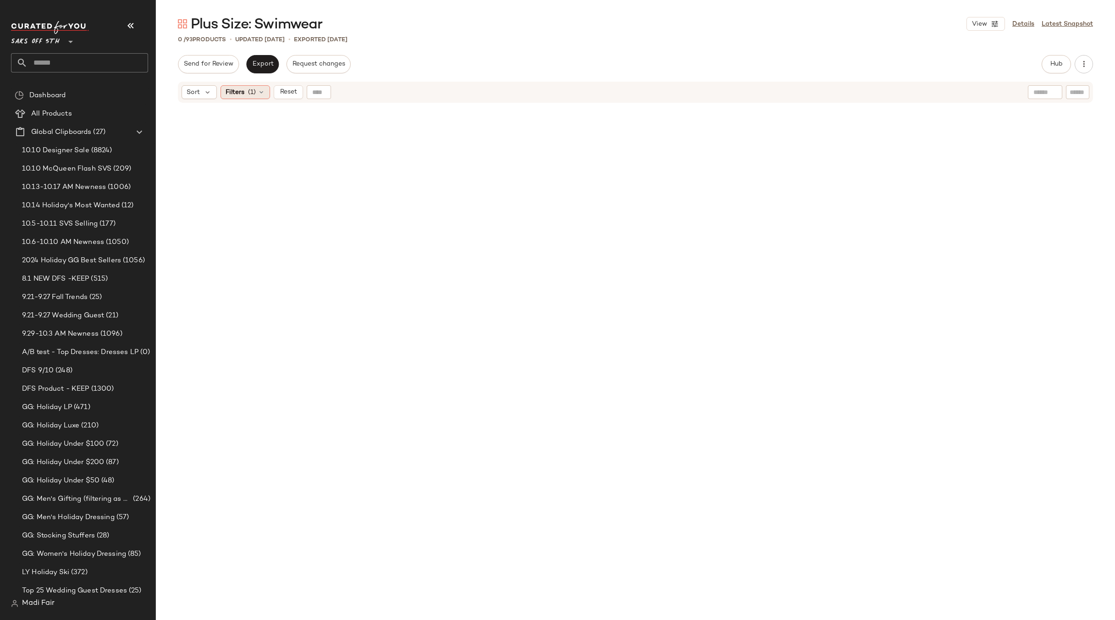
click at [246, 90] on div "Filters (1)" at bounding box center [246, 92] width 50 height 14
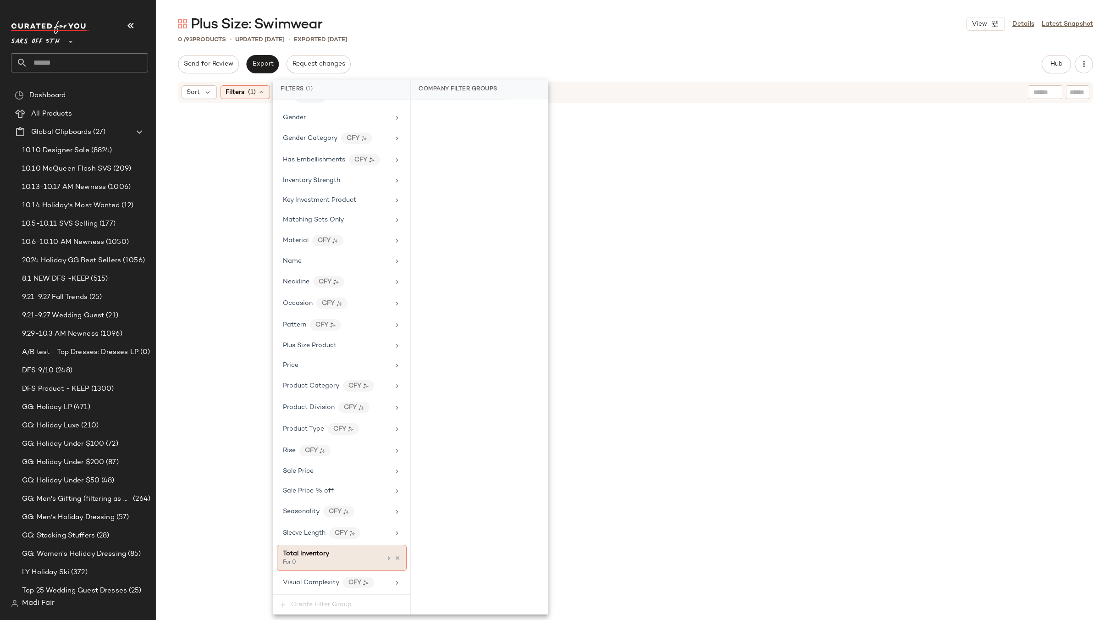
click at [395, 559] on icon at bounding box center [397, 558] width 6 height 6
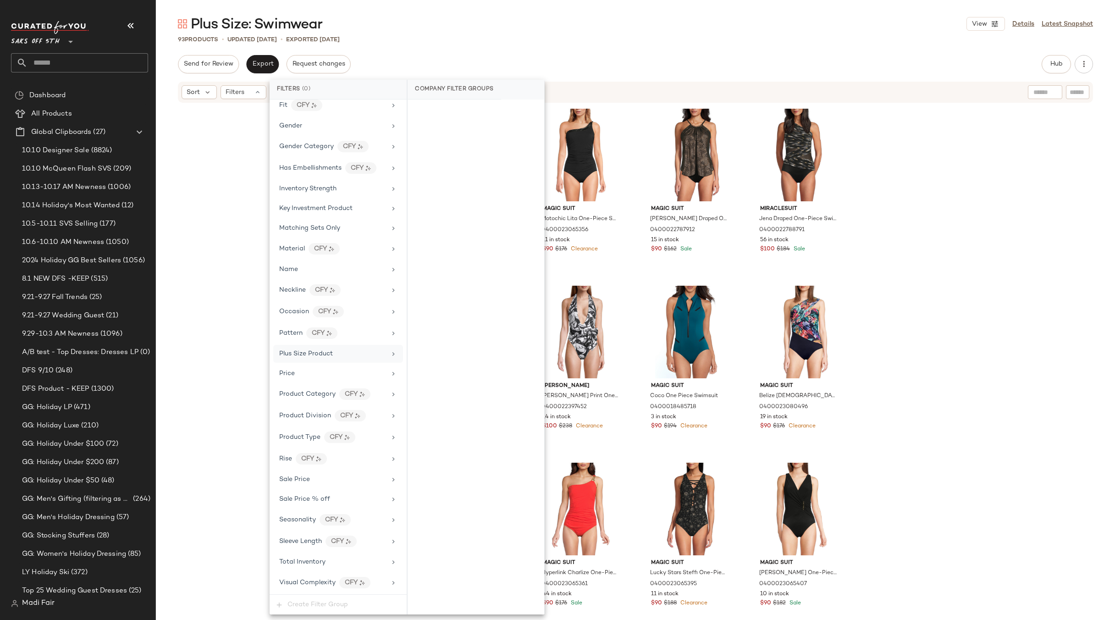
click at [314, 352] on span "Plus Size Product" at bounding box center [306, 353] width 54 height 7
click at [453, 124] on div "False" at bounding box center [475, 128] width 129 height 17
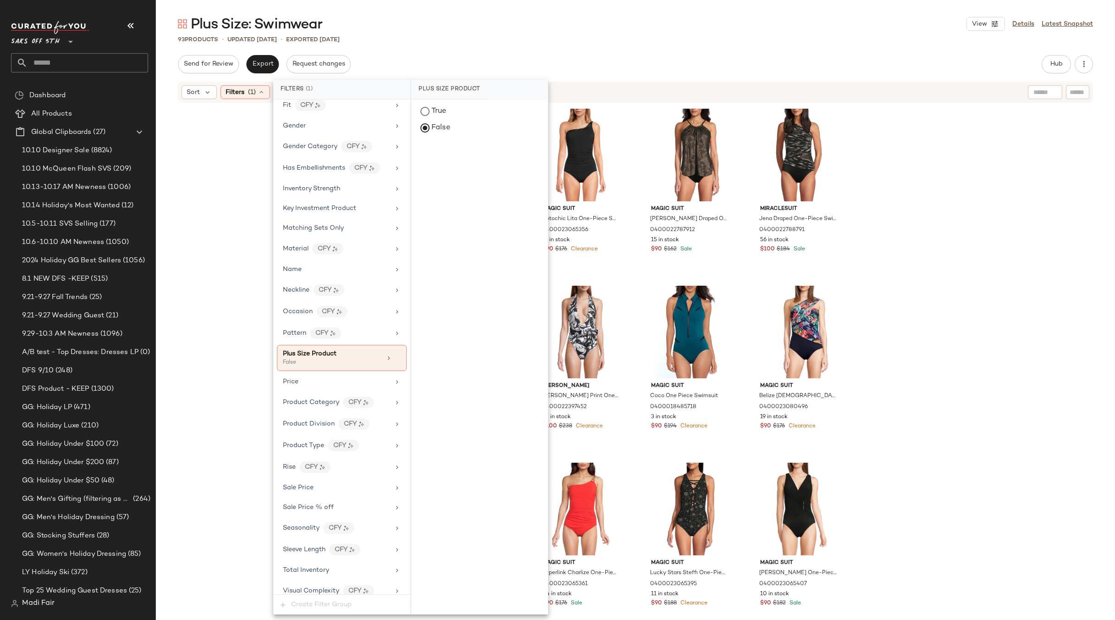
scroll to position [294, 0]
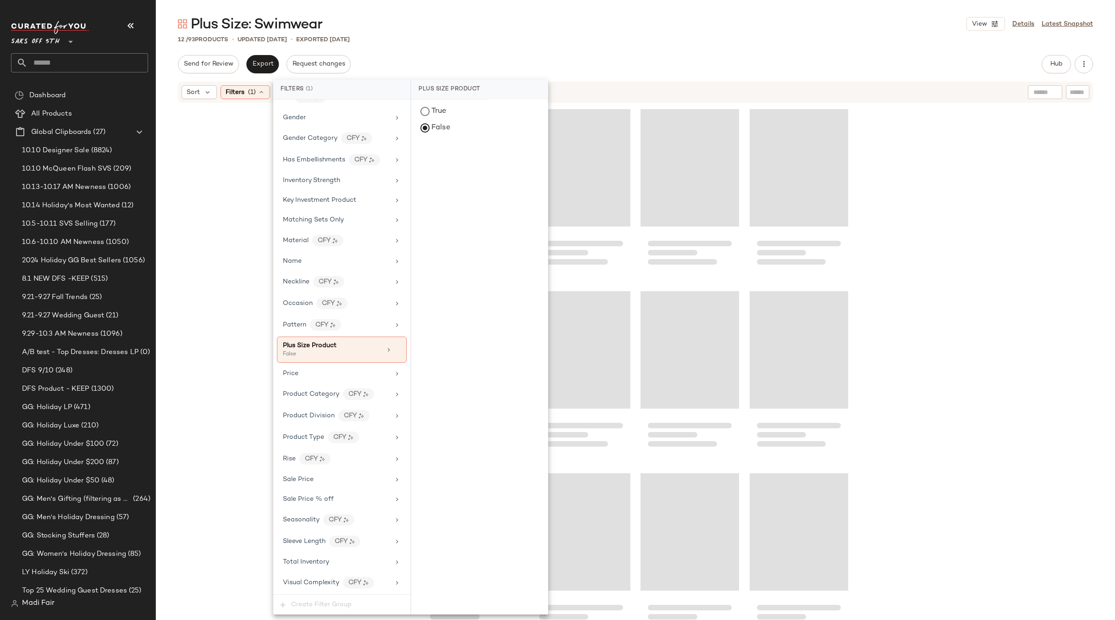
click at [442, 49] on div "Plus Size: Swimwear View Details Latest Snapshot 12 / 93 Products • updated [DA…" at bounding box center [635, 317] width 959 height 605
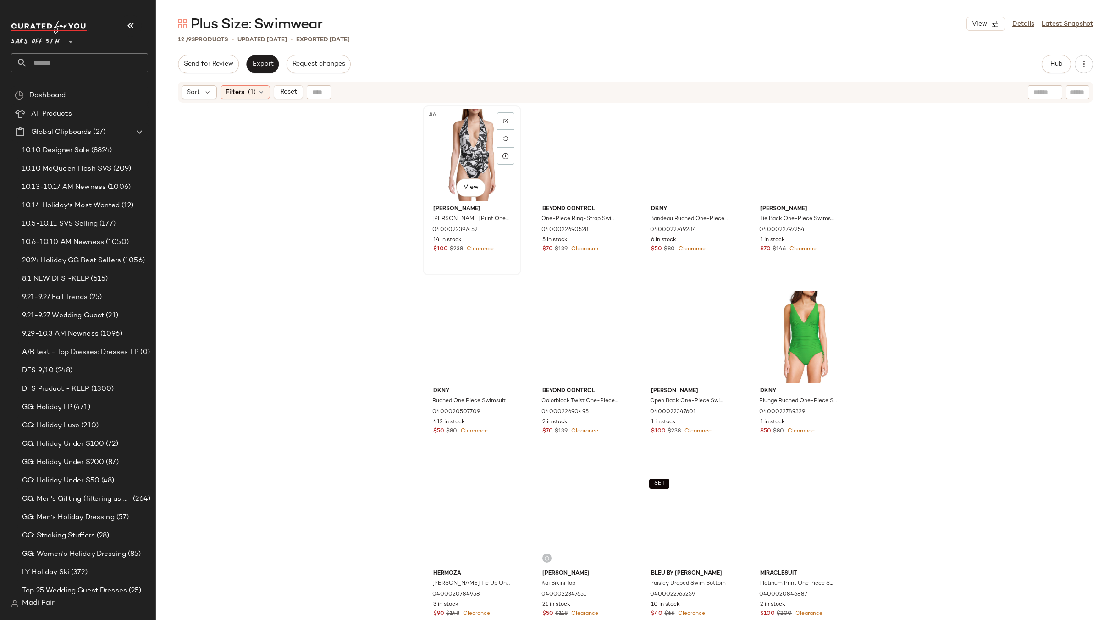
click at [438, 135] on div "#6 View" at bounding box center [472, 155] width 92 height 93
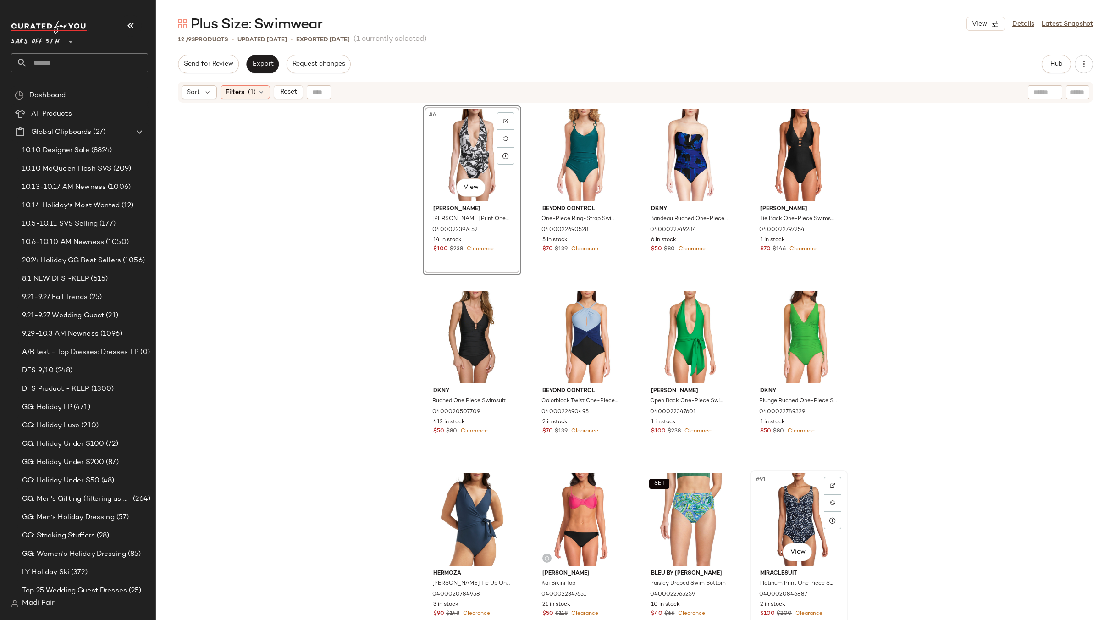
click at [793, 525] on div "#91 View" at bounding box center [799, 519] width 92 height 93
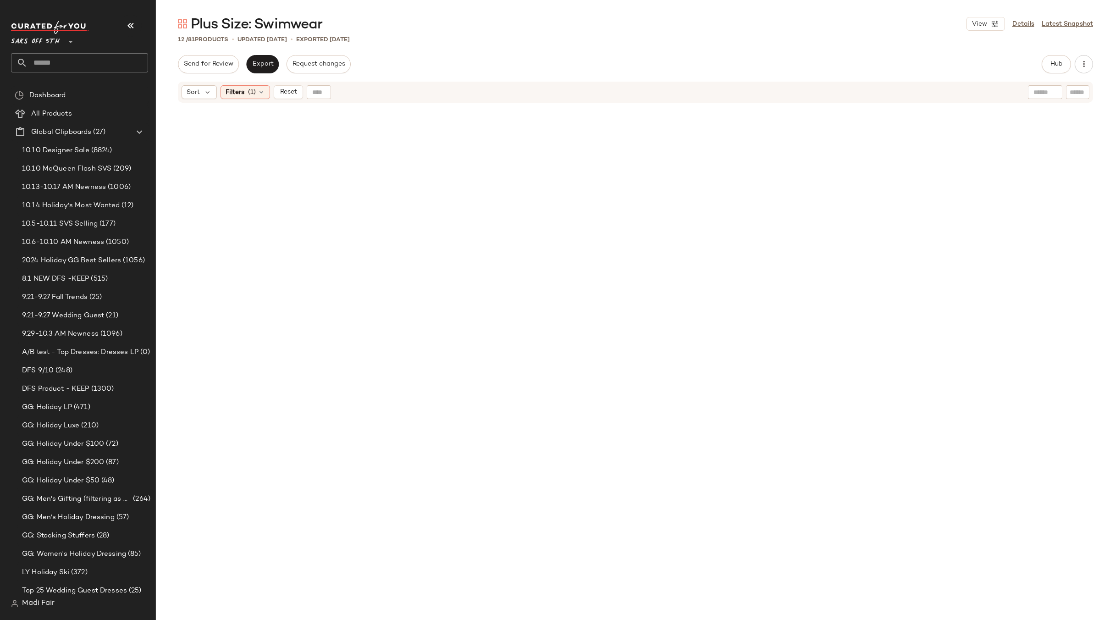
click at [255, 85] on div "Sort Filters (1) Reset" at bounding box center [635, 92] width 915 height 21
click at [256, 90] on div "Filters (1)" at bounding box center [246, 92] width 50 height 14
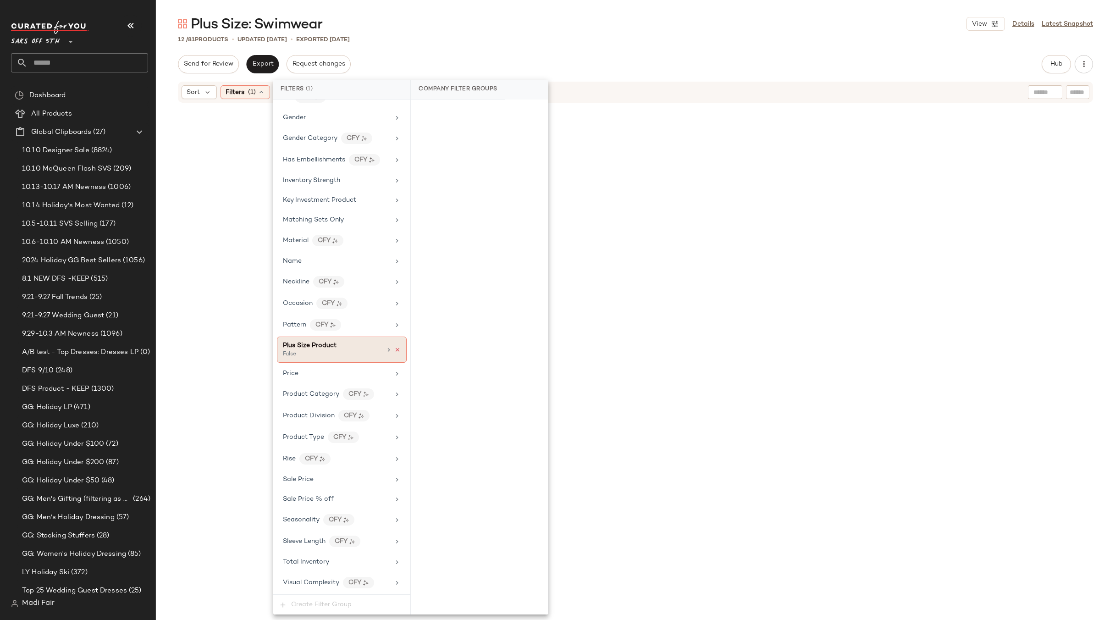
click at [394, 351] on icon at bounding box center [397, 350] width 6 height 6
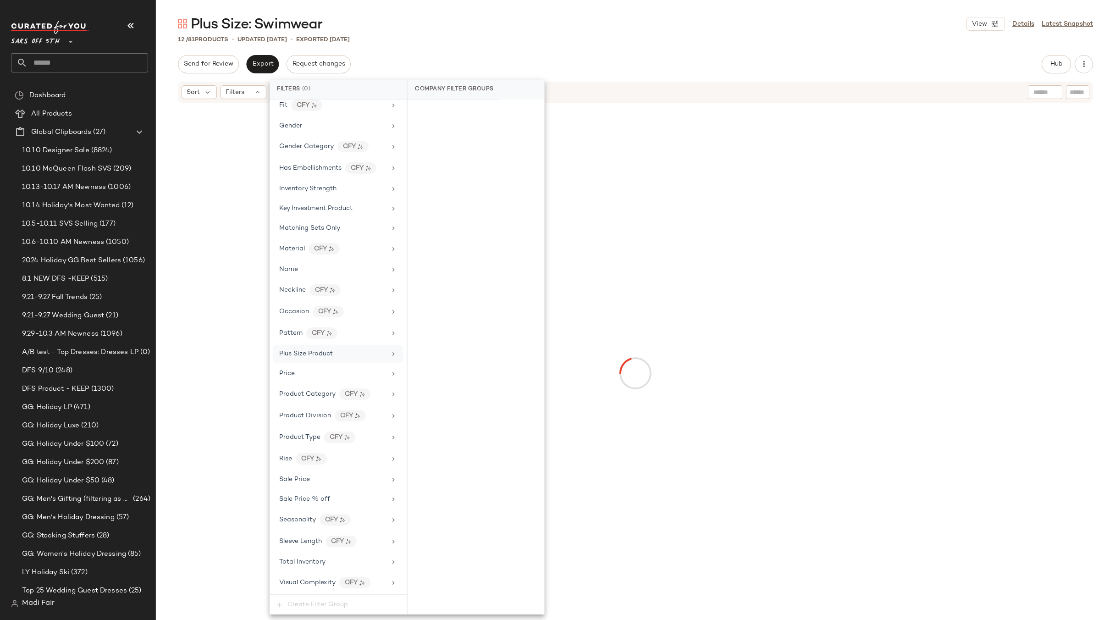
scroll to position [286, 0]
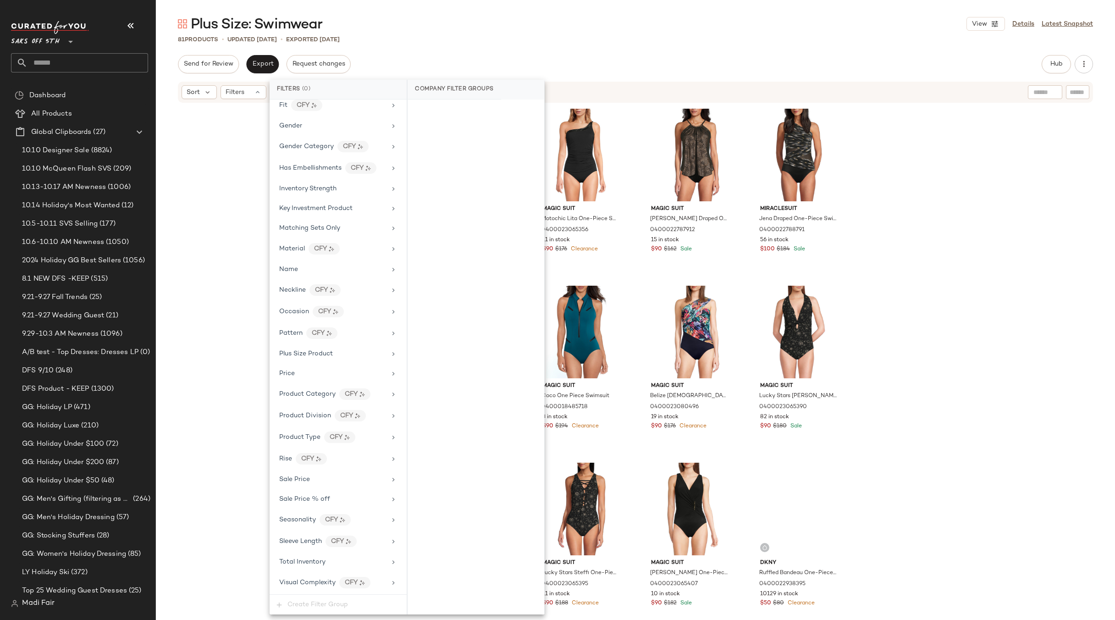
click at [403, 59] on div "Send for Review Export Request changes Hub Send for Review External Review Inte…" at bounding box center [635, 64] width 915 height 18
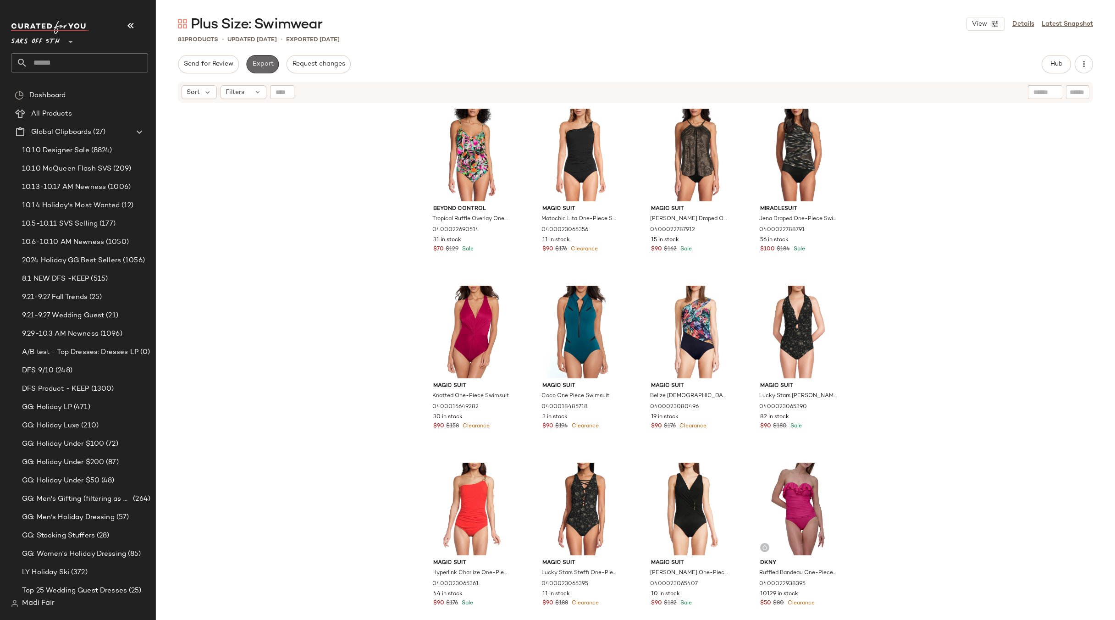
click at [266, 61] on span "Export" at bounding box center [263, 64] width 22 height 7
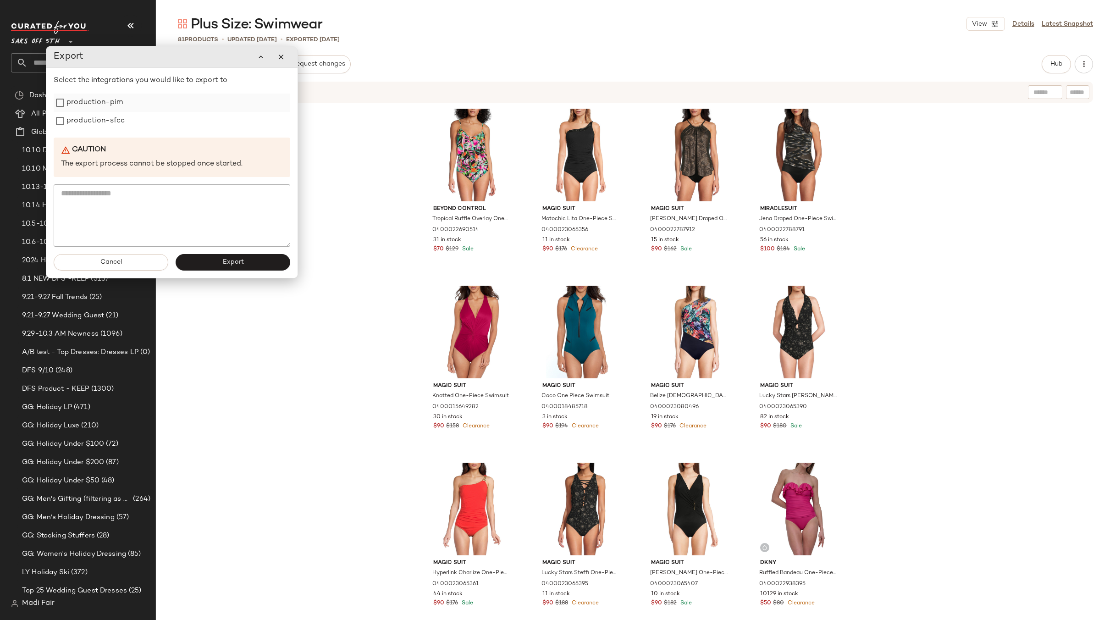
click at [100, 97] on label "production-pim" at bounding box center [94, 103] width 56 height 18
click at [98, 109] on label "production-pim" at bounding box center [94, 103] width 56 height 18
click at [101, 98] on label "production-pim" at bounding box center [94, 103] width 56 height 18
click at [97, 116] on label "production-sfcc" at bounding box center [95, 122] width 58 height 18
click at [223, 265] on span "Export" at bounding box center [233, 263] width 22 height 7
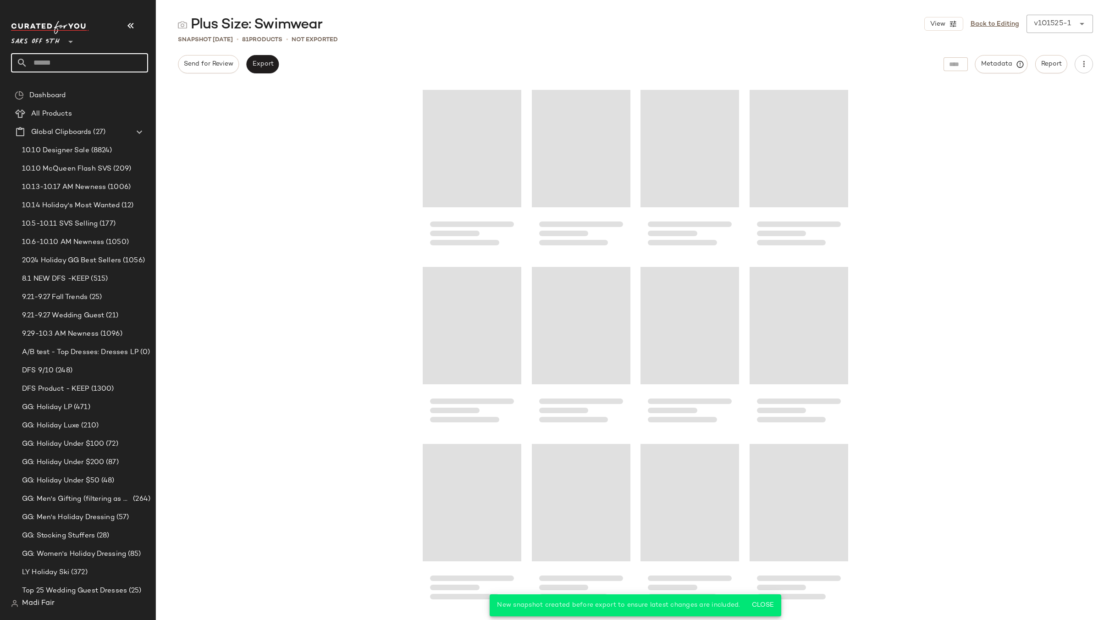
drag, startPoint x: 69, startPoint y: 70, endPoint x: 68, endPoint y: 63, distance: 6.6
click at [69, 70] on input "text" at bounding box center [88, 62] width 121 height 19
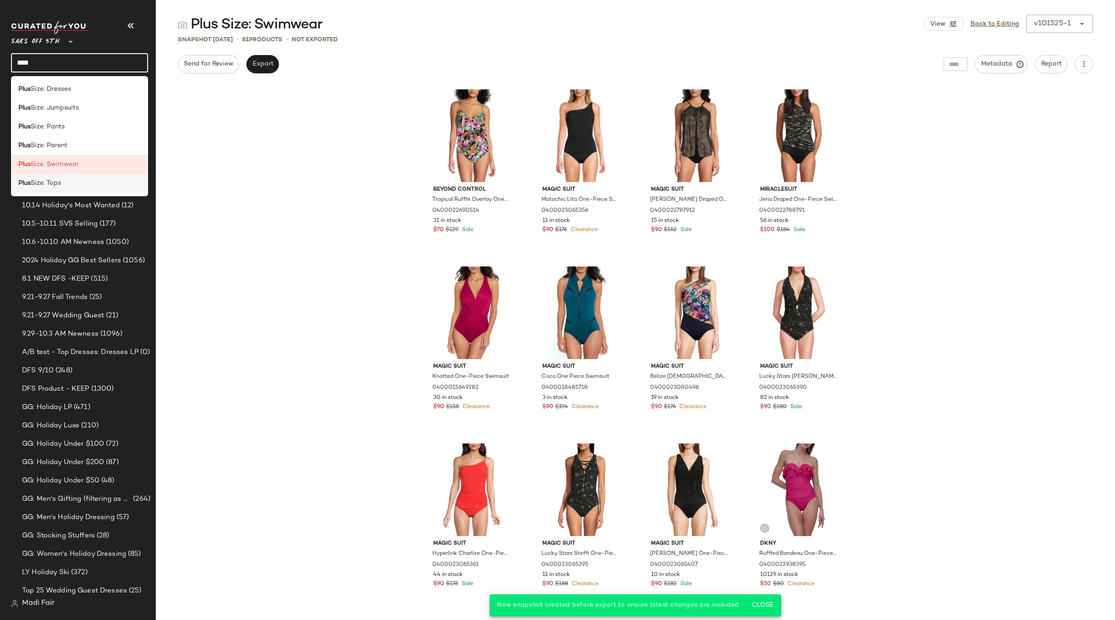
type input "****"
click at [85, 181] on div "Plus Size: Tops" at bounding box center [79, 183] width 122 height 10
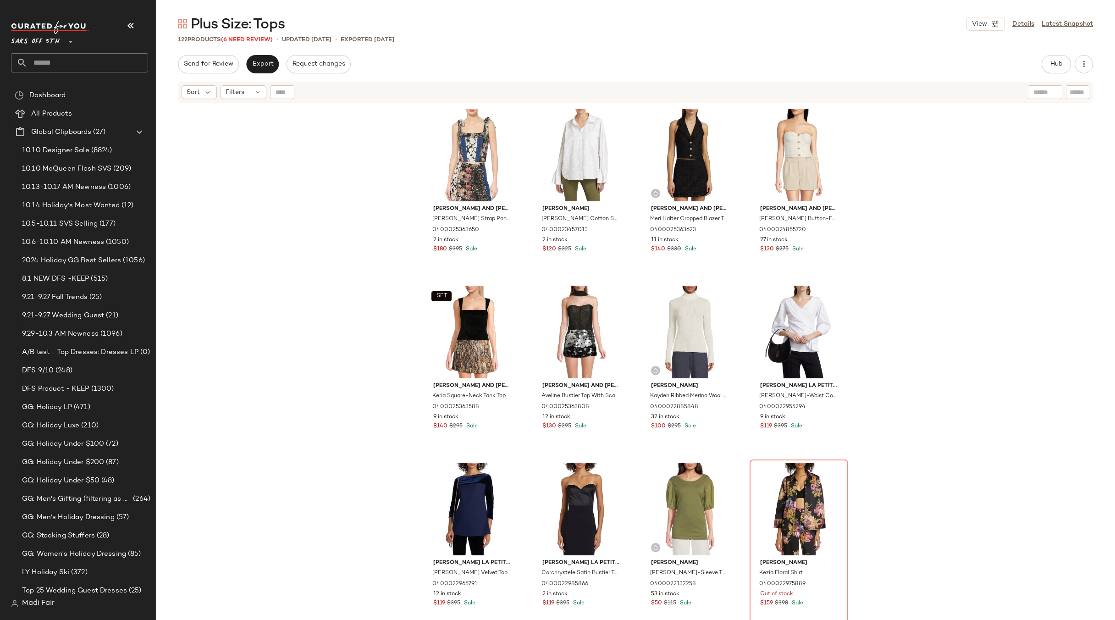
click at [307, 168] on div "[PERSON_NAME] And [PERSON_NAME] [PERSON_NAME] Strap Paneled Bustier Top 0400025…" at bounding box center [635, 374] width 959 height 541
click at [263, 89] on div "Filters" at bounding box center [244, 92] width 46 height 14
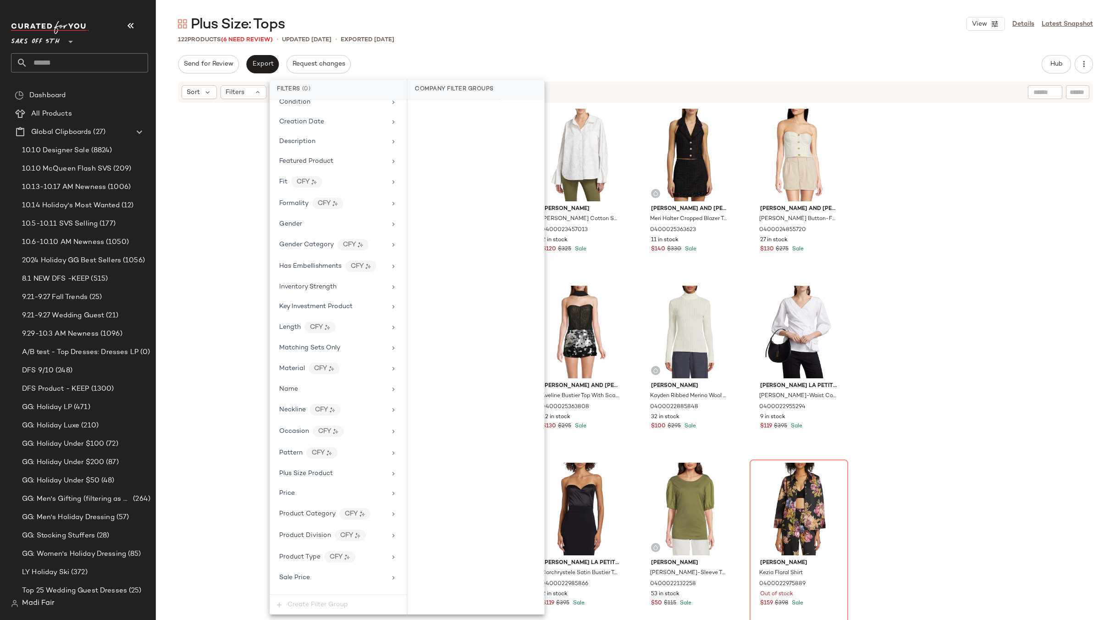
scroll to position [307, 0]
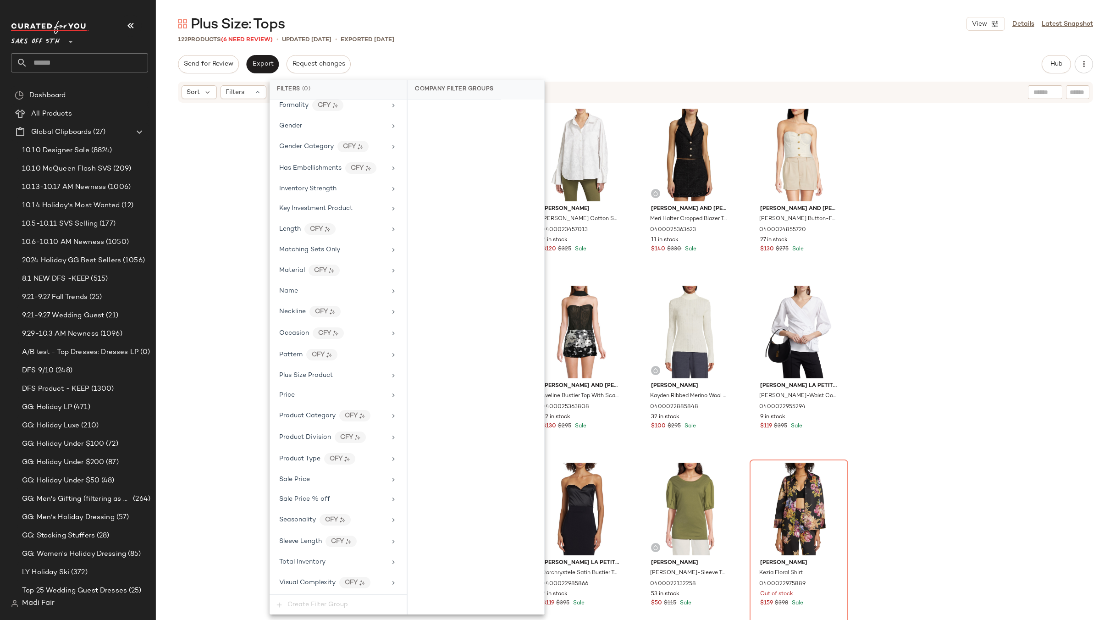
drag, startPoint x: 332, startPoint y: 563, endPoint x: 402, endPoint y: 360, distance: 214.8
click at [332, 564] on div "Total Inventory" at bounding box center [332, 562] width 107 height 10
drag, startPoint x: 466, startPoint y: 103, endPoint x: 468, endPoint y: 111, distance: 7.6
click at [468, 111] on div "For 0 At least 1" at bounding box center [476, 122] width 137 height 44
click at [468, 111] on button "For 0" at bounding box center [476, 113] width 122 height 13
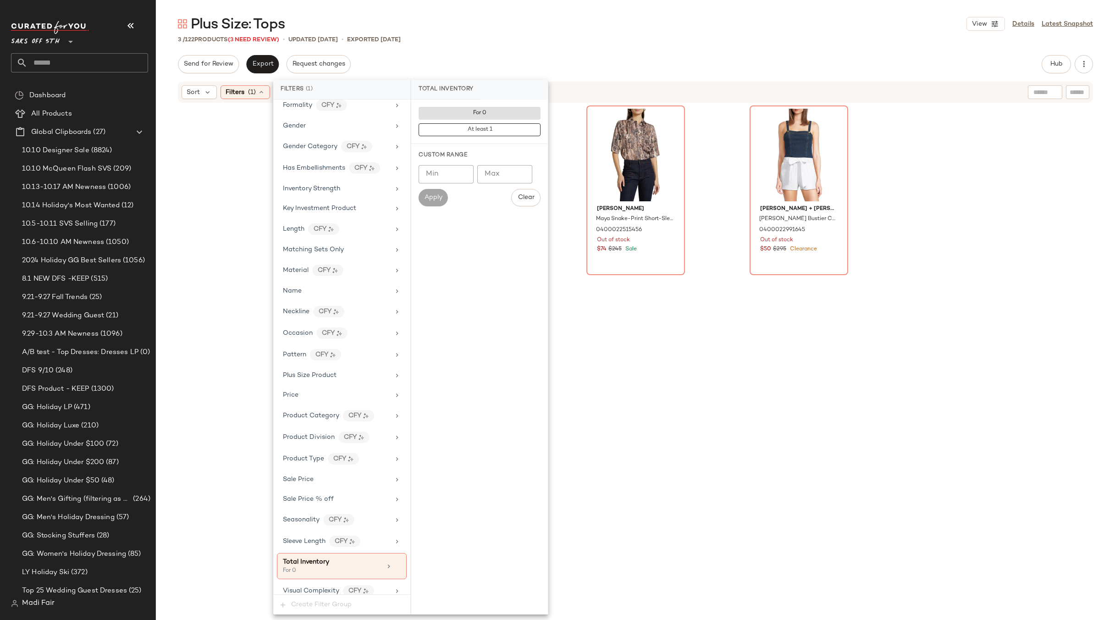
click at [241, 167] on div "[PERSON_NAME] [PERSON_NAME] Floral Shirt 0400022975889 Out of stock $159 $398 S…" at bounding box center [635, 373] width 959 height 539
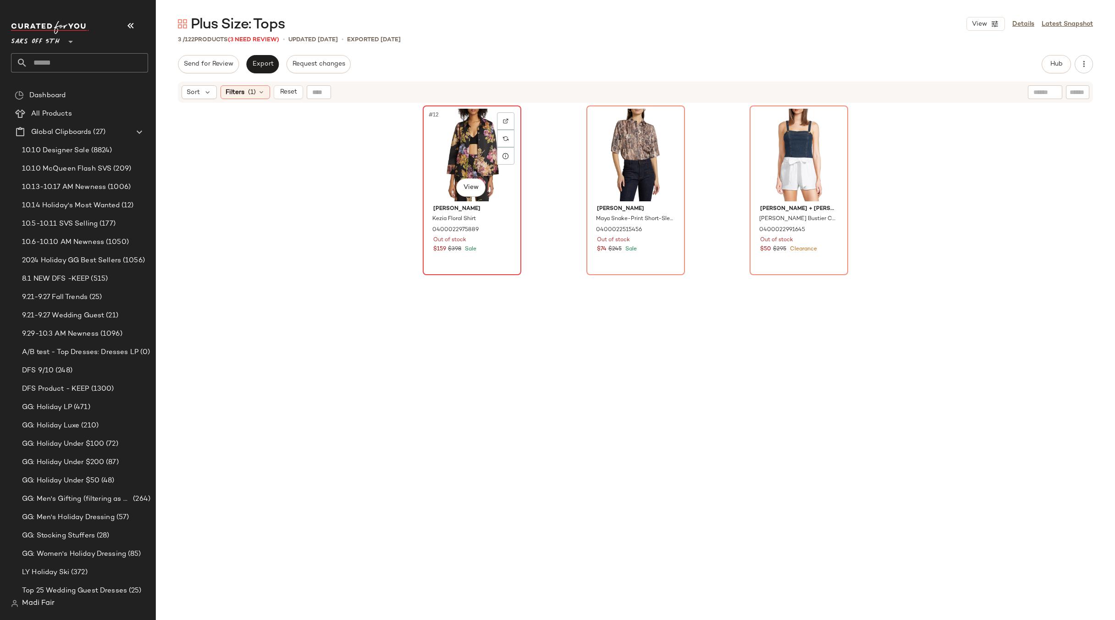
click at [447, 144] on div "#12 View" at bounding box center [472, 155] width 92 height 93
click at [760, 137] on div "#54 View" at bounding box center [799, 155] width 92 height 93
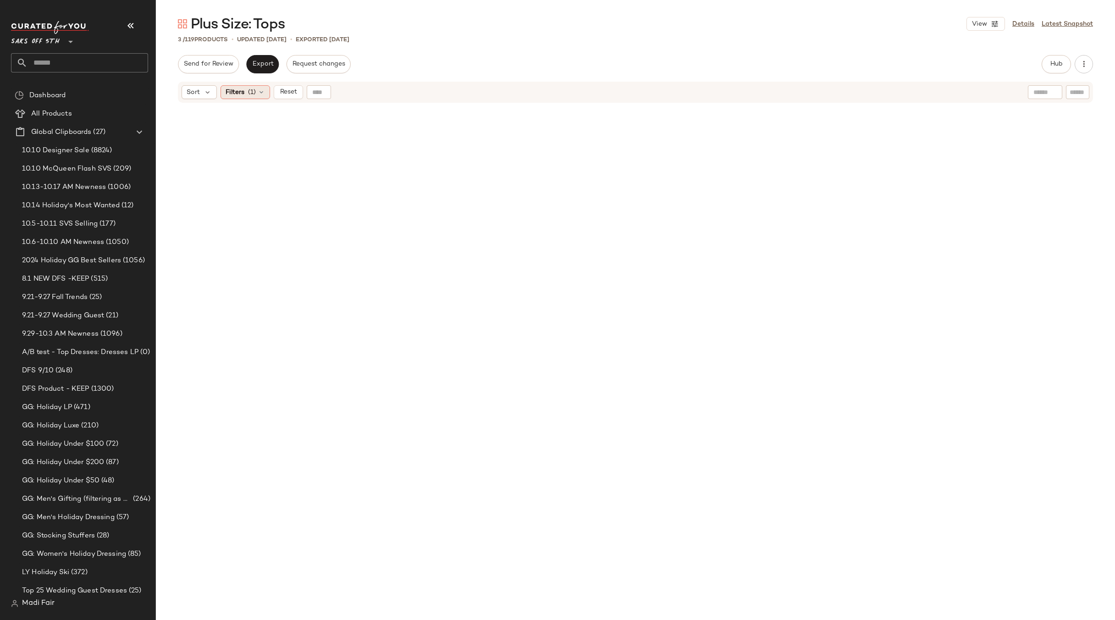
click at [264, 92] on icon at bounding box center [261, 92] width 7 height 7
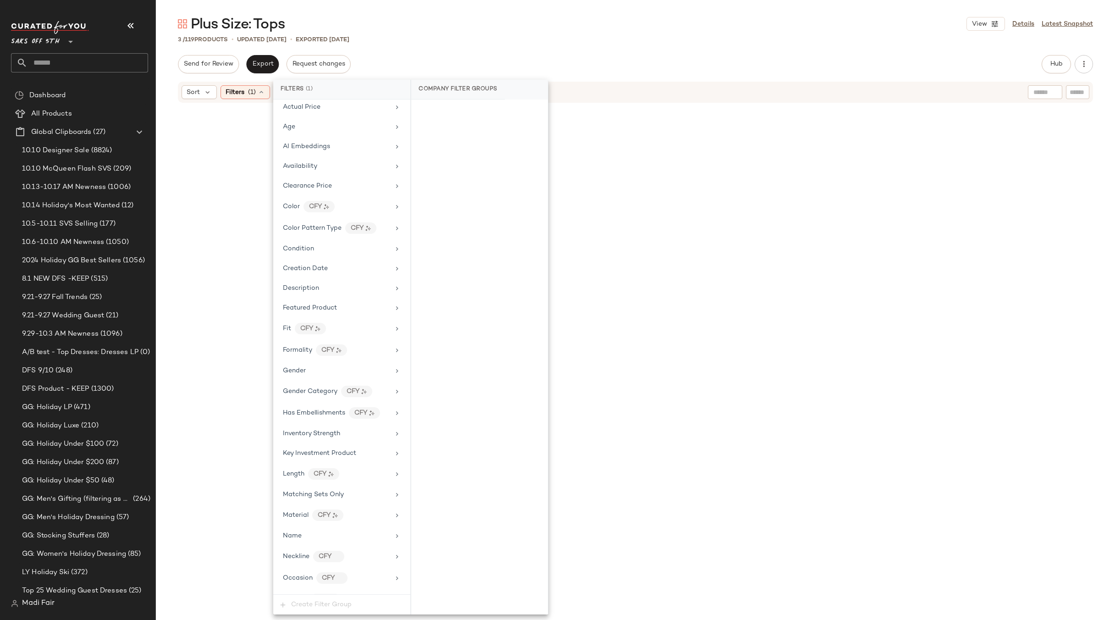
scroll to position [316, 0]
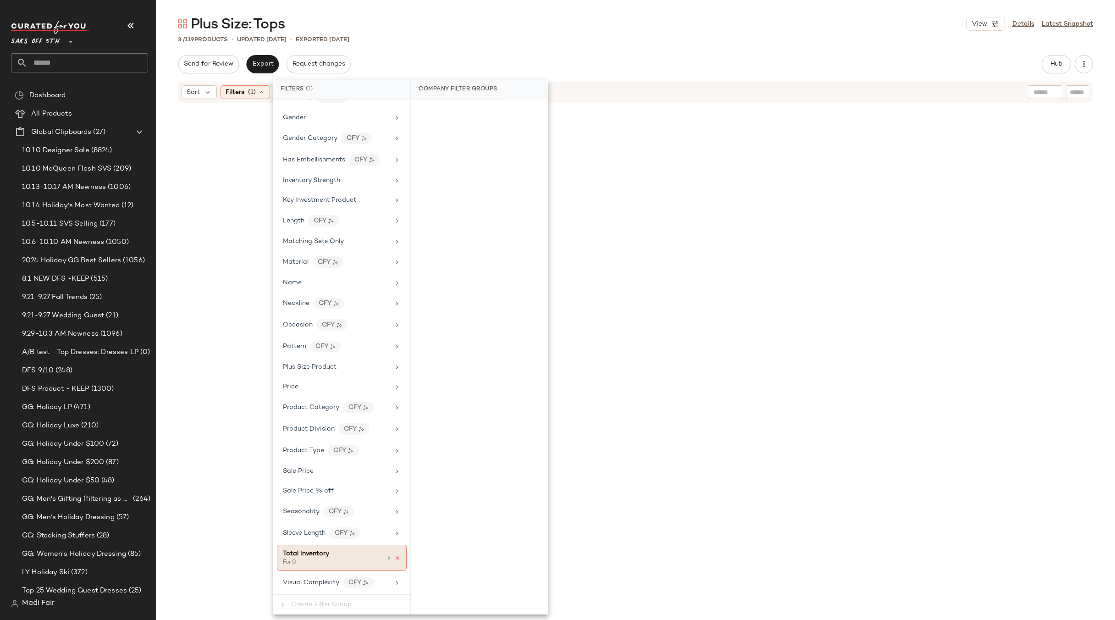
click at [394, 557] on icon at bounding box center [397, 558] width 6 height 6
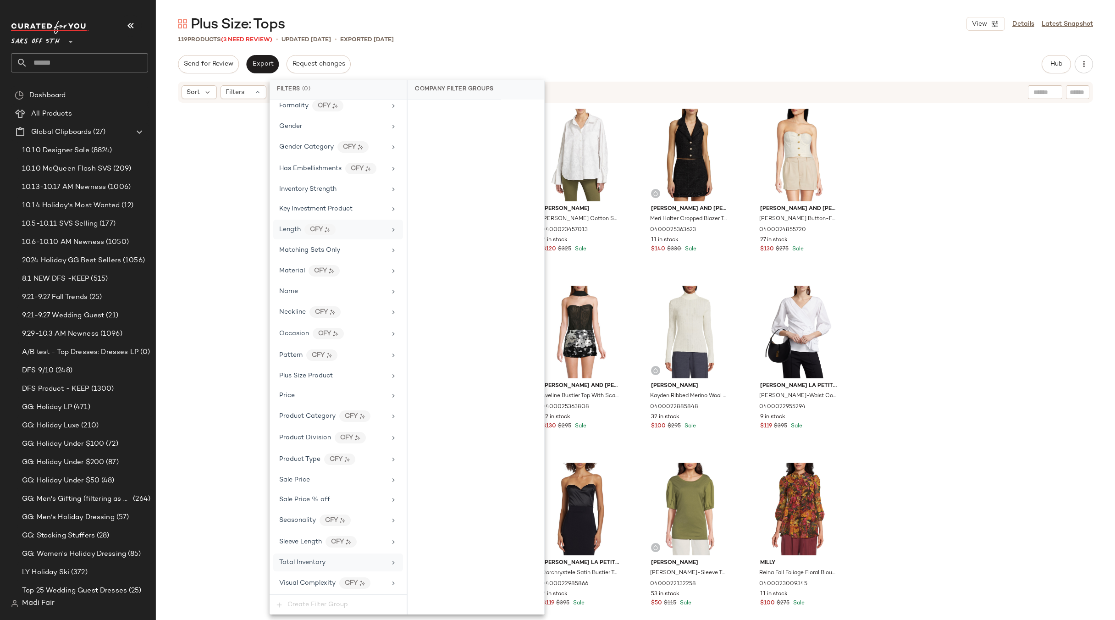
scroll to position [307, 0]
click at [309, 370] on div "Plus Size Product" at bounding box center [338, 375] width 130 height 18
click at [466, 126] on div "False" at bounding box center [475, 128] width 129 height 17
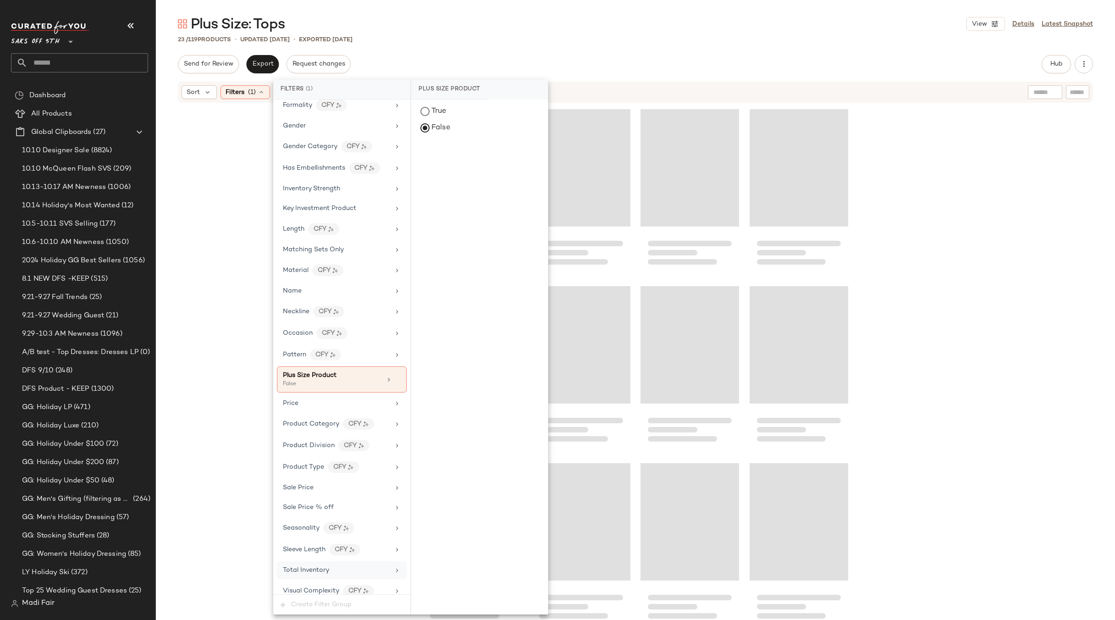
click at [487, 50] on div "Plus Size: Tops View Details Latest Snapshot 23 / 119 Products • updated [DATE]…" at bounding box center [635, 317] width 959 height 605
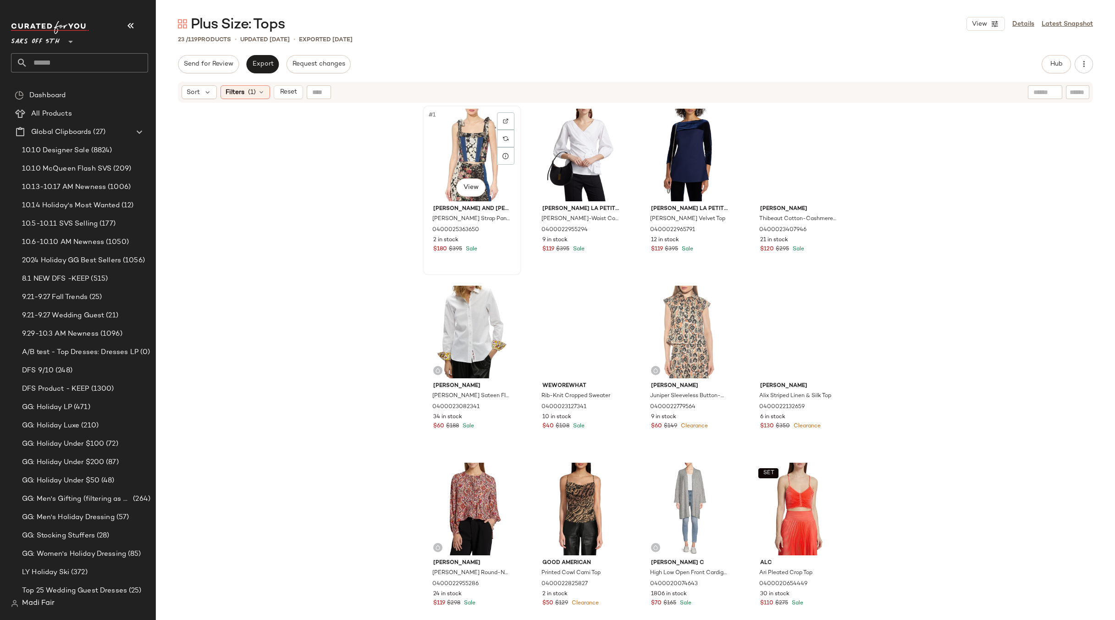
click at [462, 151] on div "#1 View" at bounding box center [472, 155] width 92 height 93
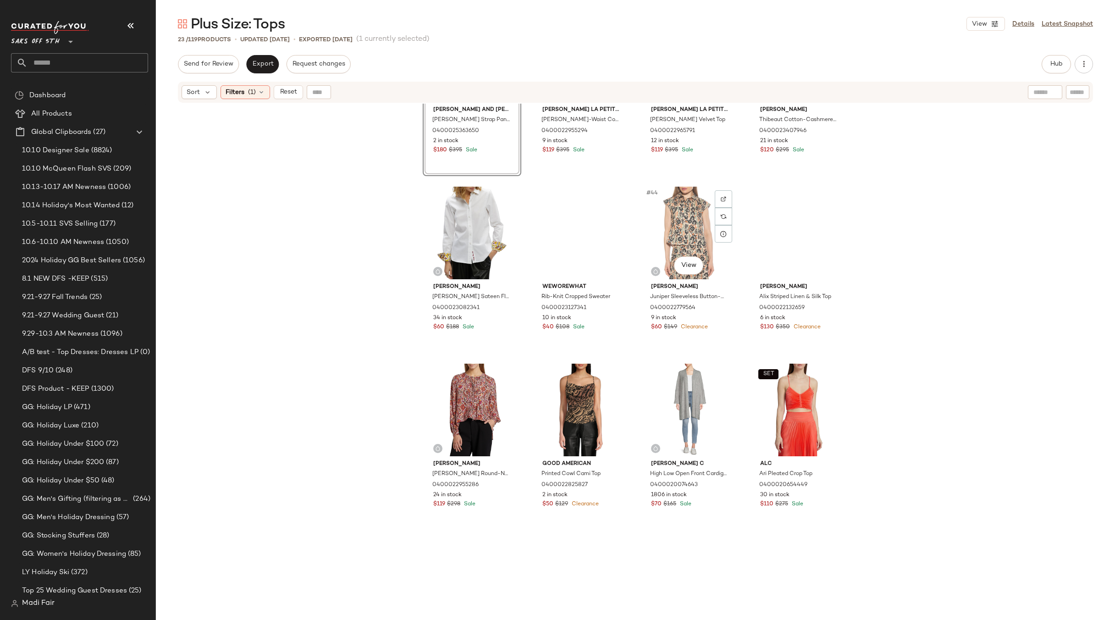
scroll to position [523, 0]
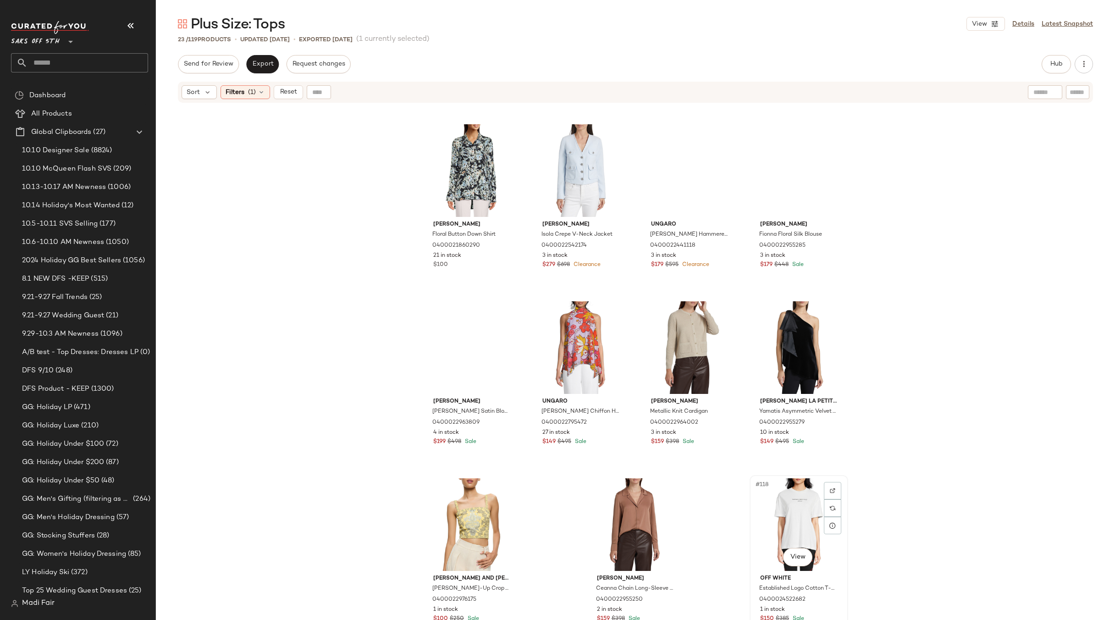
click at [768, 504] on div "#118 View" at bounding box center [799, 524] width 92 height 93
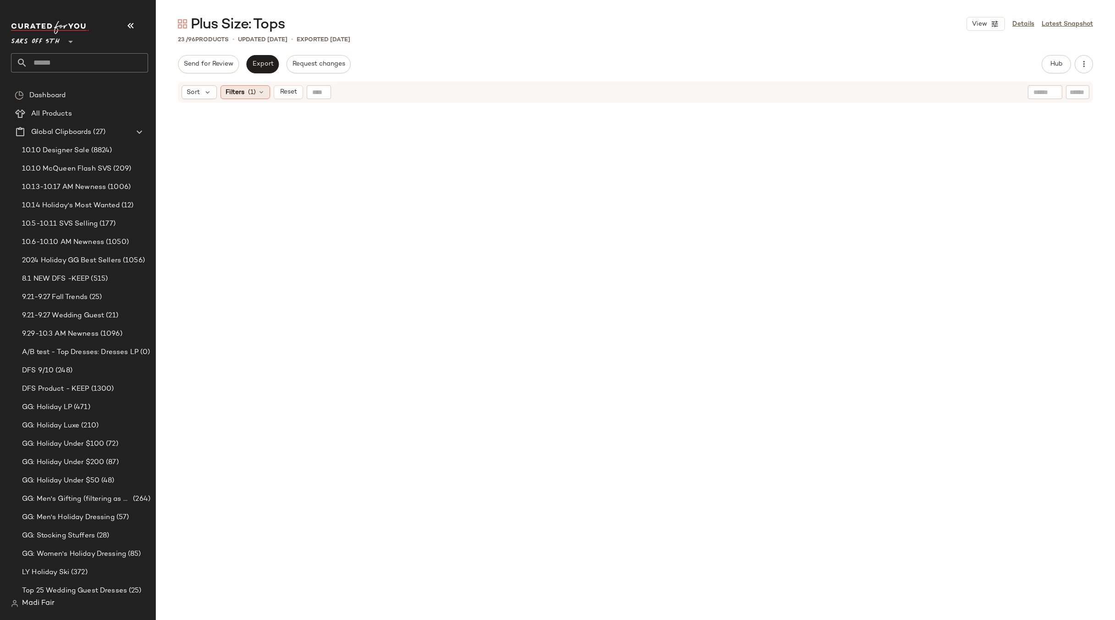
click at [247, 91] on div "Filters (1)" at bounding box center [246, 92] width 50 height 14
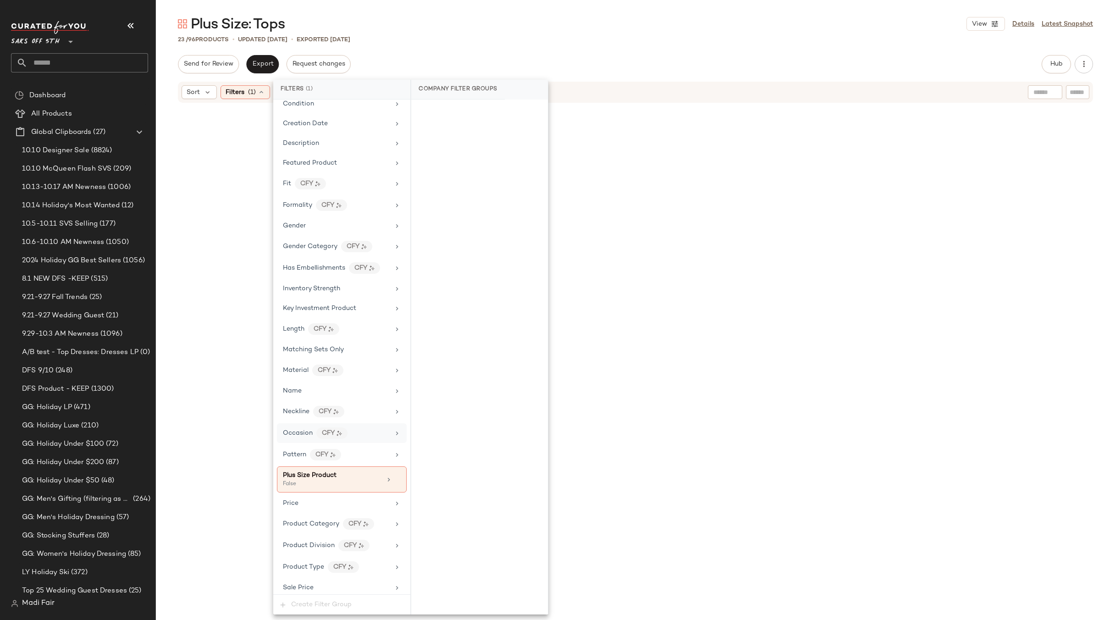
scroll to position [316, 0]
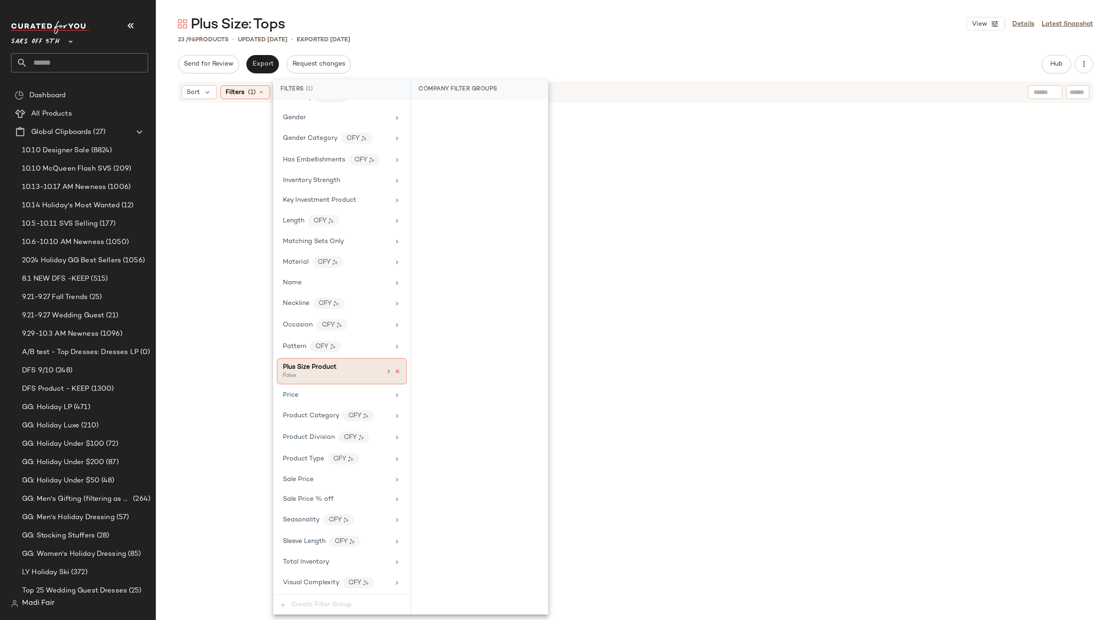
click at [394, 373] on icon at bounding box center [397, 371] width 6 height 6
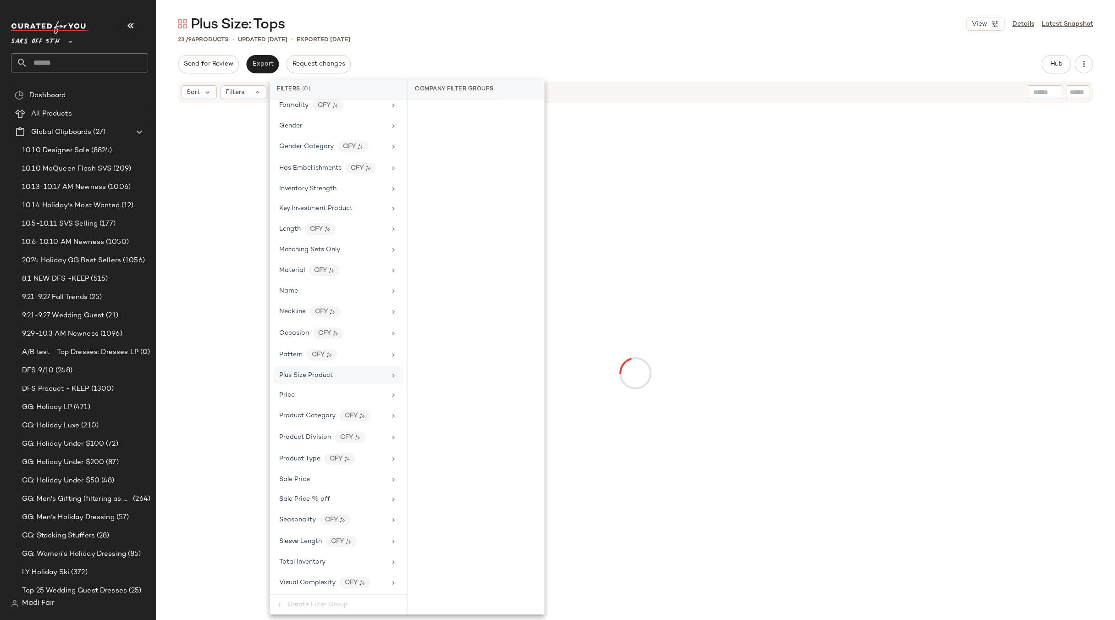
scroll to position [307, 0]
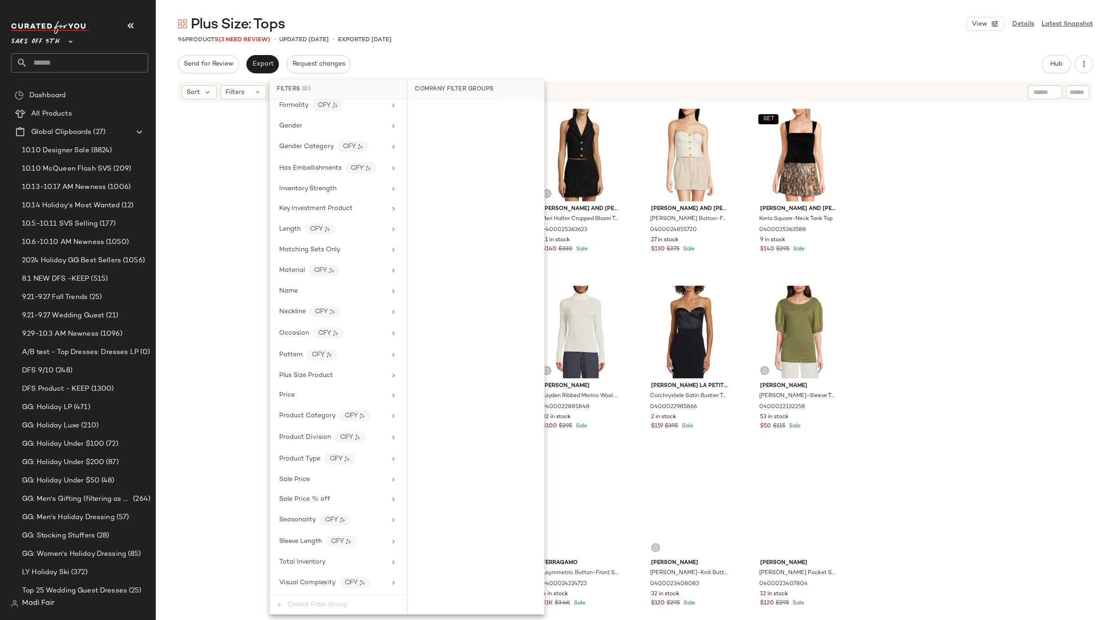
click at [461, 40] on div "96 Products (3 Need Review) • updated [DATE] • Exported [DATE]" at bounding box center [635, 39] width 959 height 9
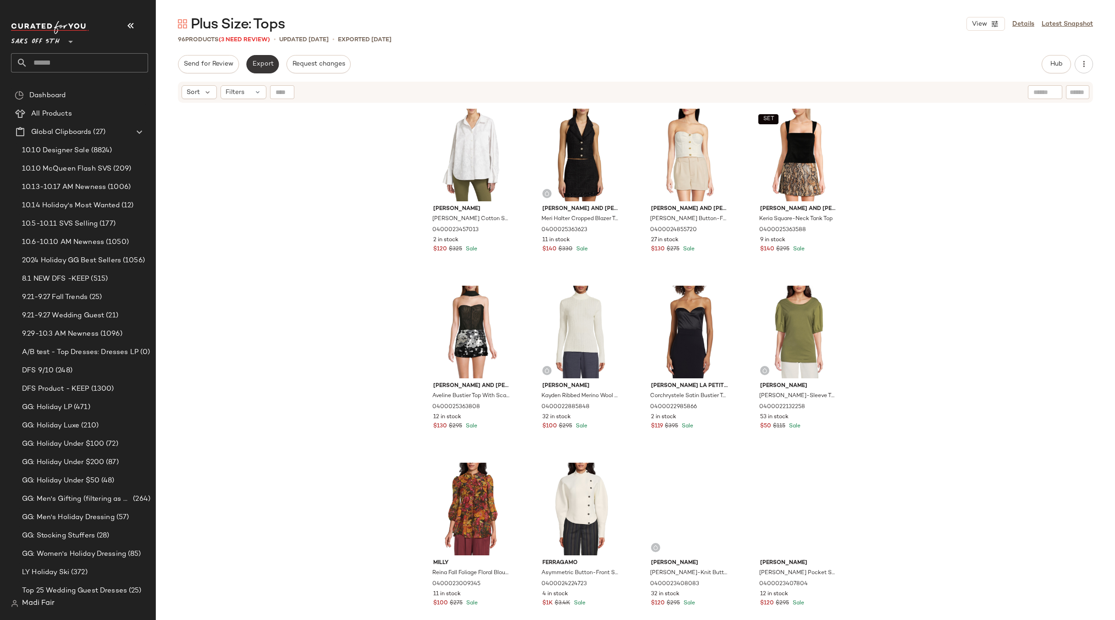
click at [266, 60] on button "Export" at bounding box center [262, 64] width 33 height 18
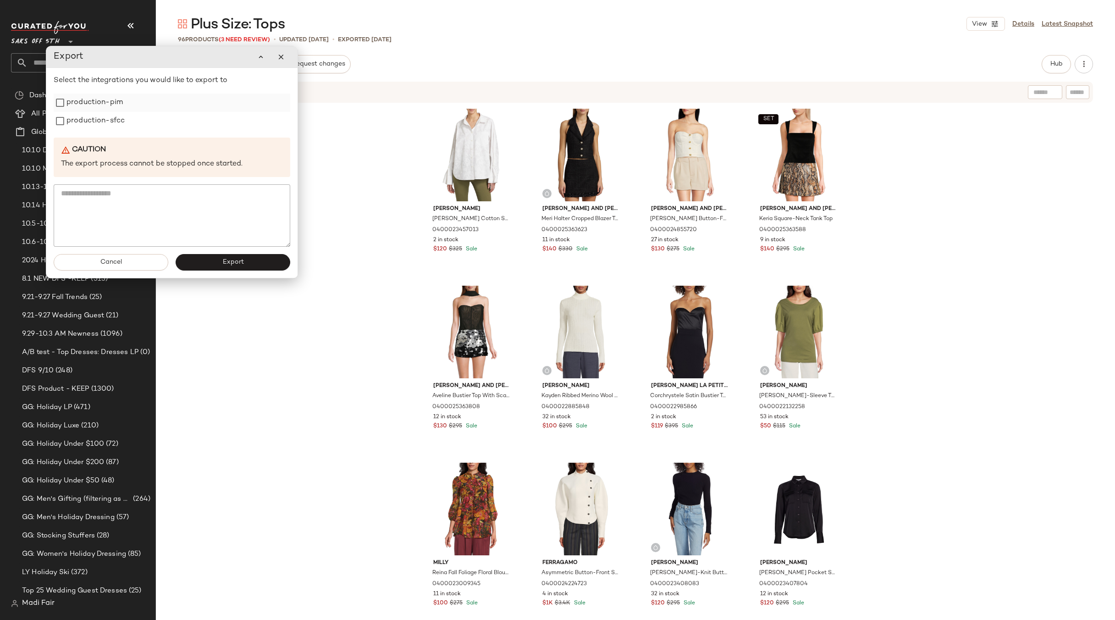
click at [88, 107] on label "production-pim" at bounding box center [94, 103] width 56 height 18
click at [89, 120] on label "production-sfcc" at bounding box center [95, 121] width 58 height 18
click at [213, 263] on button "Export" at bounding box center [233, 262] width 115 height 17
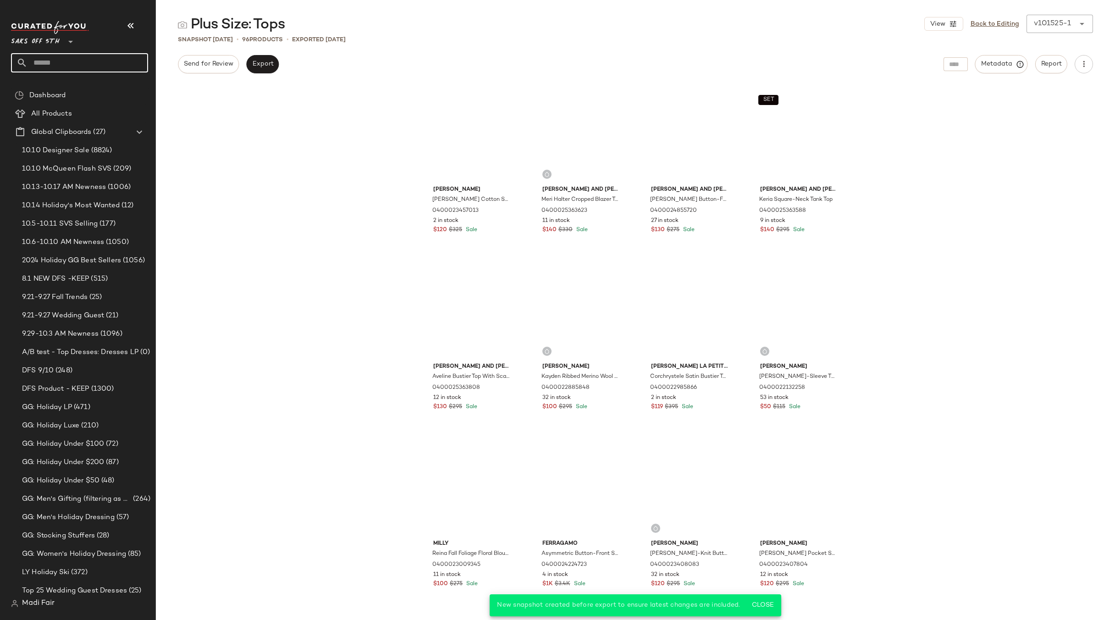
click at [65, 53] on input "text" at bounding box center [88, 62] width 121 height 19
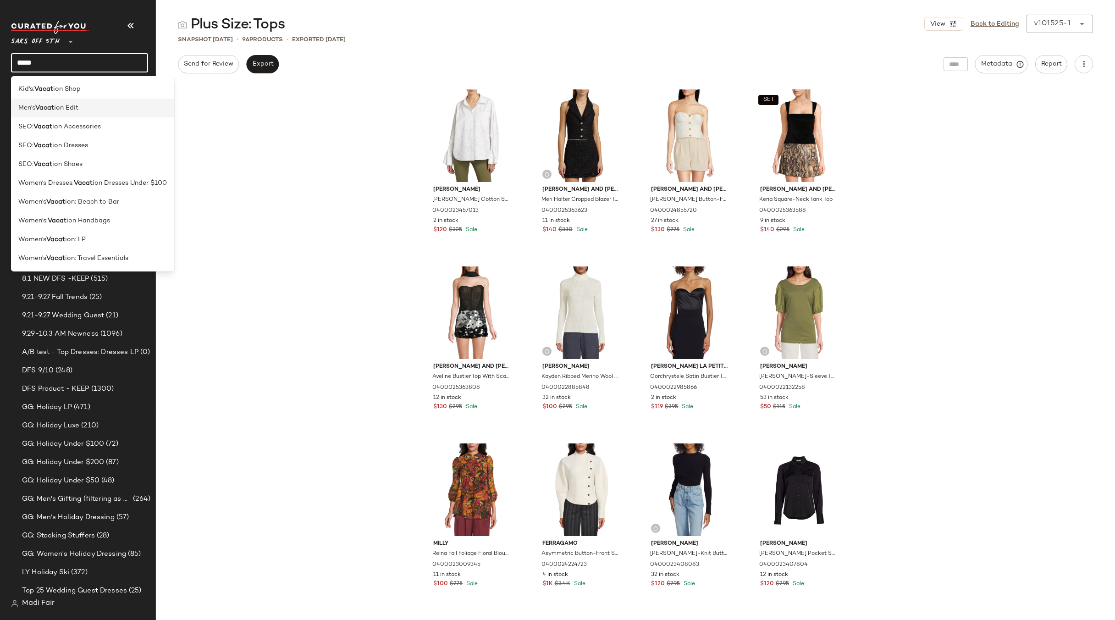
type input "*****"
click at [71, 106] on span "ion Edit" at bounding box center [66, 108] width 24 height 10
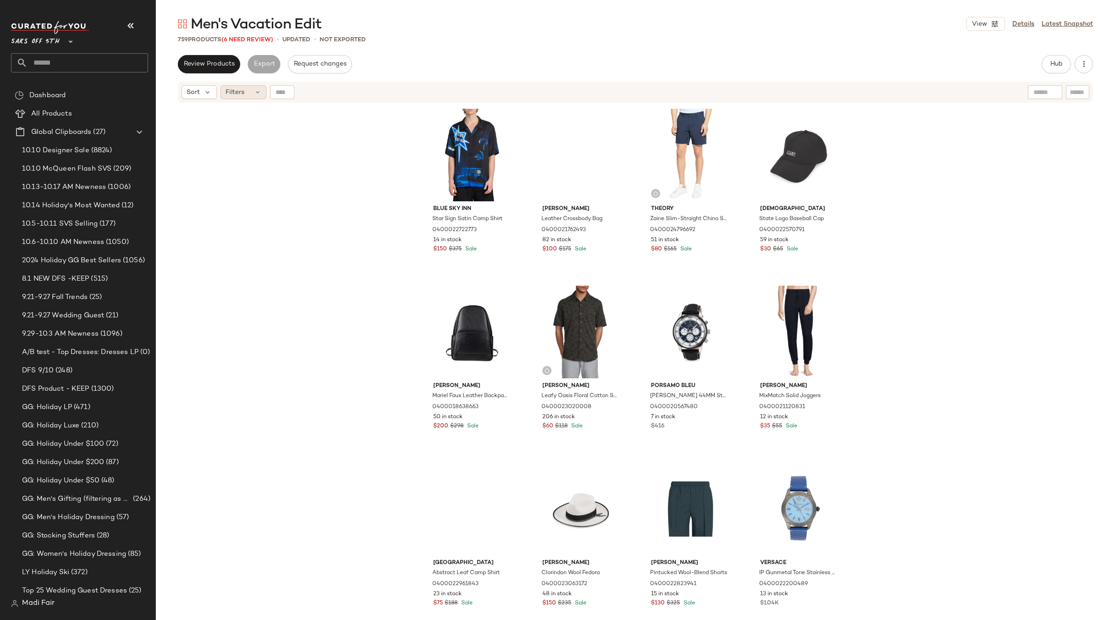
click at [243, 92] on span "Filters" at bounding box center [235, 93] width 19 height 10
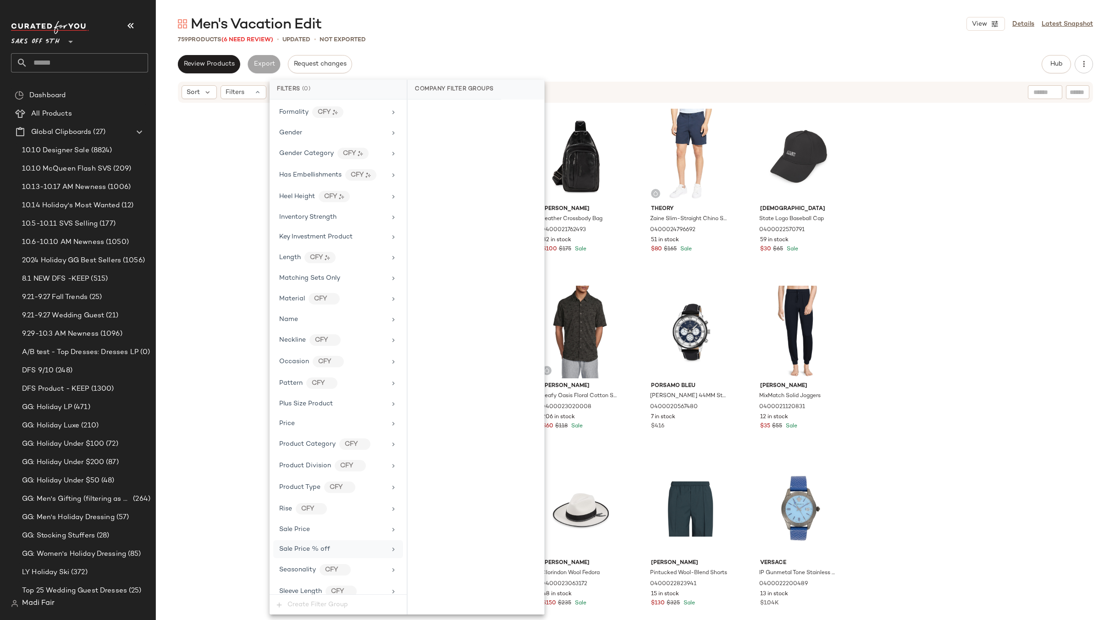
scroll to position [350, 0]
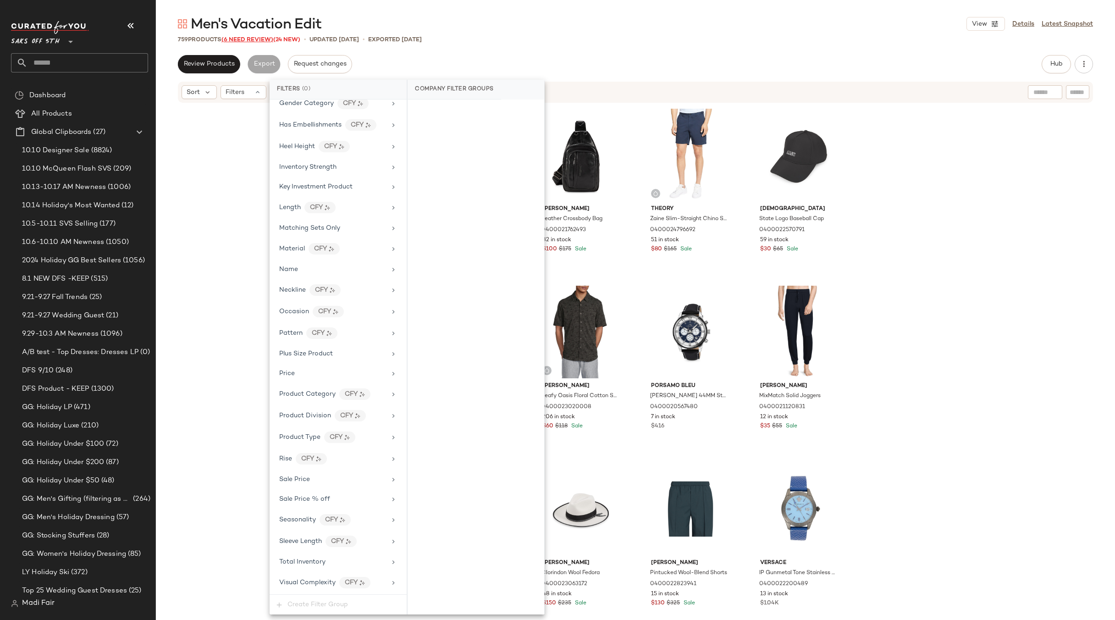
click at [261, 37] on span "(6 Need Review)" at bounding box center [247, 40] width 52 height 6
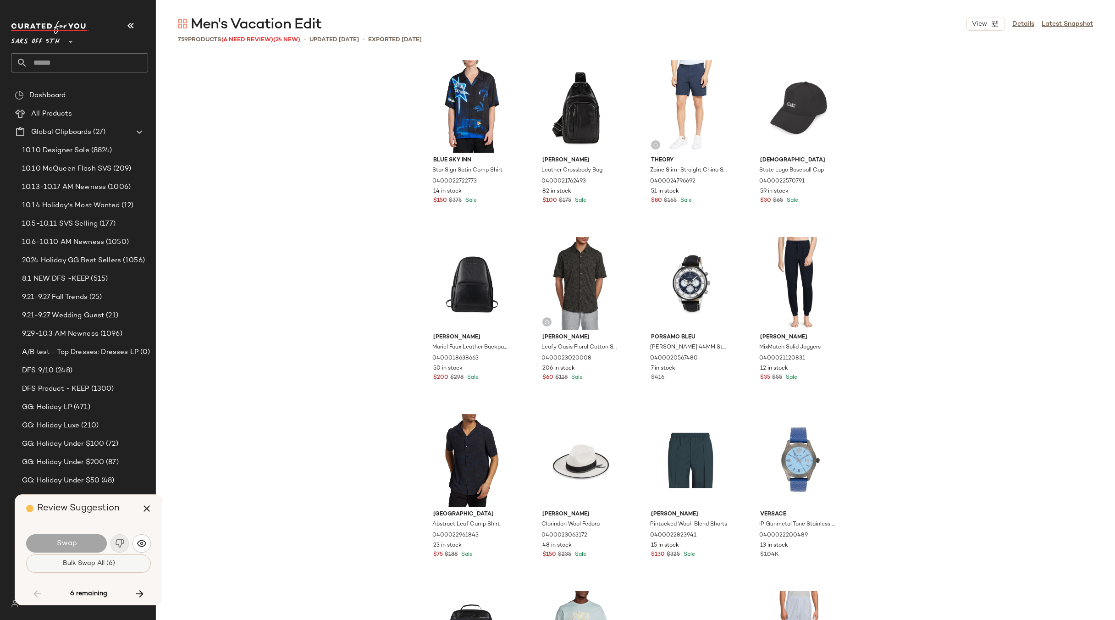
scroll to position [14515, 0]
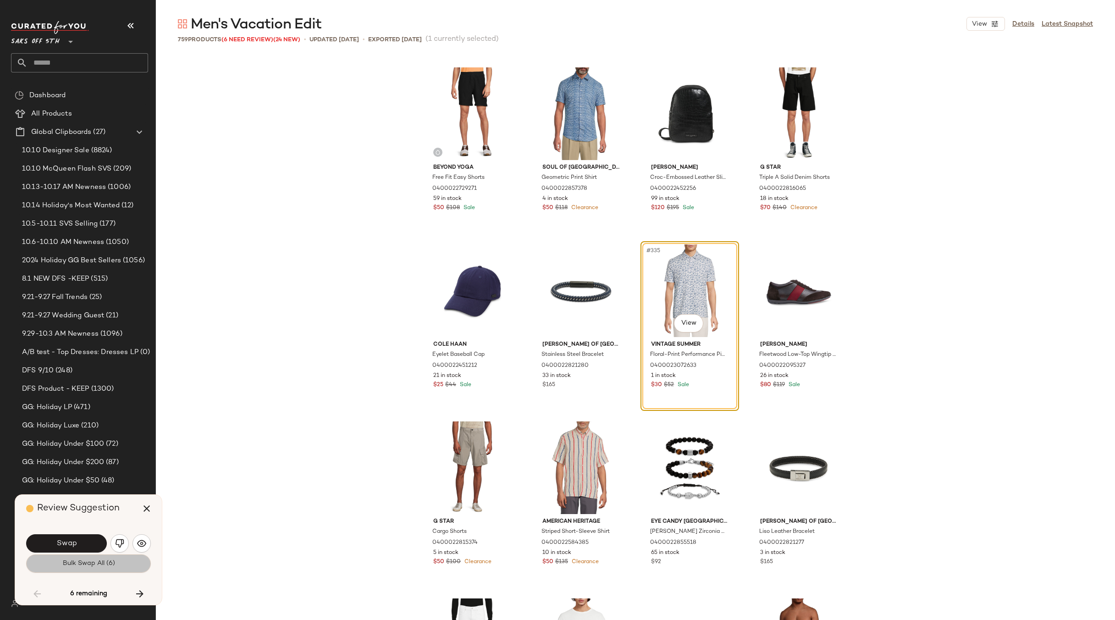
click at [107, 565] on span "Bulk Swap All (6)" at bounding box center [88, 563] width 53 height 7
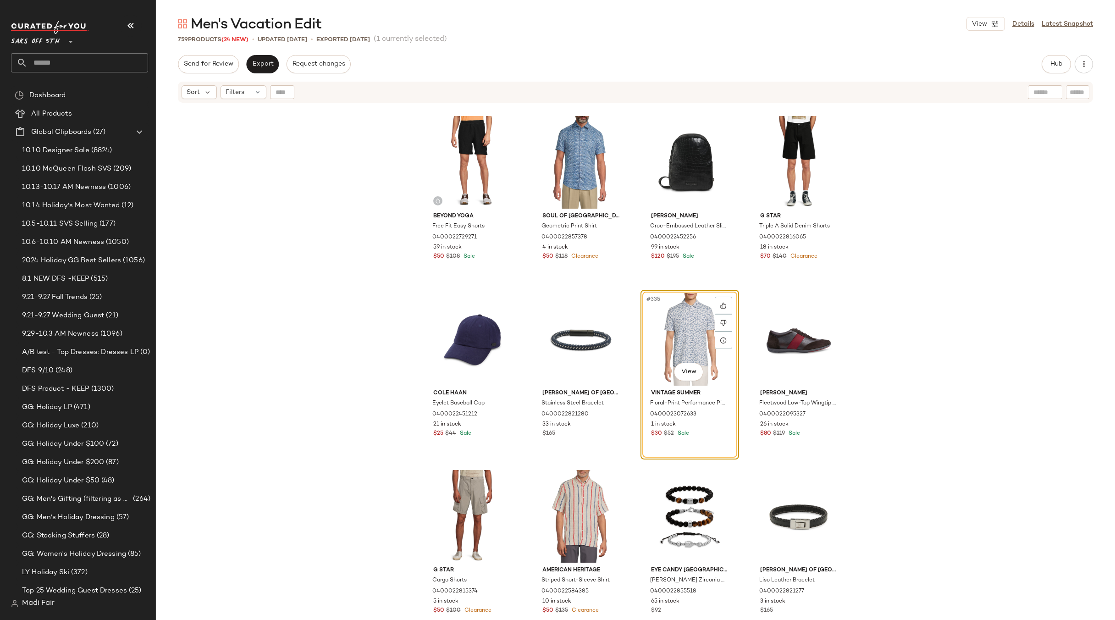
drag, startPoint x: 1109, startPoint y: 338, endPoint x: 1113, endPoint y: 317, distance: 21.4
click at [1113, 317] on div "Beyond Yoga Free Fit Easy Shorts 0400022729271 59 in stock $50 $108 Sale Soul O…" at bounding box center [635, 374] width 959 height 541
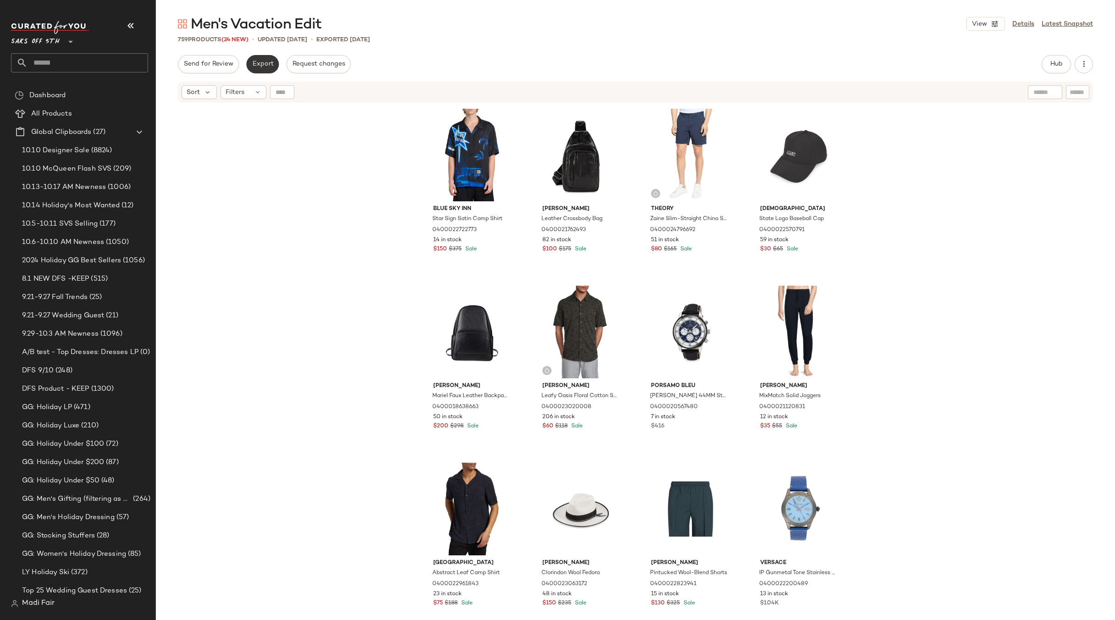
click at [256, 62] on span "Export" at bounding box center [263, 64] width 22 height 7
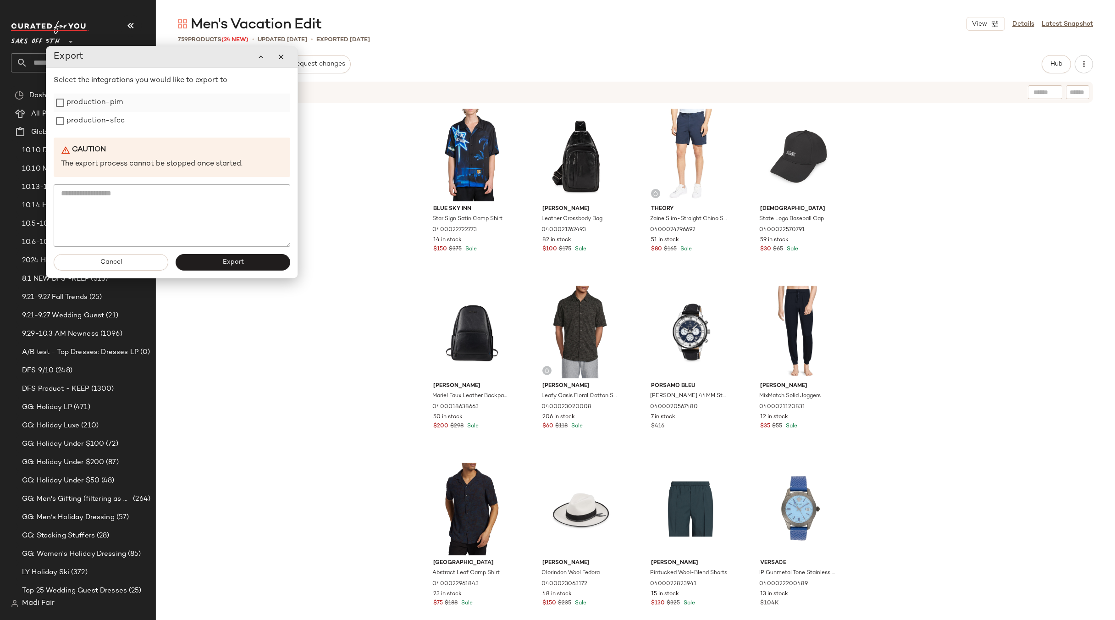
click at [84, 101] on label "production-pim" at bounding box center [94, 103] width 56 height 18
click at [88, 117] on label "production-sfcc" at bounding box center [95, 121] width 58 height 18
click at [213, 264] on button "Export" at bounding box center [233, 262] width 115 height 17
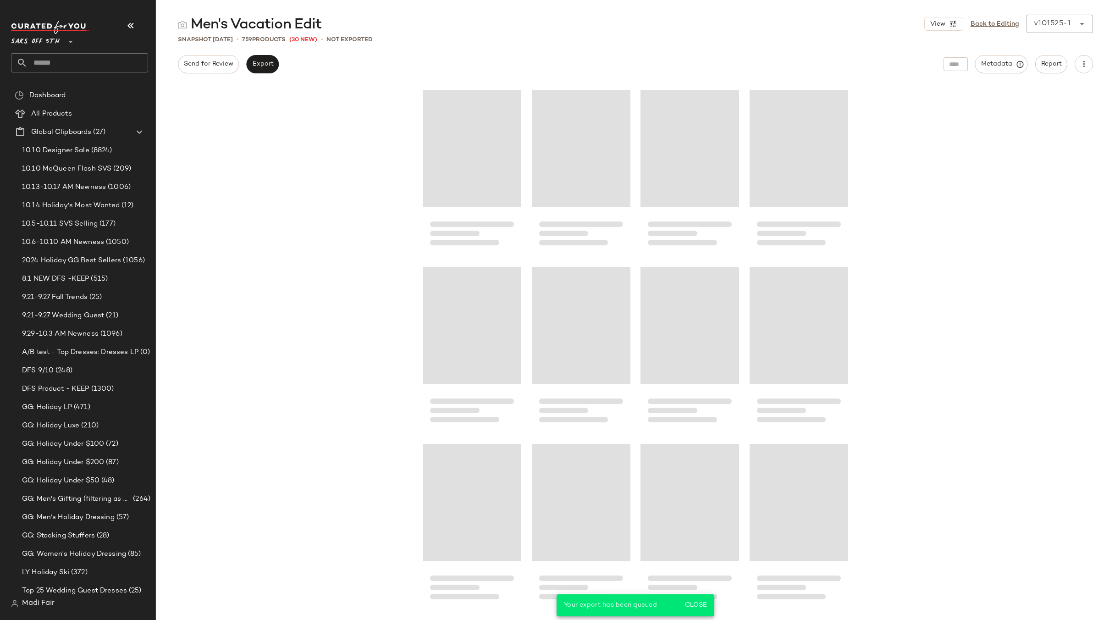
click at [62, 58] on input "text" at bounding box center [88, 62] width 121 height 19
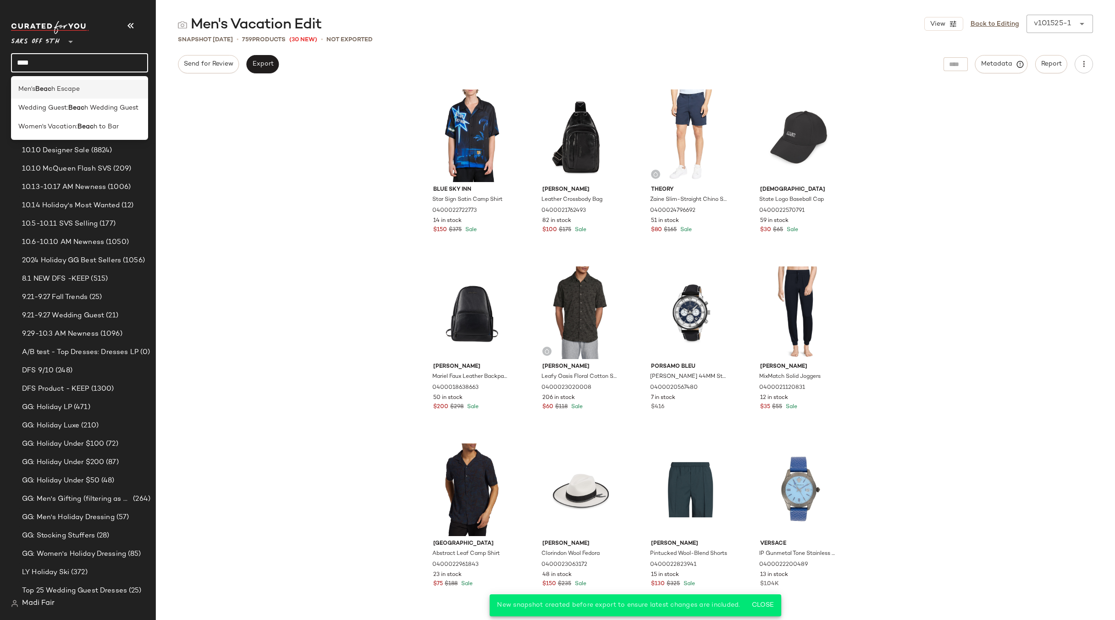
type input "****"
click at [56, 88] on span "h Escape" at bounding box center [65, 89] width 28 height 10
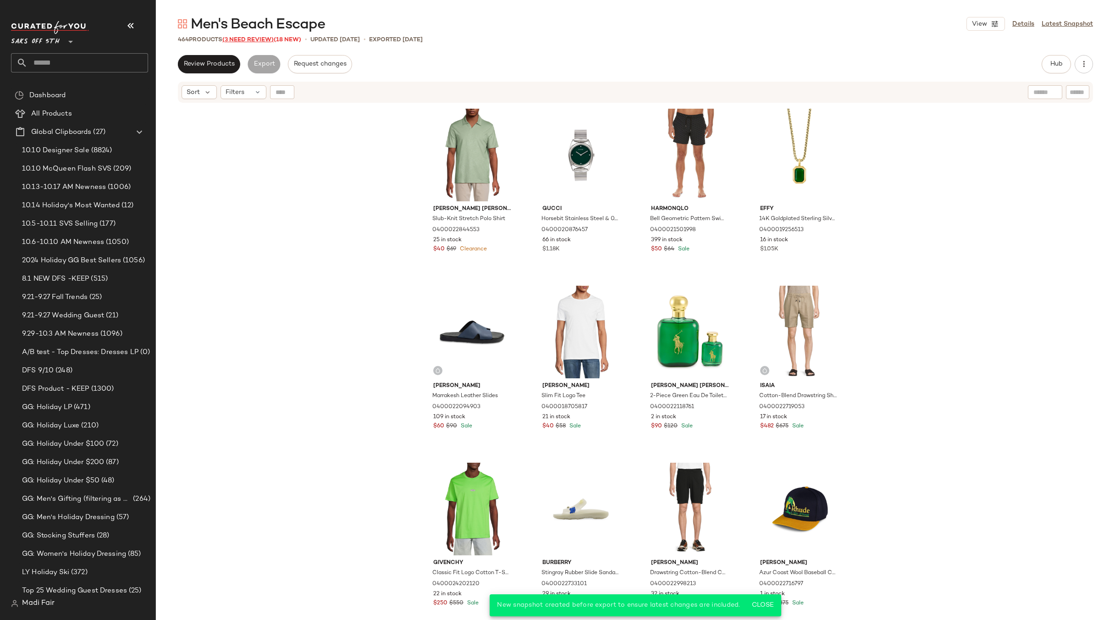
click at [248, 38] on span "(3 Need Review)" at bounding box center [247, 40] width 51 height 6
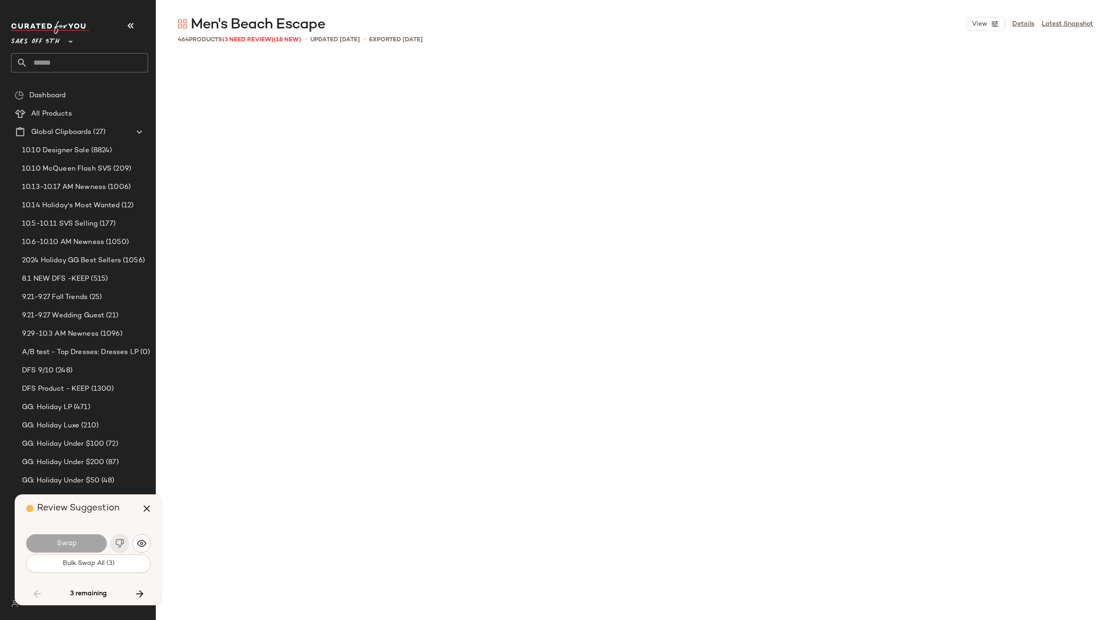
scroll to position [9736, 0]
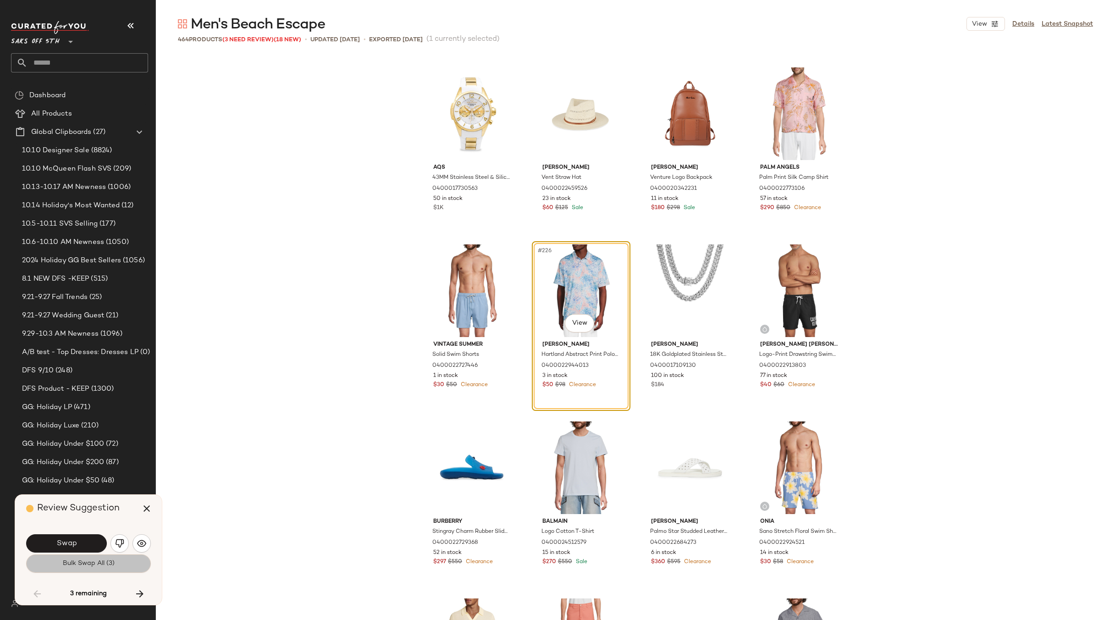
click at [96, 558] on button "Bulk Swap All (3)" at bounding box center [88, 563] width 125 height 18
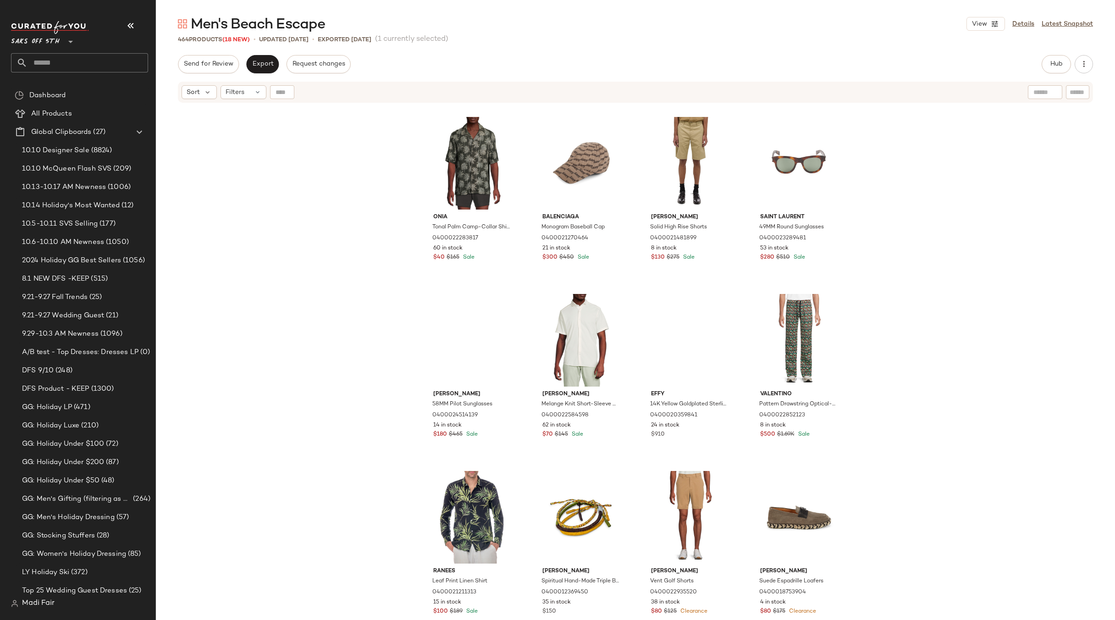
scroll to position [2484, 0]
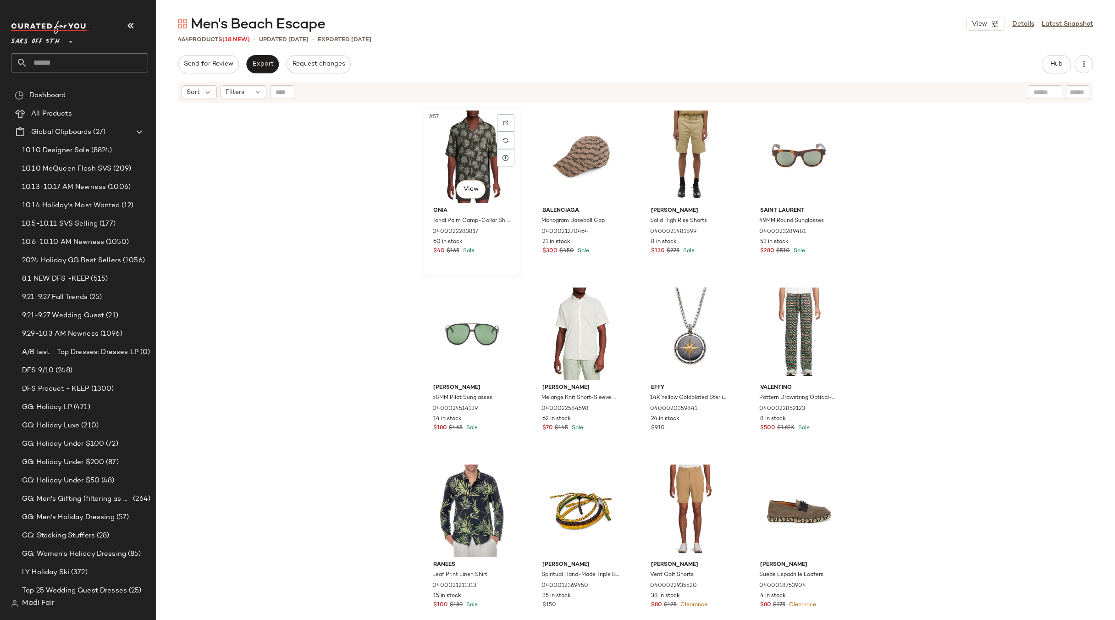
click at [445, 175] on div "#57 View" at bounding box center [472, 157] width 92 height 93
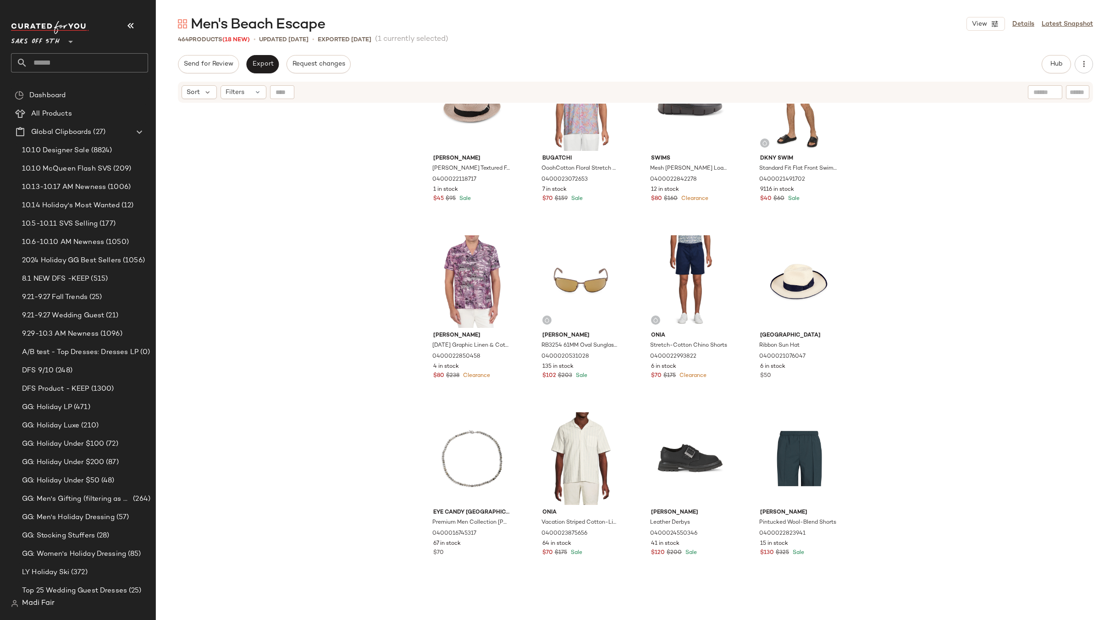
scroll to position [4135, 0]
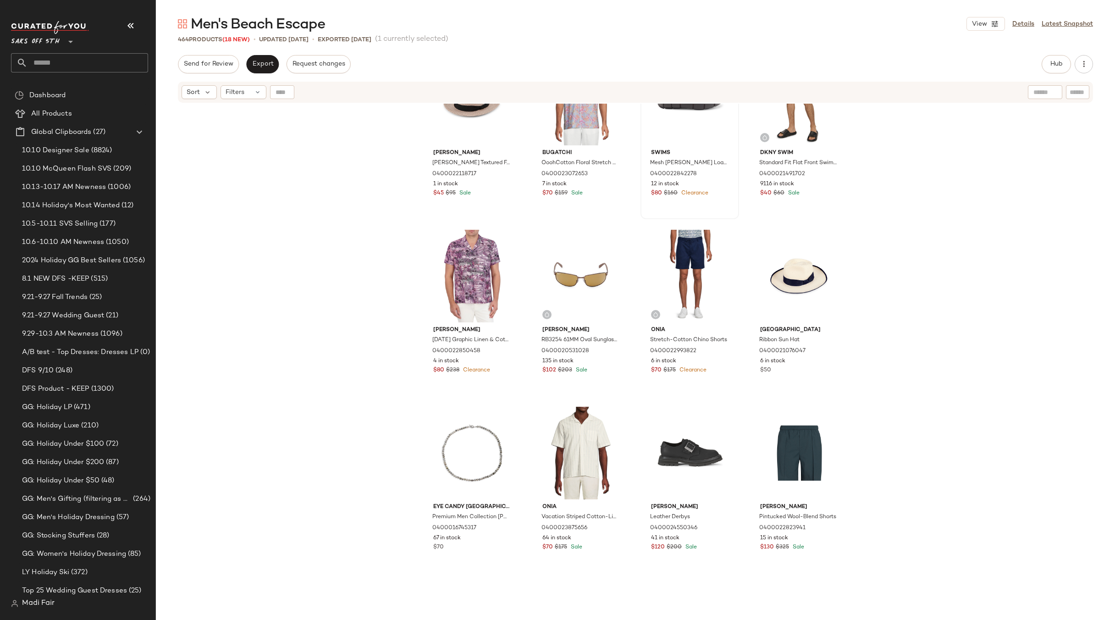
drag, startPoint x: 873, startPoint y: 328, endPoint x: 671, endPoint y: 154, distance: 267.3
click at [874, 328] on div "[PERSON_NAME] Textured Fedora 0400022118717 1 in stock $45 $95 Sale Bugatchi Oo…" at bounding box center [635, 374] width 959 height 541
click at [268, 73] on div "Send for Review Export Request changes Hub Send for Review External Review Inte…" at bounding box center [635, 338] width 959 height 567
click at [272, 63] on span "Export" at bounding box center [263, 64] width 22 height 7
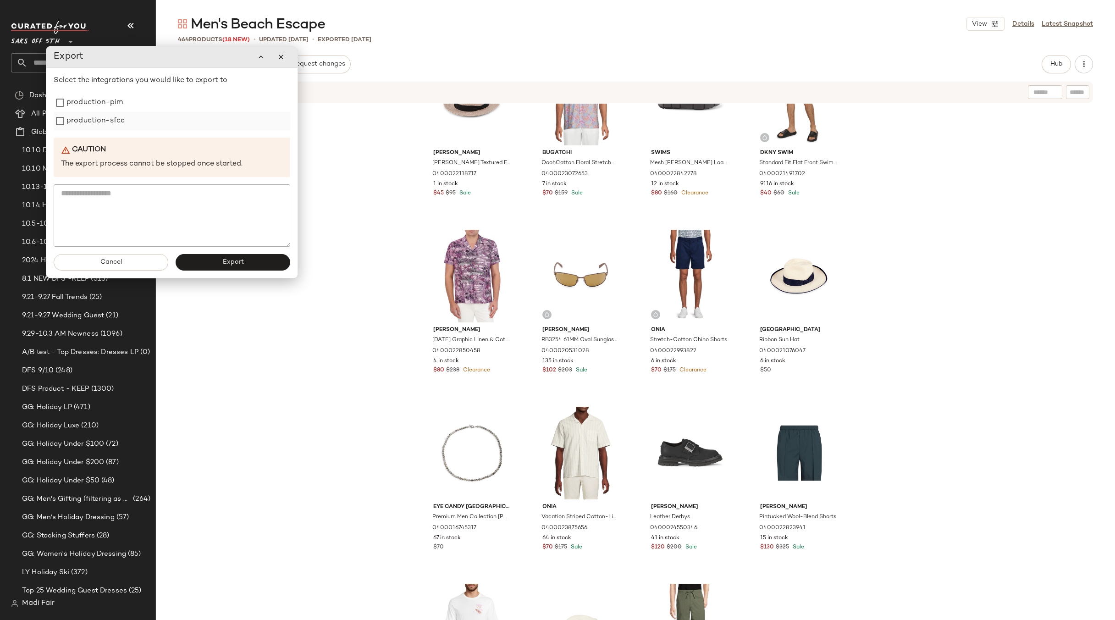
click at [98, 117] on label "production-sfcc" at bounding box center [95, 121] width 58 height 18
click at [100, 102] on label "production-pim" at bounding box center [94, 103] width 56 height 18
click at [221, 264] on button "Export" at bounding box center [233, 262] width 115 height 17
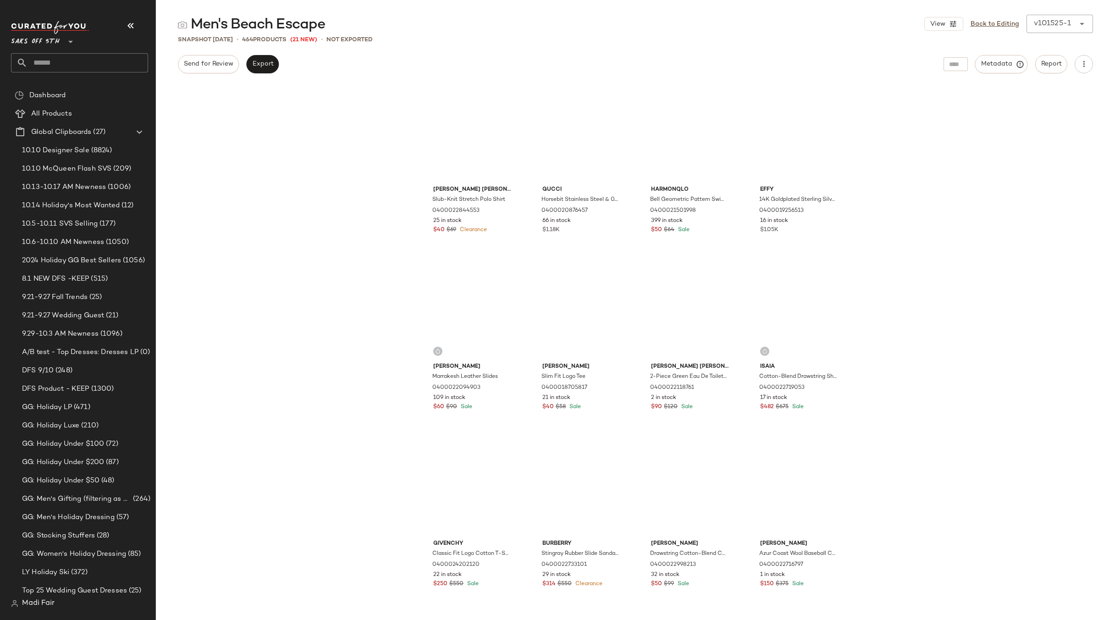
click at [83, 60] on input "text" at bounding box center [88, 62] width 121 height 19
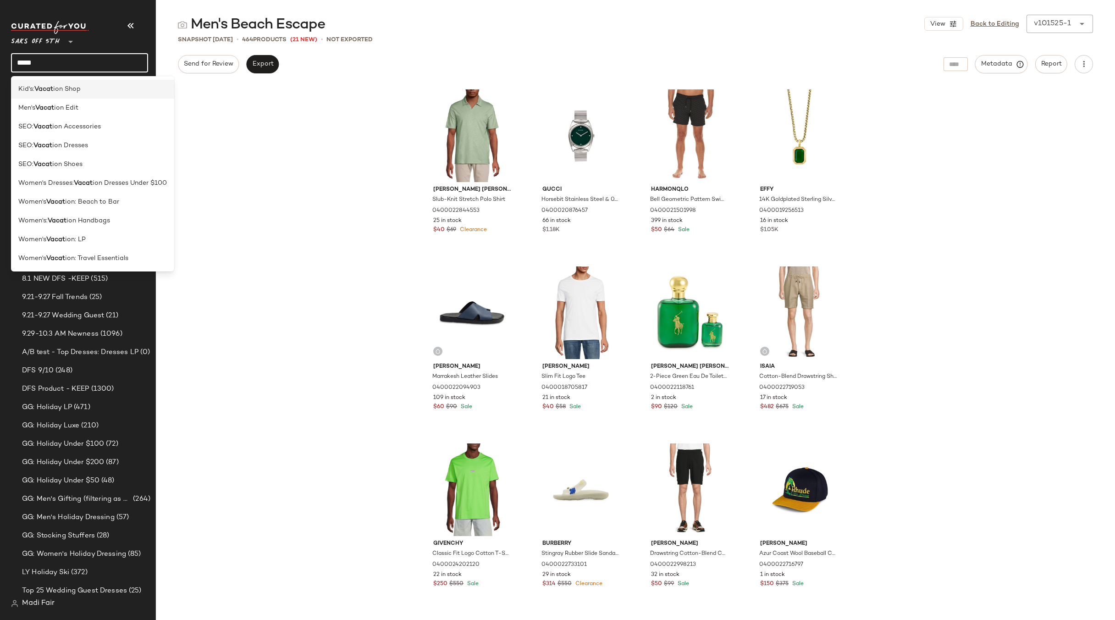
type input "*****"
click at [52, 91] on b "Vacat" at bounding box center [43, 89] width 19 height 10
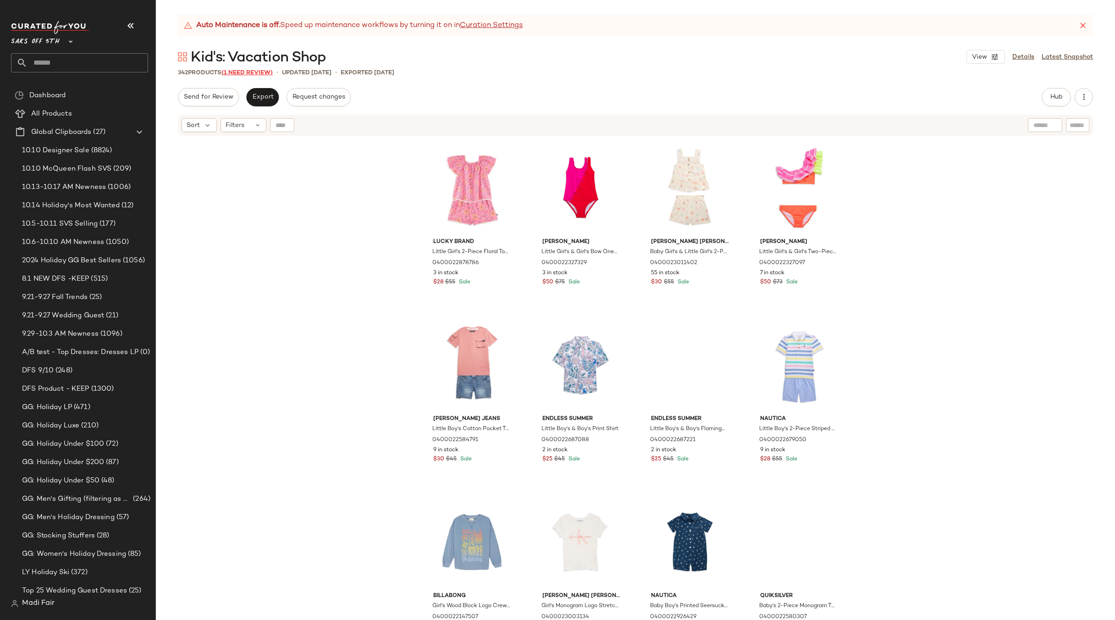
click at [253, 72] on span "(1 Need Review)" at bounding box center [246, 73] width 51 height 6
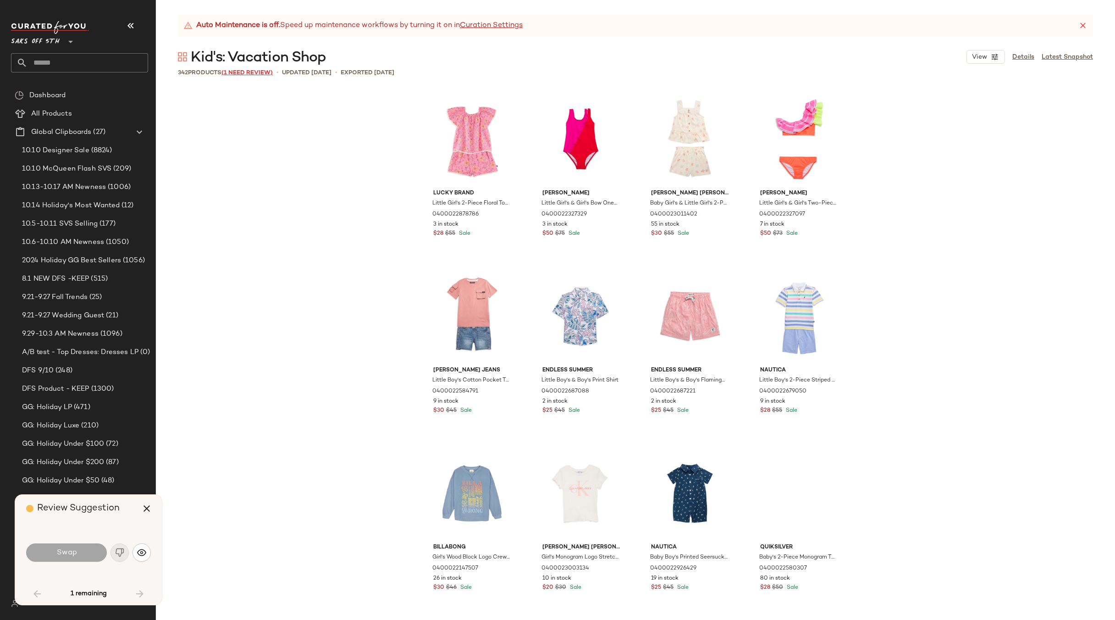
scroll to position [2655, 0]
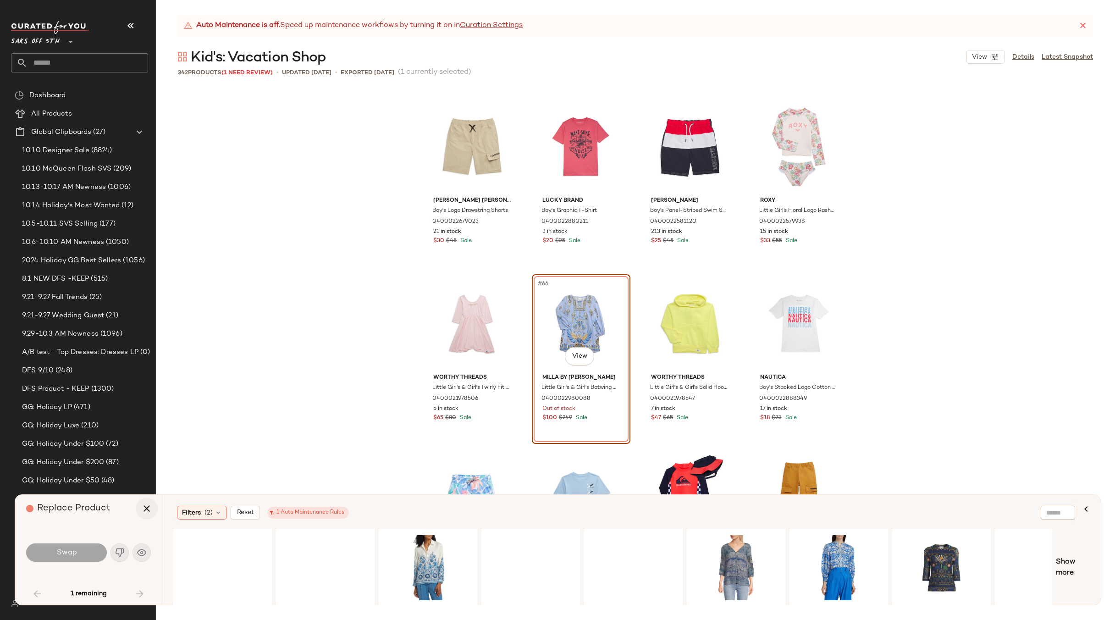
click at [147, 506] on icon "button" at bounding box center [146, 508] width 11 height 11
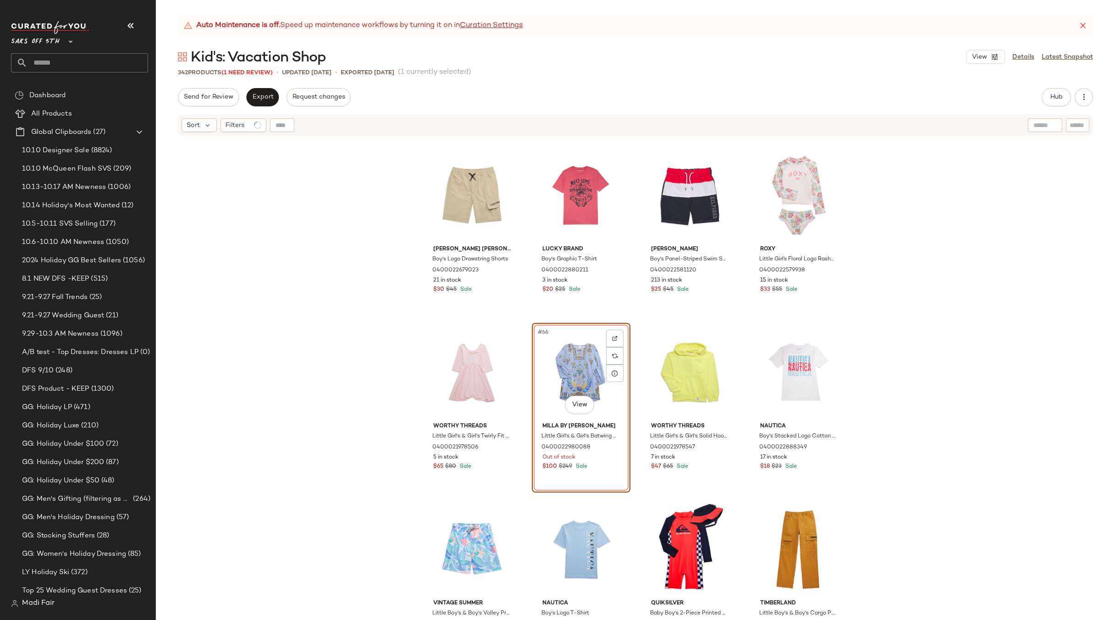
click at [572, 368] on div "#66 View" at bounding box center [581, 372] width 92 height 93
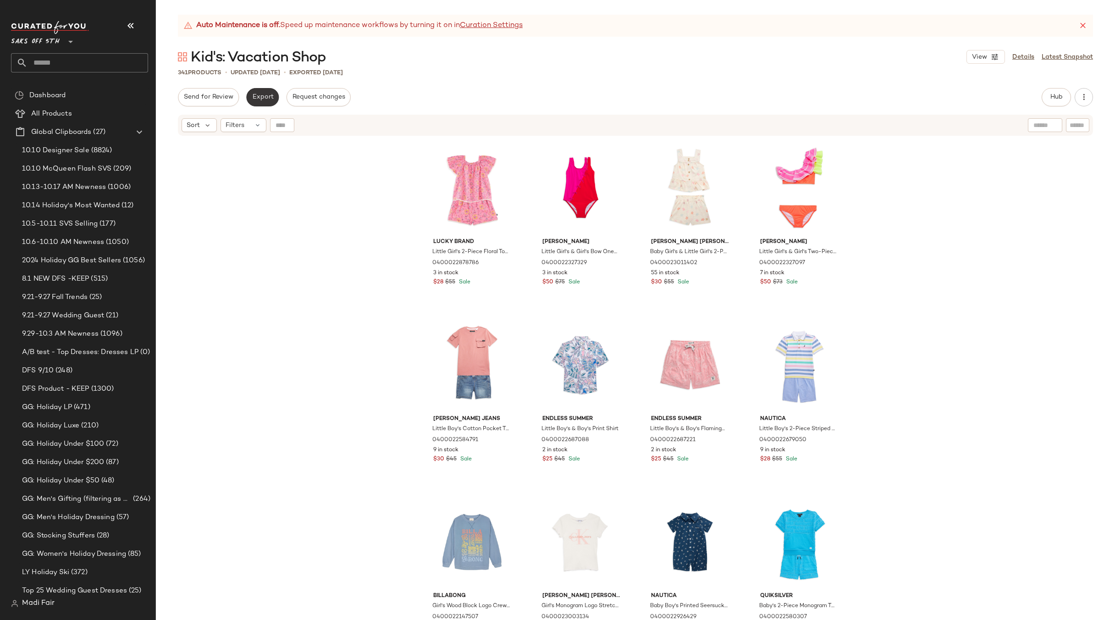
click at [257, 94] on span "Export" at bounding box center [263, 97] width 22 height 7
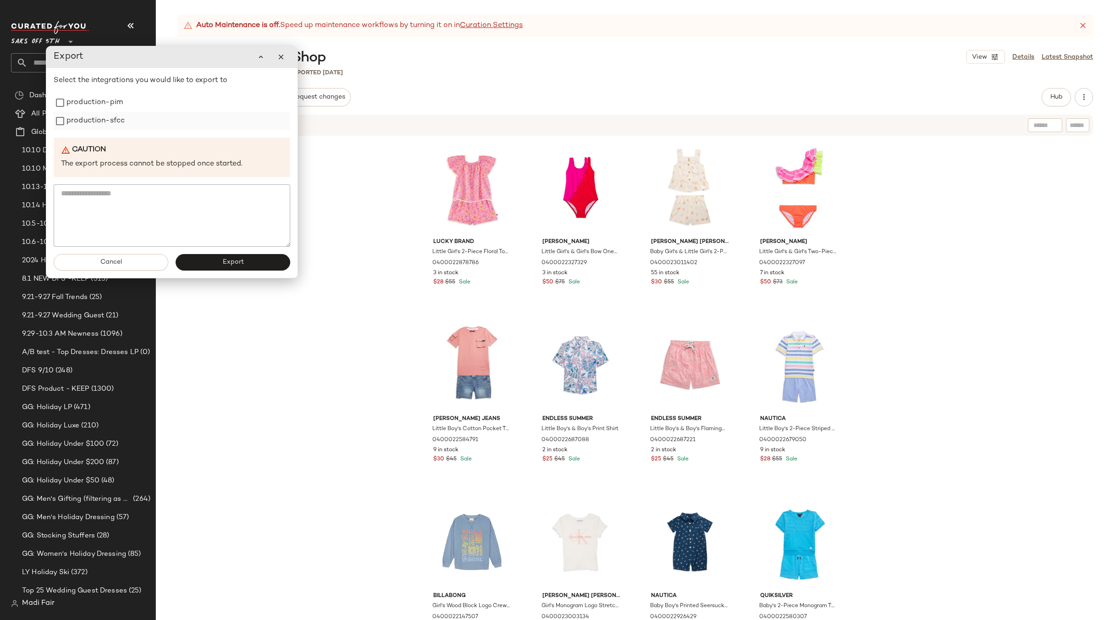
click at [120, 114] on label "production-sfcc" at bounding box center [95, 121] width 58 height 18
click at [115, 103] on label "production-pim" at bounding box center [94, 103] width 56 height 18
click at [215, 259] on button "Export" at bounding box center [233, 262] width 115 height 17
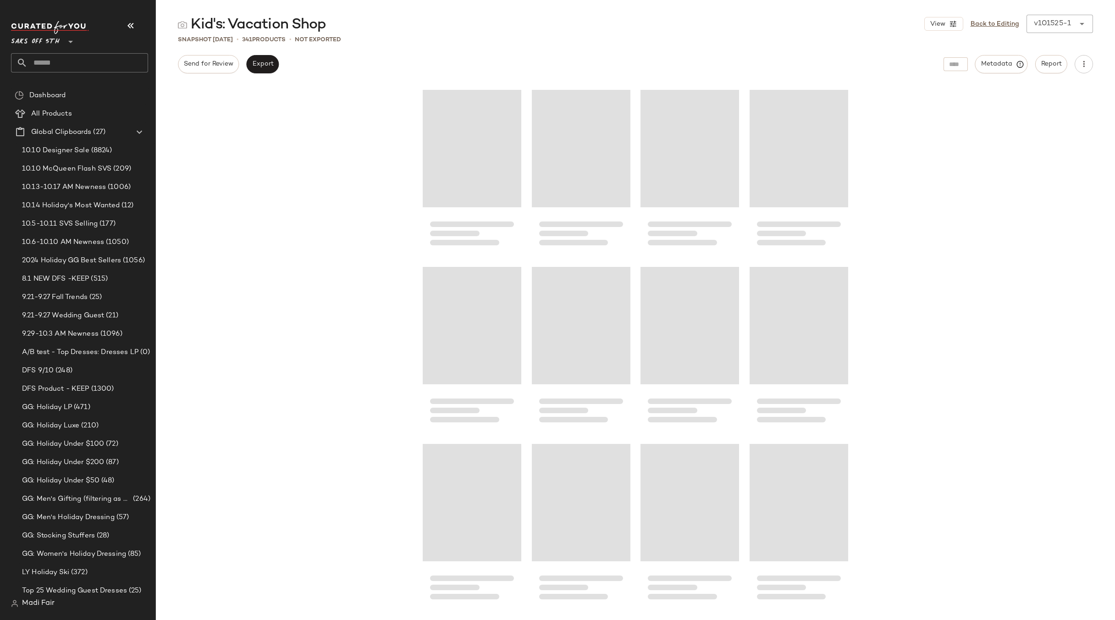
click at [82, 62] on input "text" at bounding box center [88, 62] width 121 height 19
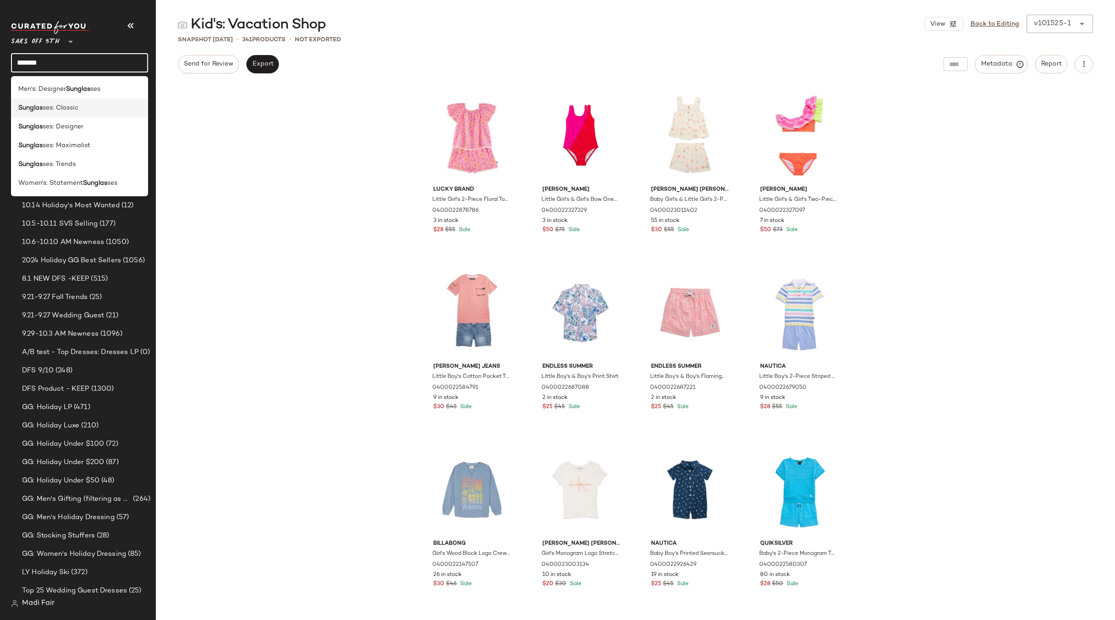
type input "*******"
click at [66, 106] on span "ses: Classic" at bounding box center [61, 108] width 36 height 10
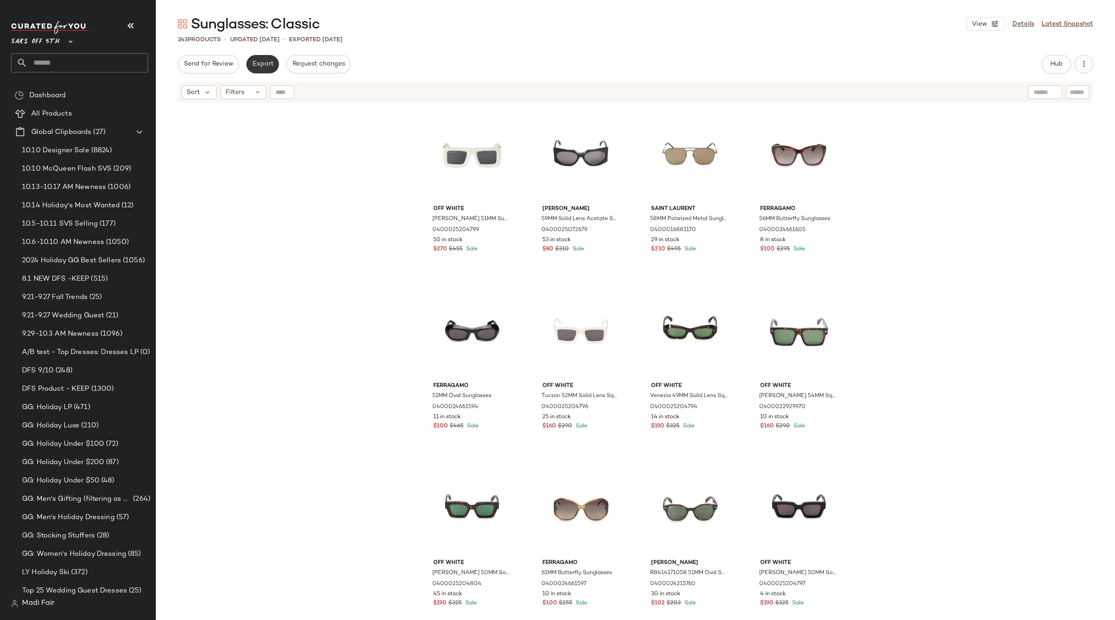
click at [255, 64] on span "Export" at bounding box center [263, 64] width 22 height 7
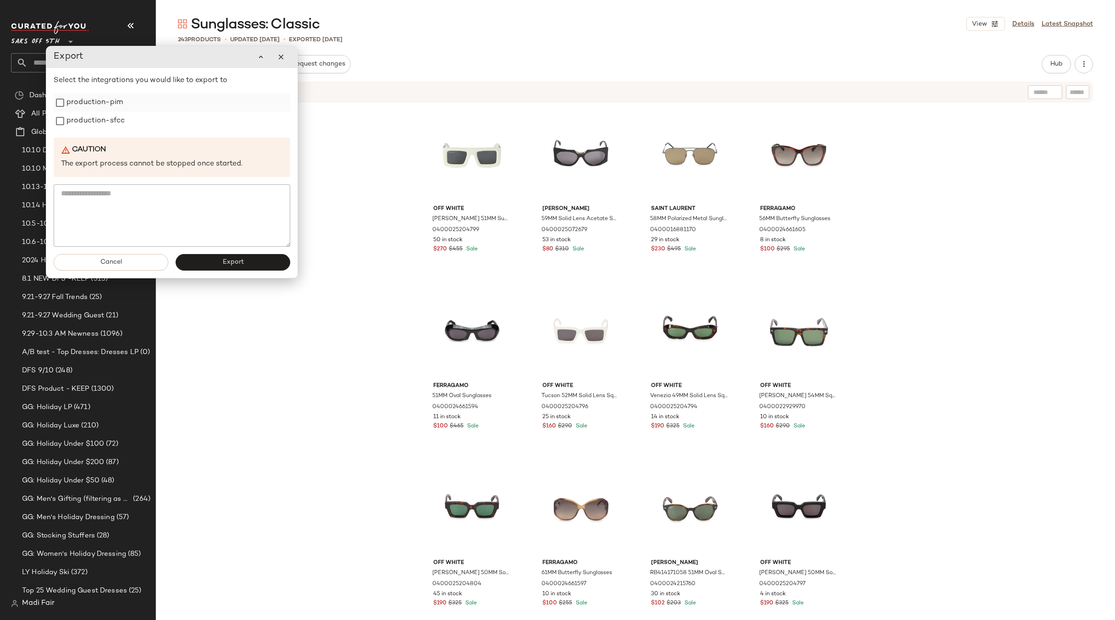
click at [82, 109] on label "production-pim" at bounding box center [94, 103] width 56 height 18
click at [82, 121] on label "production-sfcc" at bounding box center [95, 121] width 58 height 18
click at [221, 266] on button "Export" at bounding box center [233, 262] width 115 height 17
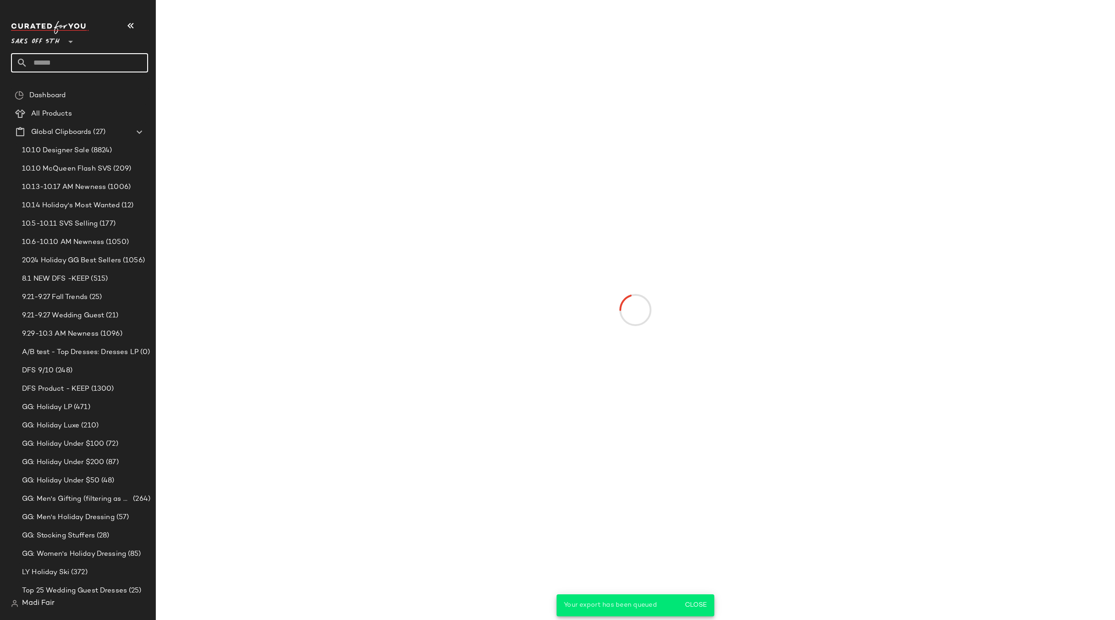
click at [63, 64] on input "text" at bounding box center [88, 62] width 121 height 19
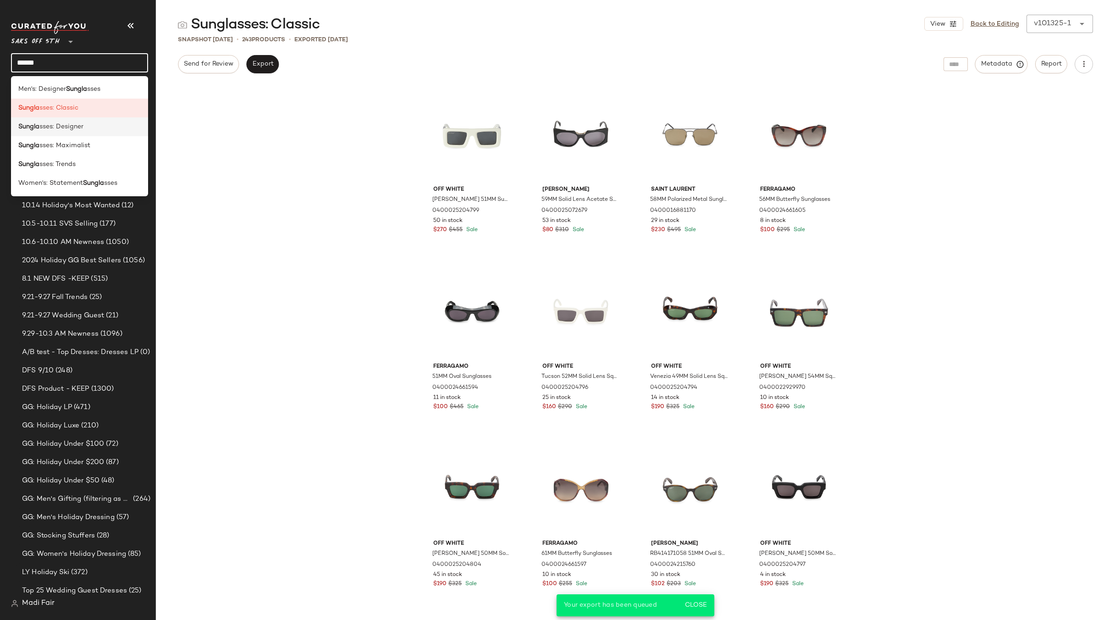
type input "******"
click at [60, 126] on span "sses: Designer" at bounding box center [61, 127] width 44 height 10
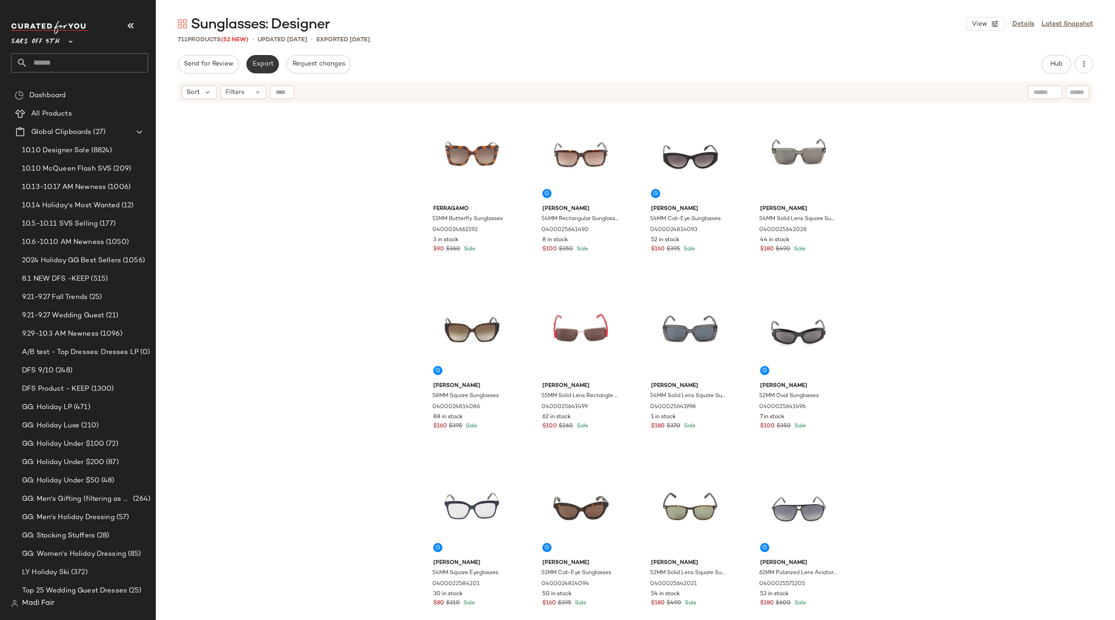
click at [265, 63] on span "Export" at bounding box center [263, 64] width 22 height 7
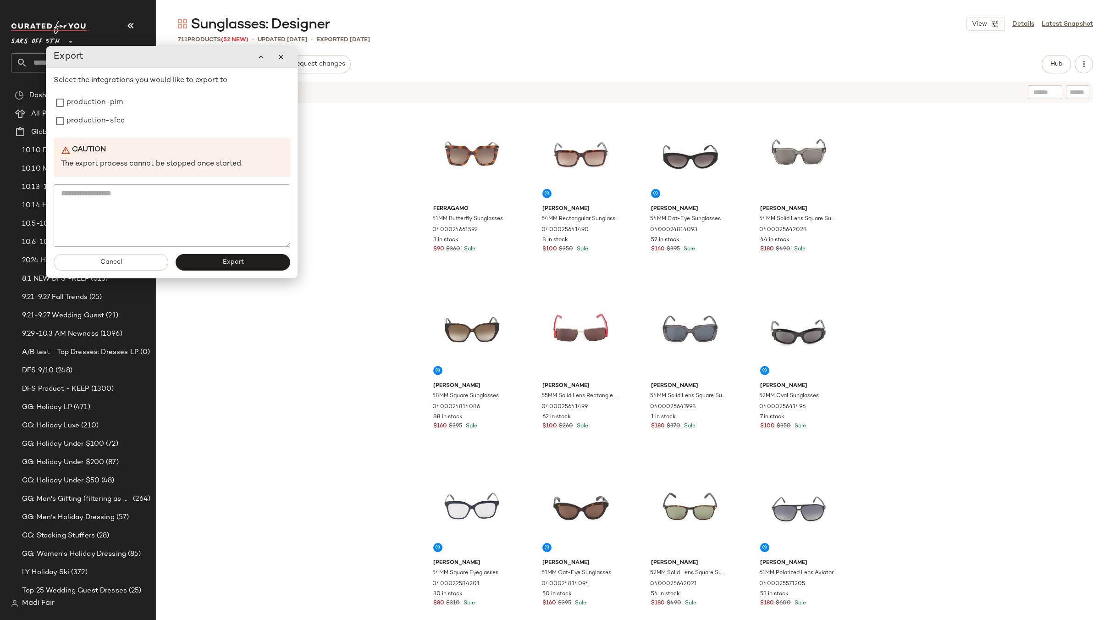
click at [346, 145] on div "Ferragamo 51MM Butterfly Sunglasses 0400024661592 3 in stock $90 $360 Sale [PER…" at bounding box center [635, 374] width 959 height 541
click at [282, 65] on button "button" at bounding box center [281, 57] width 18 height 18
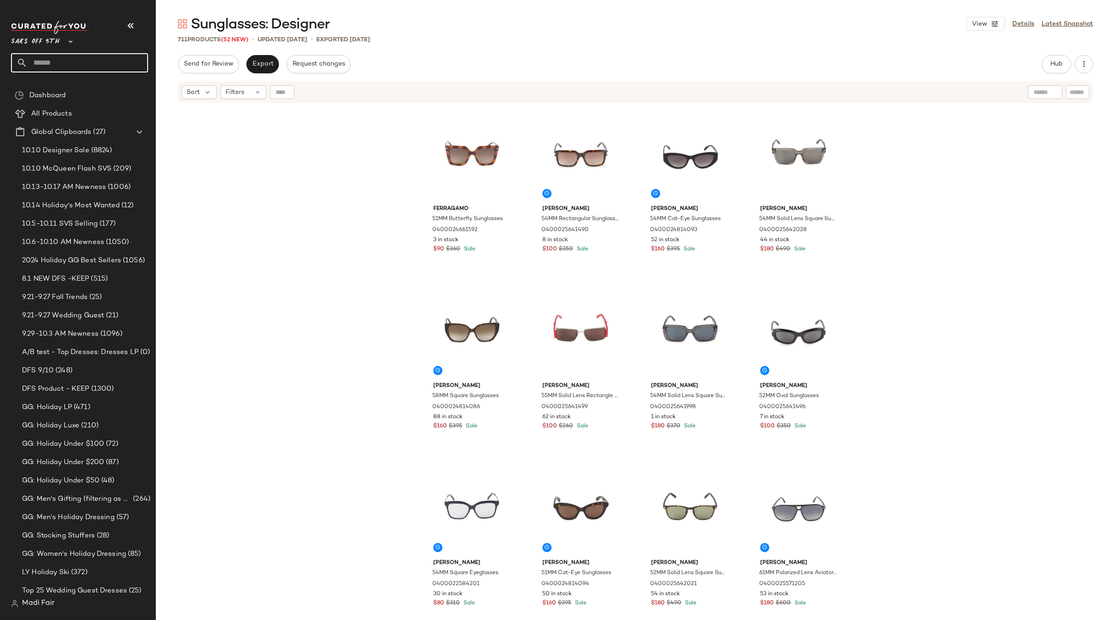
click at [79, 66] on input "text" at bounding box center [88, 62] width 121 height 19
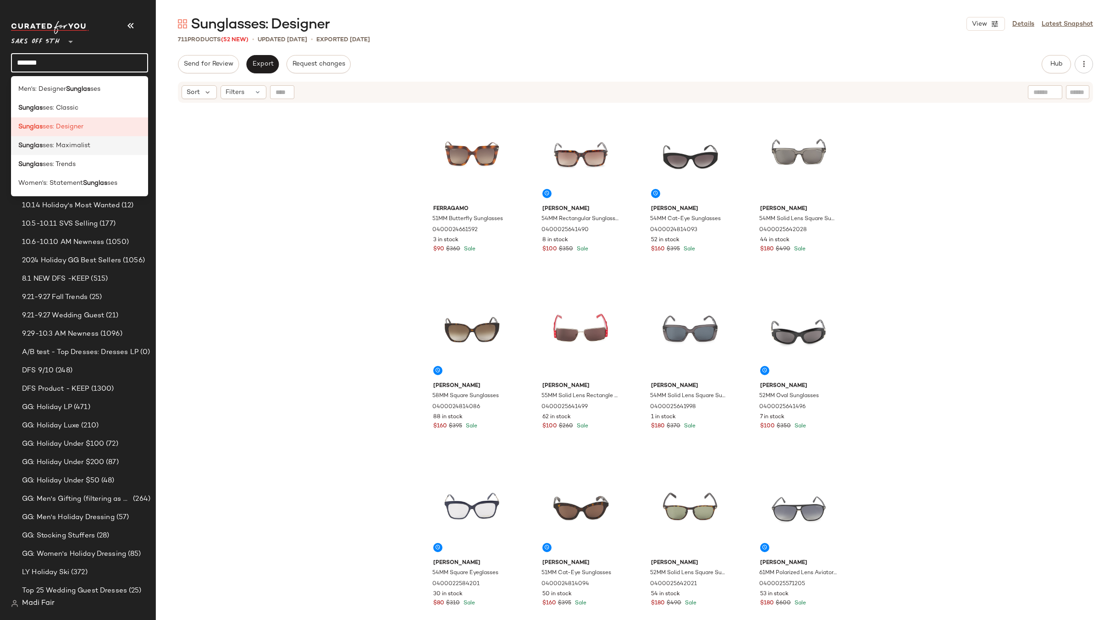
type input "*******"
click at [78, 149] on span "ses: Maximalist" at bounding box center [67, 146] width 48 height 10
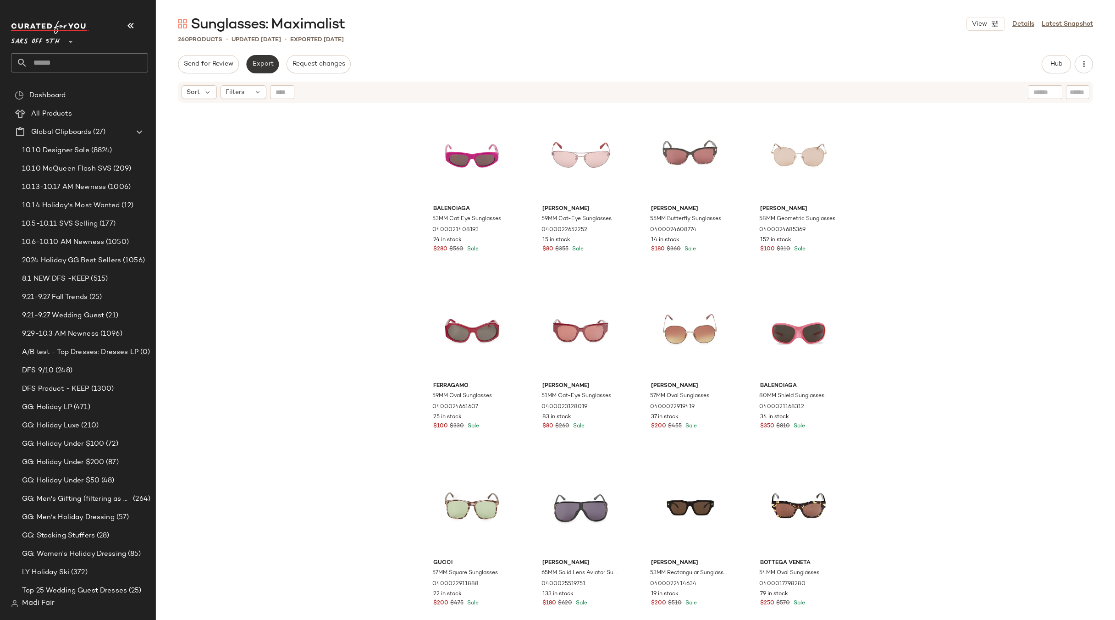
click at [263, 61] on span "Export" at bounding box center [263, 64] width 22 height 7
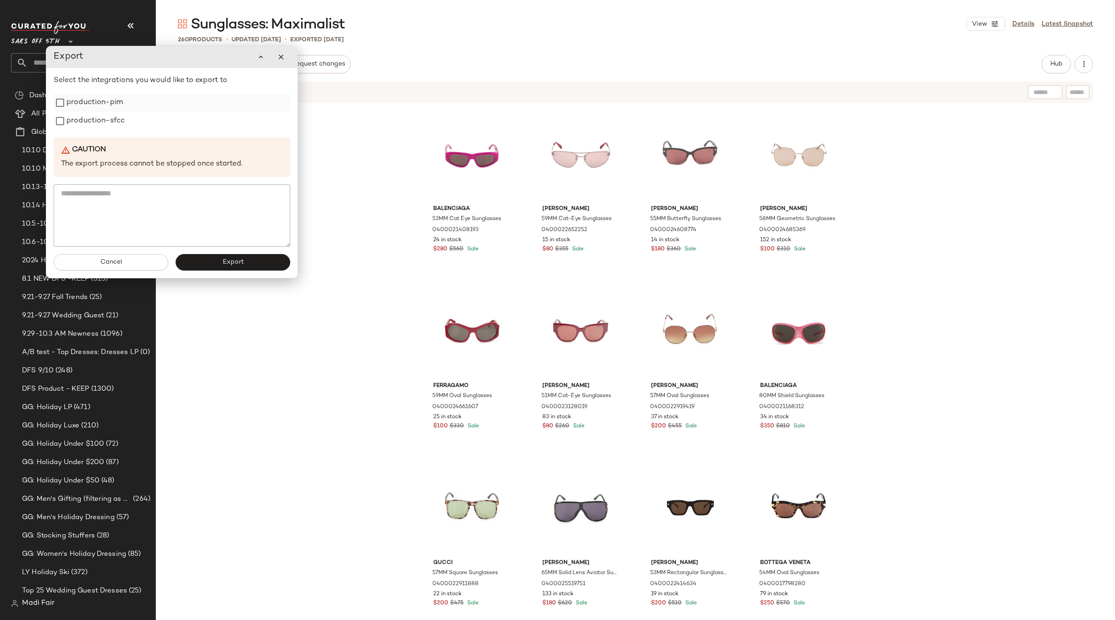
drag, startPoint x: 75, startPoint y: 114, endPoint x: 76, endPoint y: 105, distance: 8.3
click at [75, 113] on label "production-sfcc" at bounding box center [95, 121] width 58 height 18
click at [76, 104] on label "production-pim" at bounding box center [94, 102] width 56 height 18
click at [208, 264] on button "Export" at bounding box center [233, 262] width 115 height 17
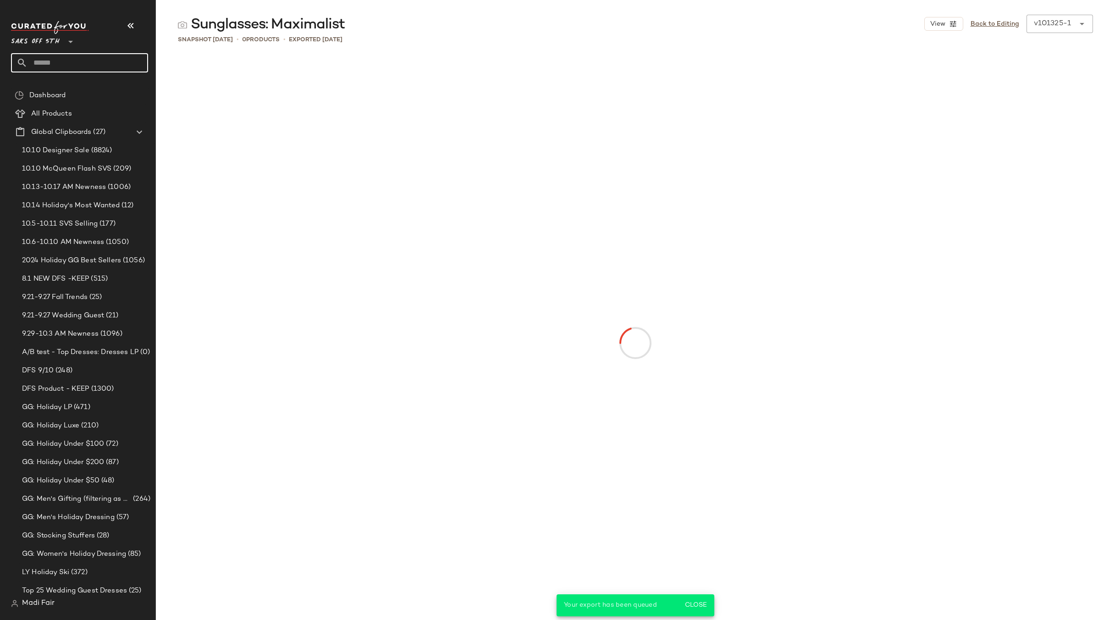
click at [79, 60] on input "text" at bounding box center [88, 62] width 121 height 19
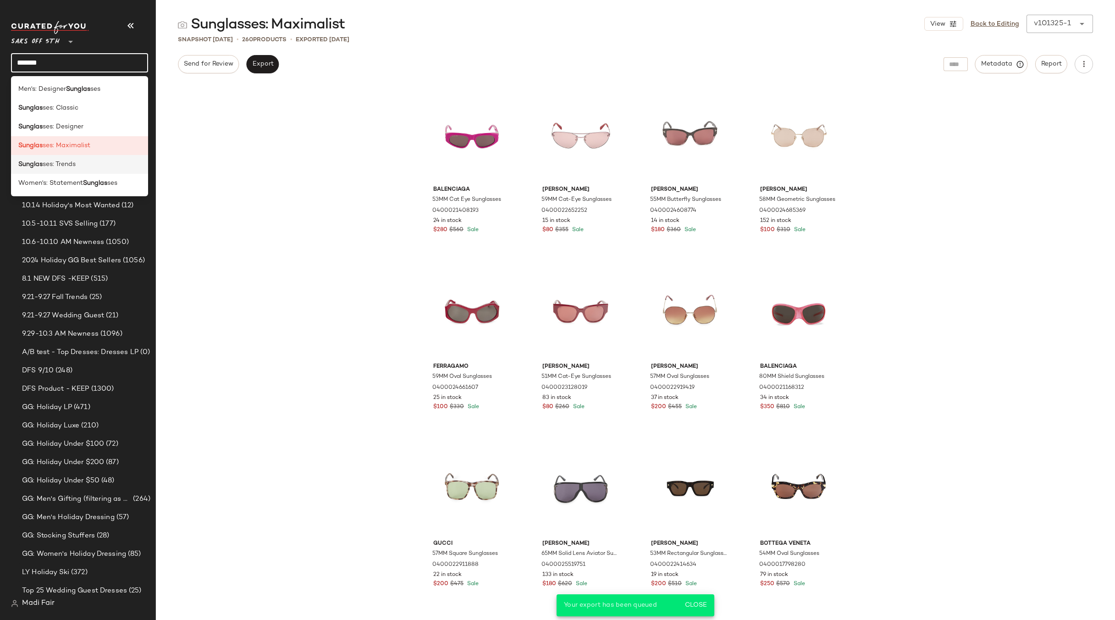
type input "*******"
click at [68, 167] on span "ses: Trends" at bounding box center [59, 165] width 33 height 10
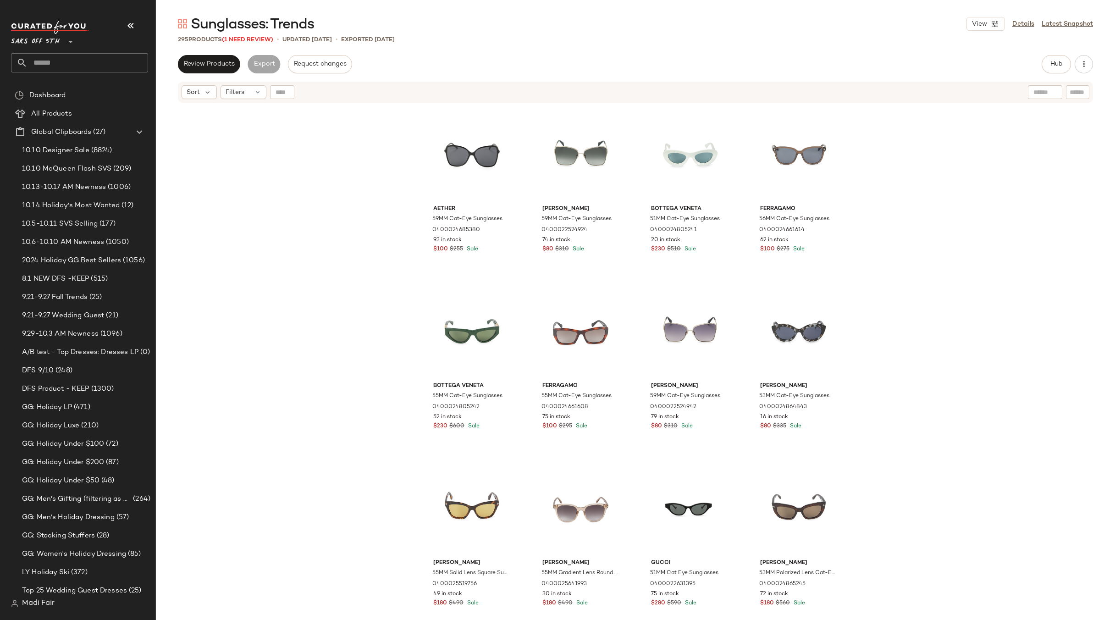
click at [237, 42] on span "(1 Need Review)" at bounding box center [247, 40] width 51 height 6
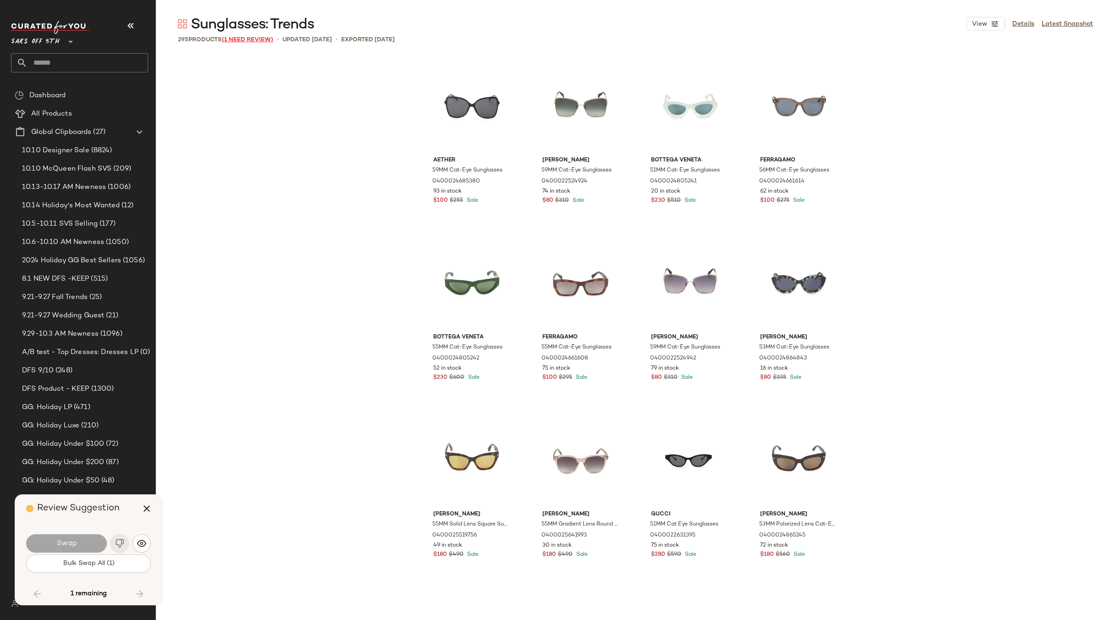
scroll to position [12534, 0]
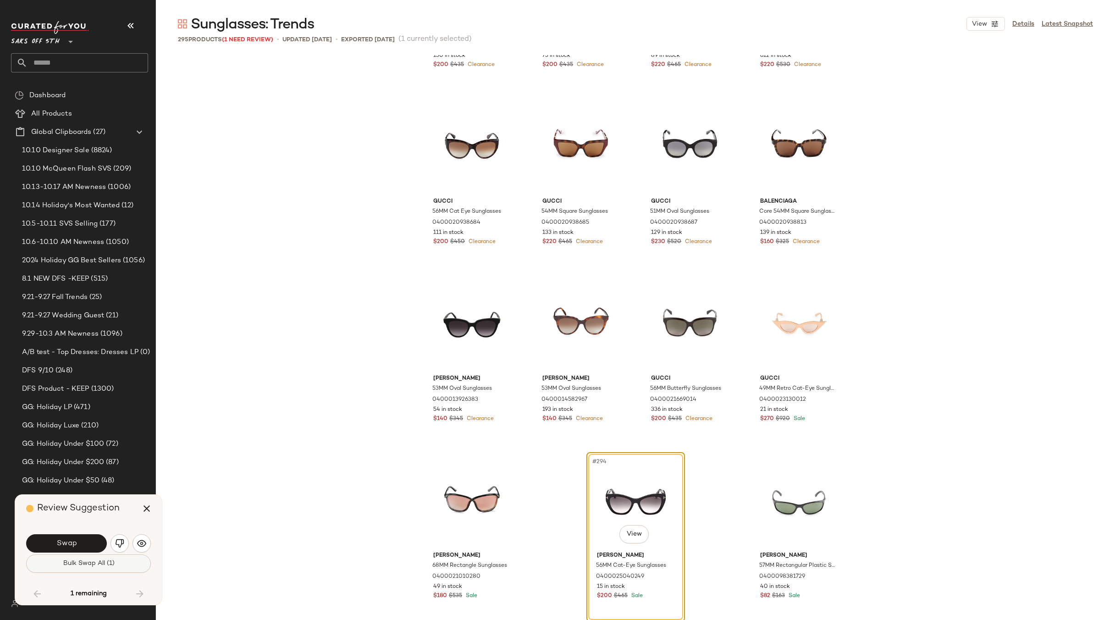
click at [90, 556] on button "Bulk Swap All (1)" at bounding box center [88, 563] width 125 height 18
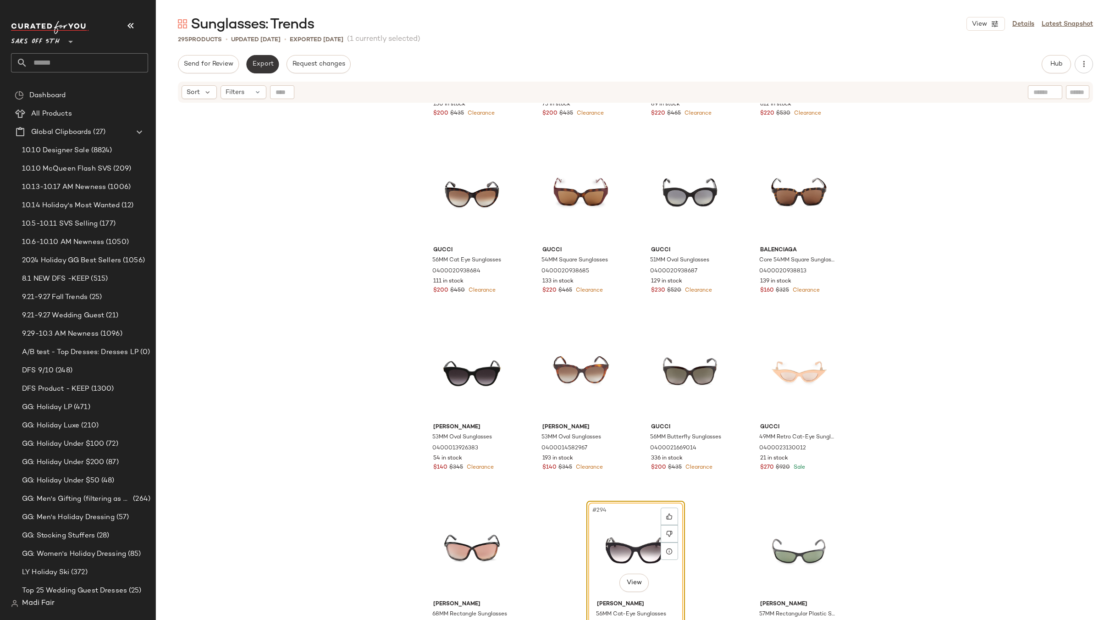
click at [263, 61] on span "Export" at bounding box center [263, 64] width 22 height 7
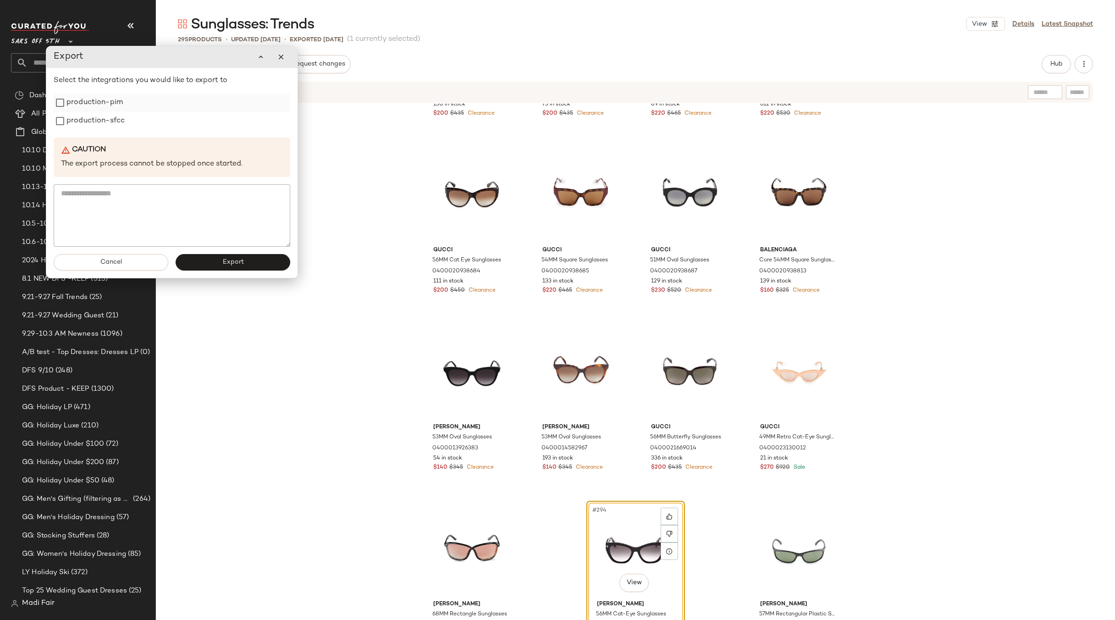
click at [127, 100] on div "production-pim" at bounding box center [172, 103] width 237 height 18
click at [118, 118] on label "production-sfcc" at bounding box center [95, 121] width 58 height 18
click at [111, 103] on label "production-pim" at bounding box center [94, 103] width 56 height 18
click at [221, 263] on button "Export" at bounding box center [233, 262] width 115 height 17
